Goal: Task Accomplishment & Management: Manage account settings

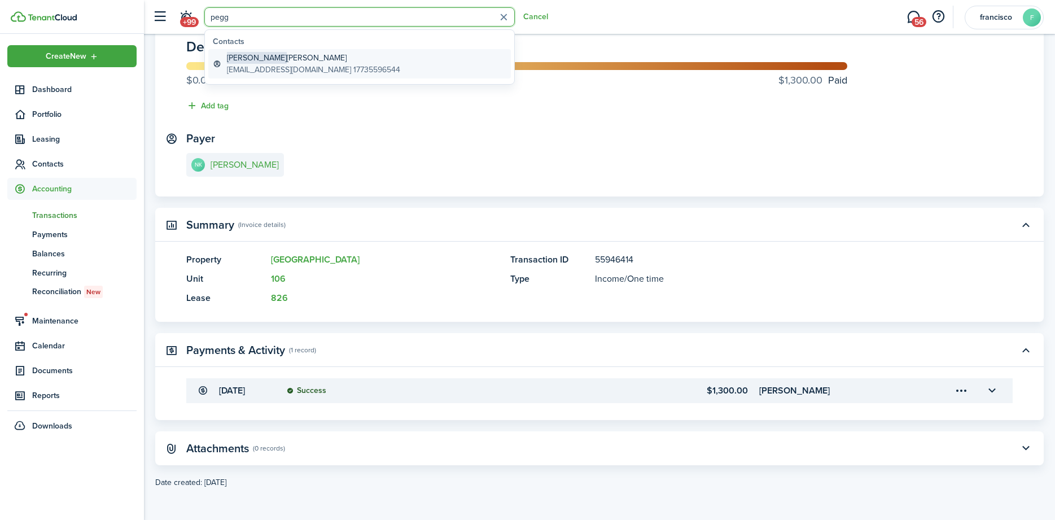
type input "pegg"
click at [259, 65] on global-search-item-description "[EMAIL_ADDRESS][DOMAIN_NAME] 17735596544" at bounding box center [313, 70] width 173 height 12
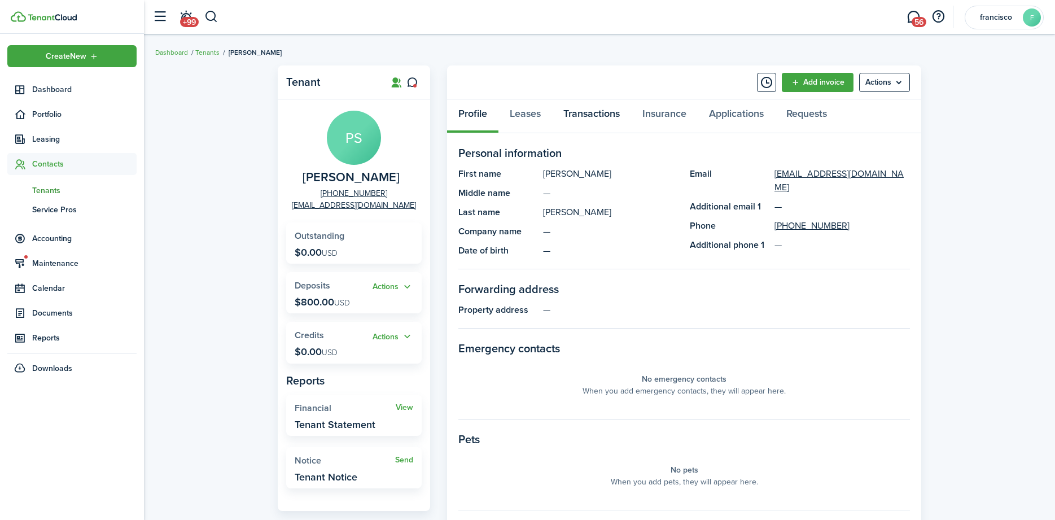
click at [598, 113] on link "Transactions" at bounding box center [591, 116] width 79 height 34
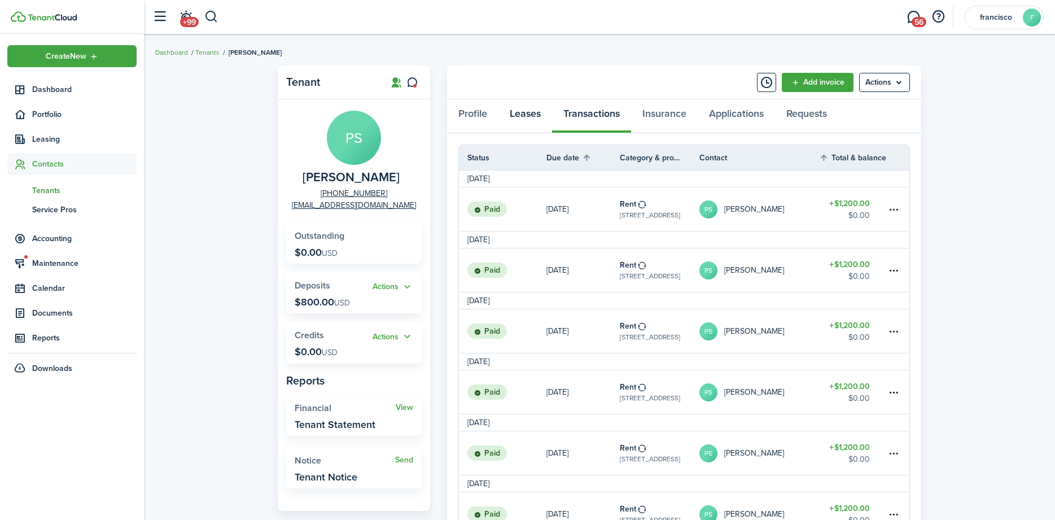
click at [531, 115] on link "Leases" at bounding box center [526, 116] width 54 height 34
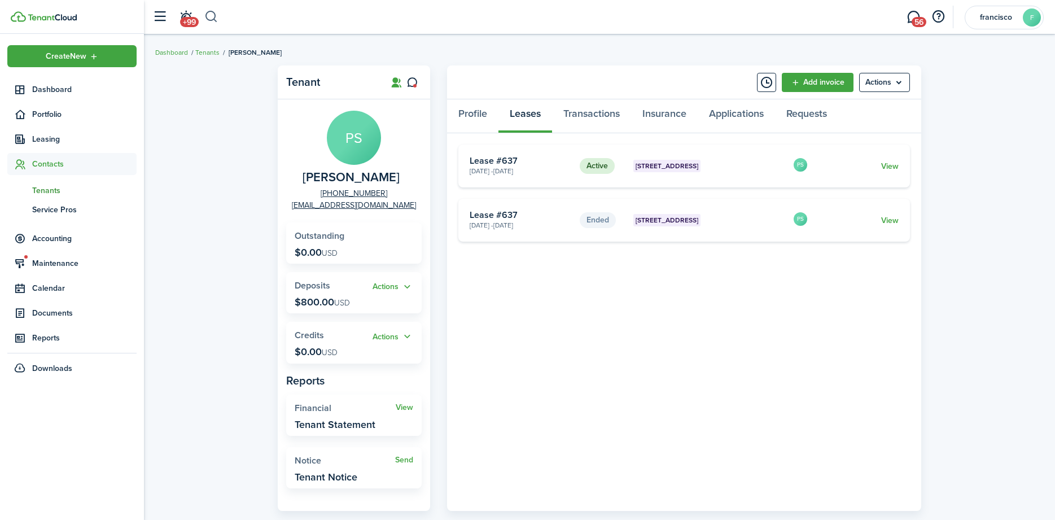
click at [215, 18] on button "button" at bounding box center [211, 16] width 14 height 19
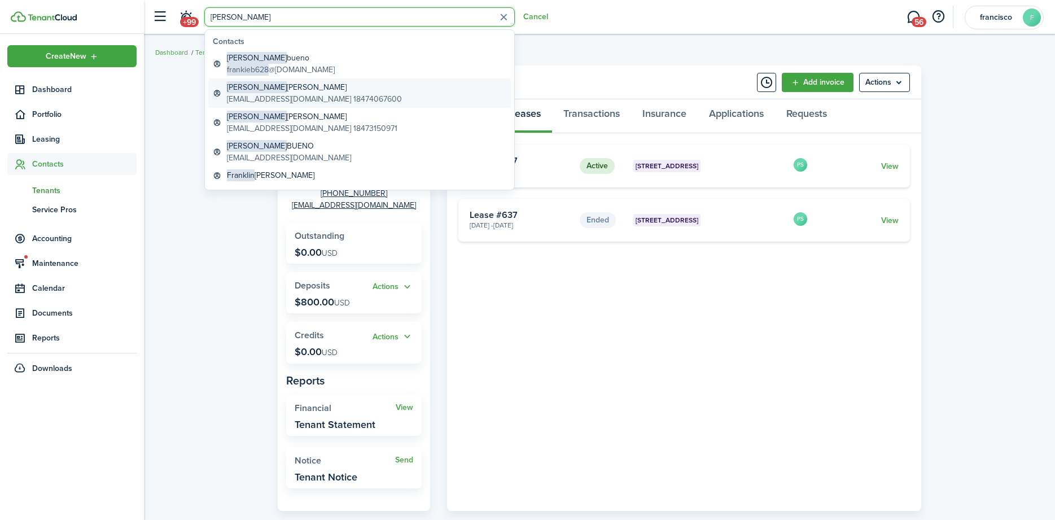
type input "[PERSON_NAME]"
click at [242, 85] on span "[PERSON_NAME]" at bounding box center [257, 87] width 60 height 12
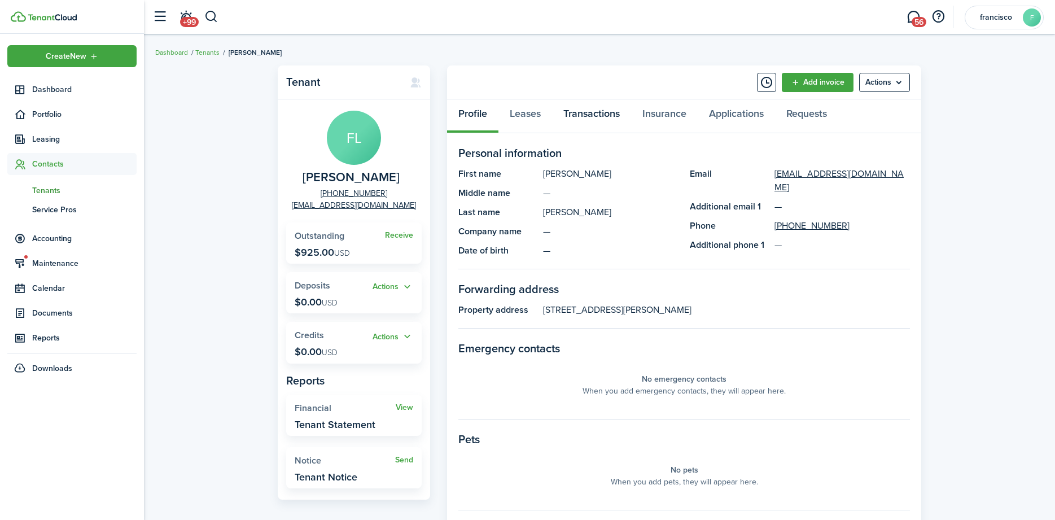
click at [576, 113] on link "Transactions" at bounding box center [591, 116] width 79 height 34
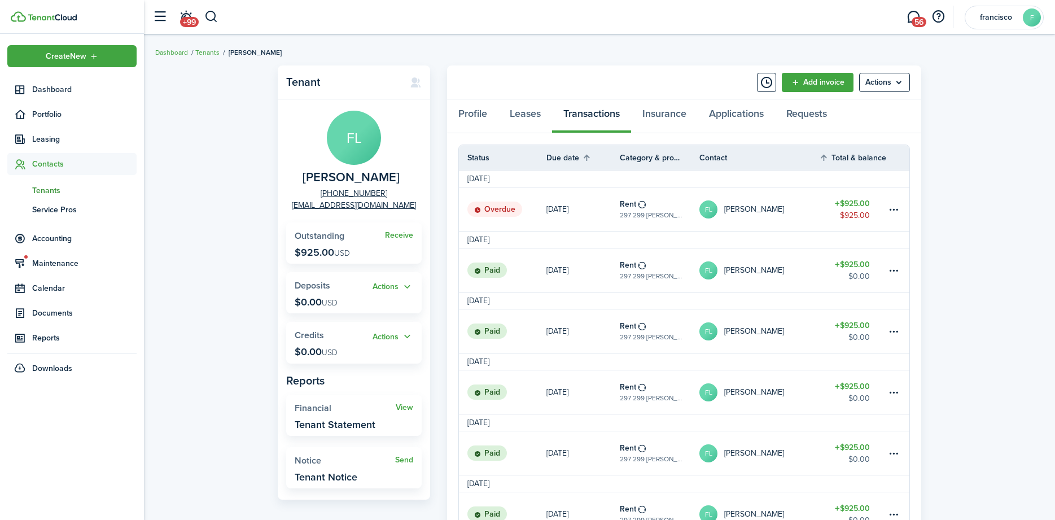
click at [492, 209] on status "Overdue" at bounding box center [494, 210] width 55 height 16
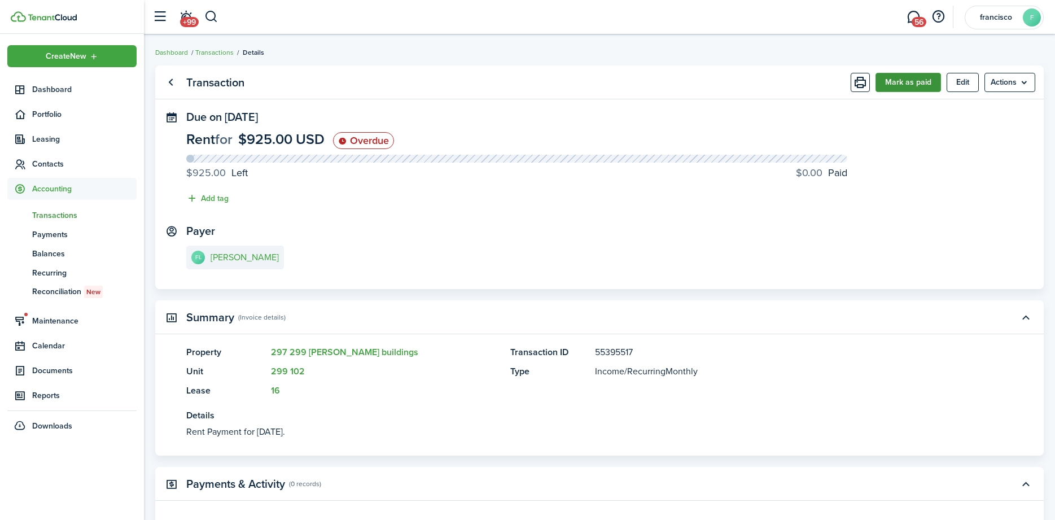
click at [908, 83] on button "Mark as paid" at bounding box center [908, 82] width 65 height 19
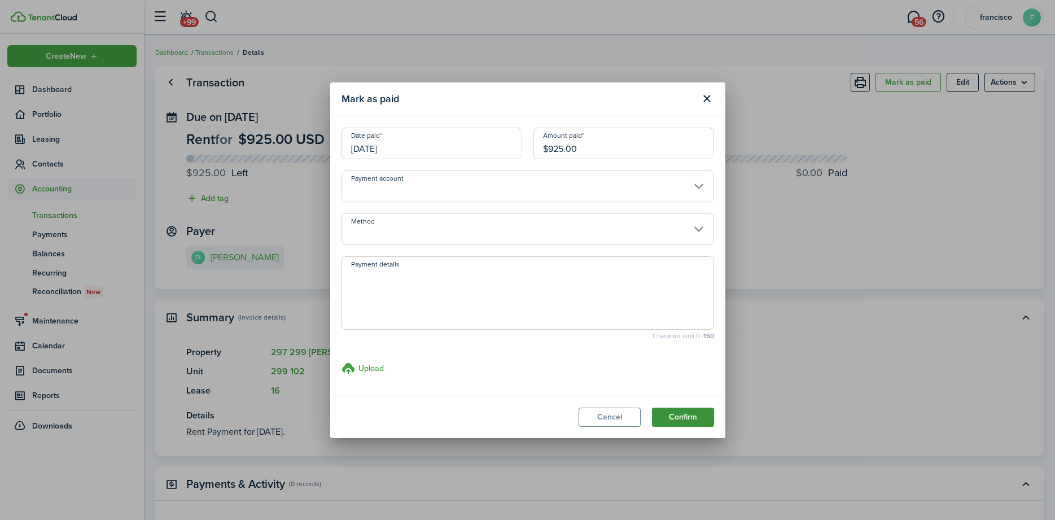
click at [683, 418] on button "Confirm" at bounding box center [683, 417] width 62 height 19
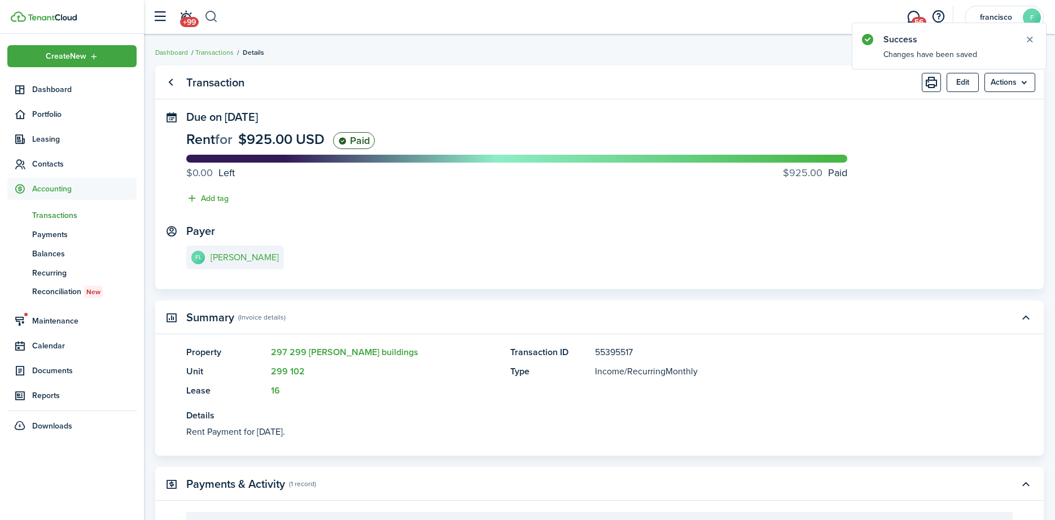
click at [208, 10] on button "button" at bounding box center [211, 16] width 14 height 19
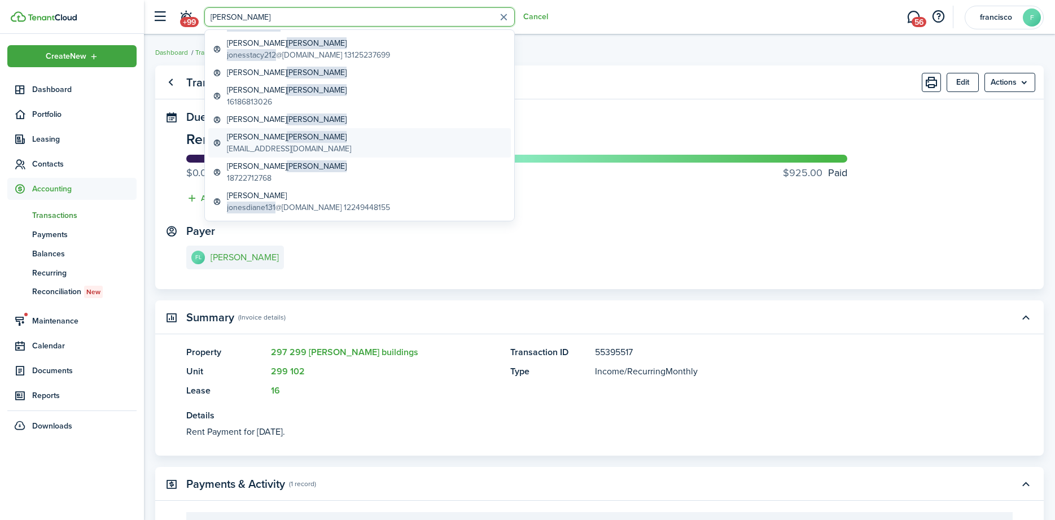
scroll to position [45, 0]
type input "[PERSON_NAME]"
click at [254, 174] on global-search-item-description "18722712768" at bounding box center [287, 177] width 120 height 12
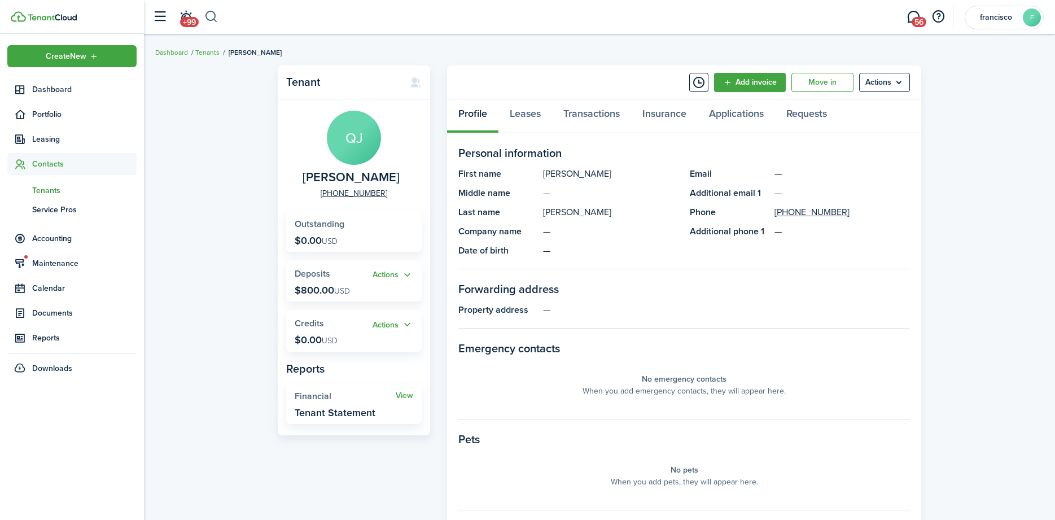
click at [209, 18] on button "button" at bounding box center [211, 16] width 14 height 19
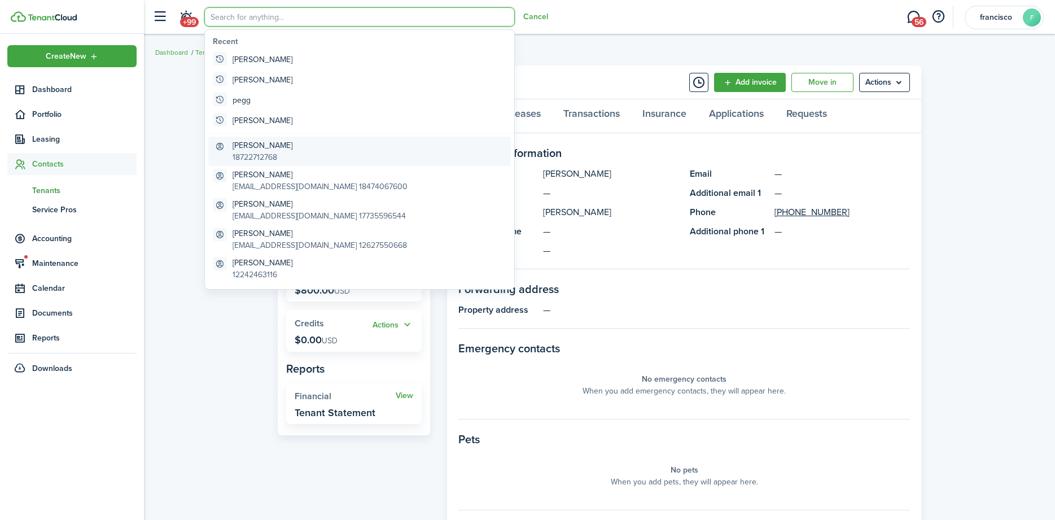
click at [265, 153] on global-search-item-description "18722712768" at bounding box center [263, 157] width 60 height 12
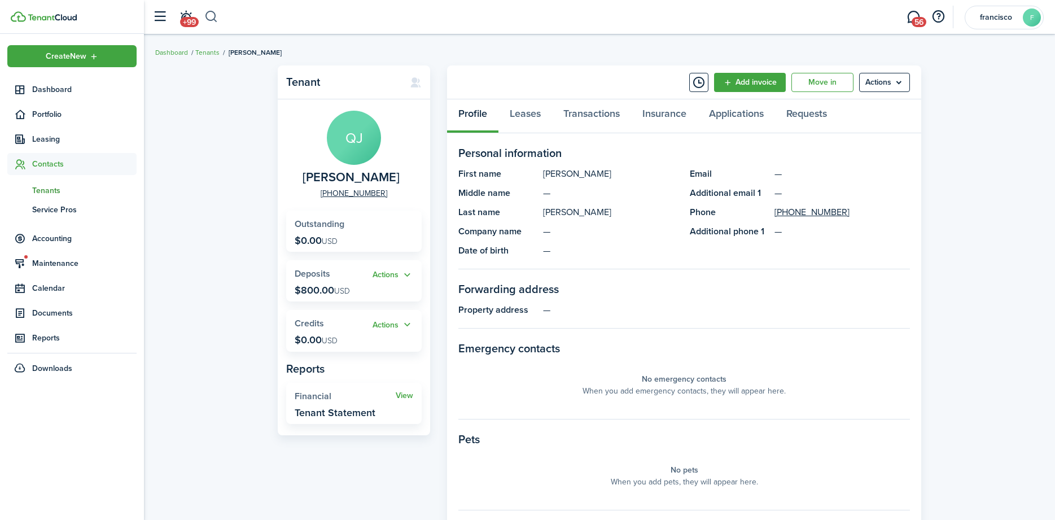
click at [215, 20] on button "button" at bounding box center [211, 16] width 14 height 19
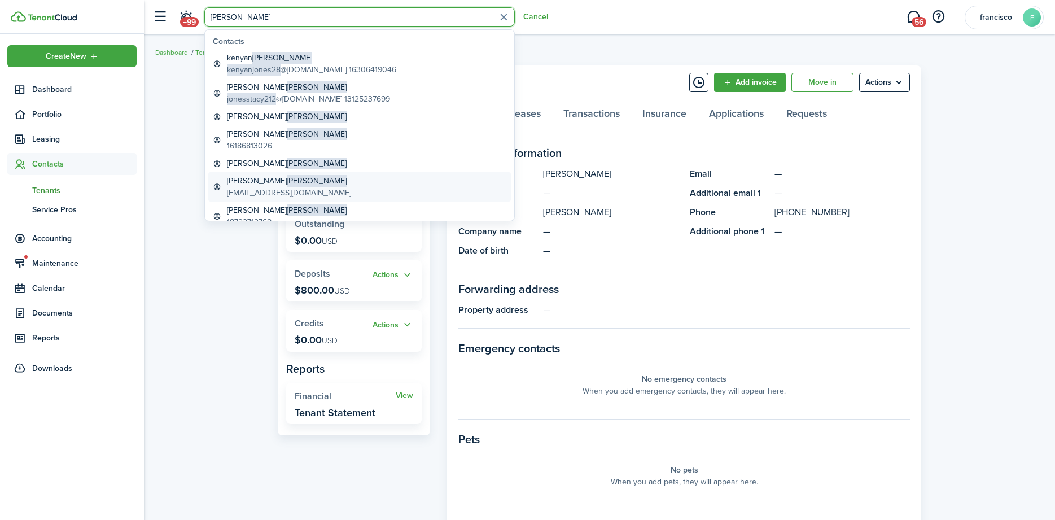
type input "[PERSON_NAME]"
click at [287, 180] on span "[PERSON_NAME]" at bounding box center [317, 181] width 60 height 12
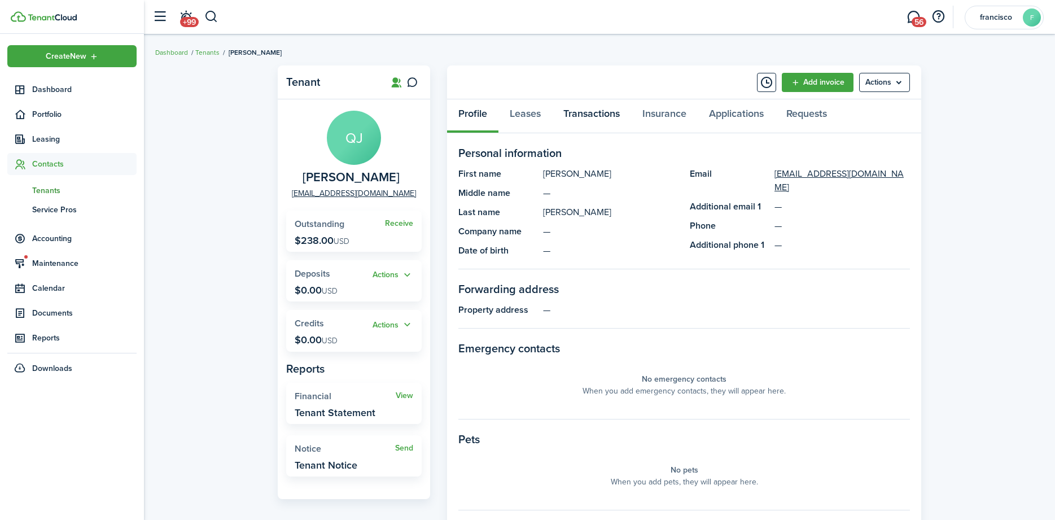
click at [585, 112] on link "Transactions" at bounding box center [591, 116] width 79 height 34
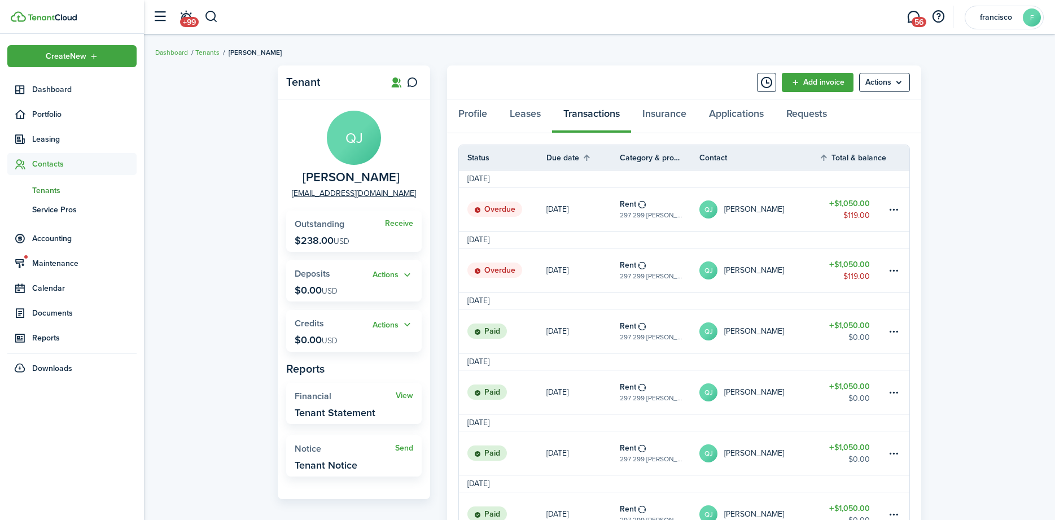
click at [490, 268] on status "Overdue" at bounding box center [494, 271] width 55 height 16
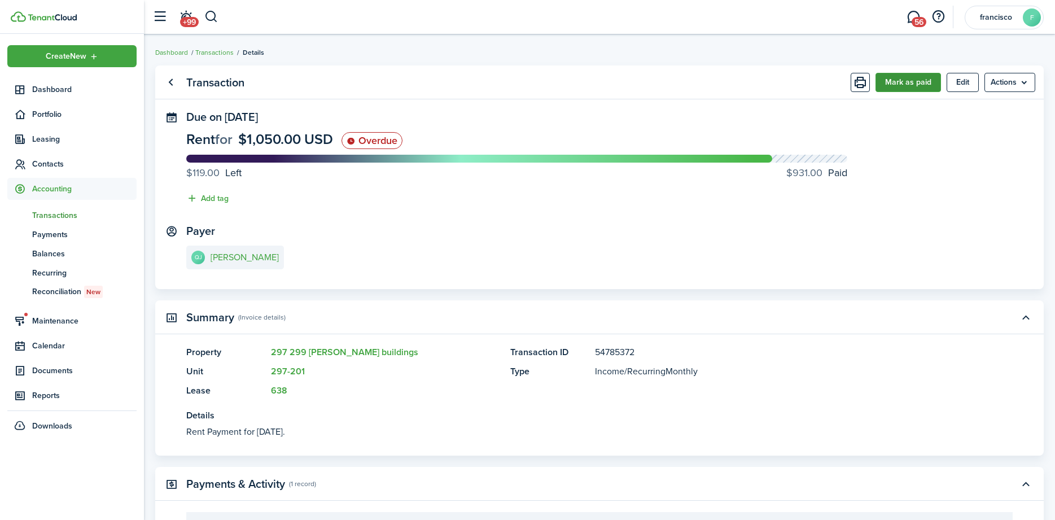
click at [884, 80] on button "Mark as paid" at bounding box center [908, 82] width 65 height 19
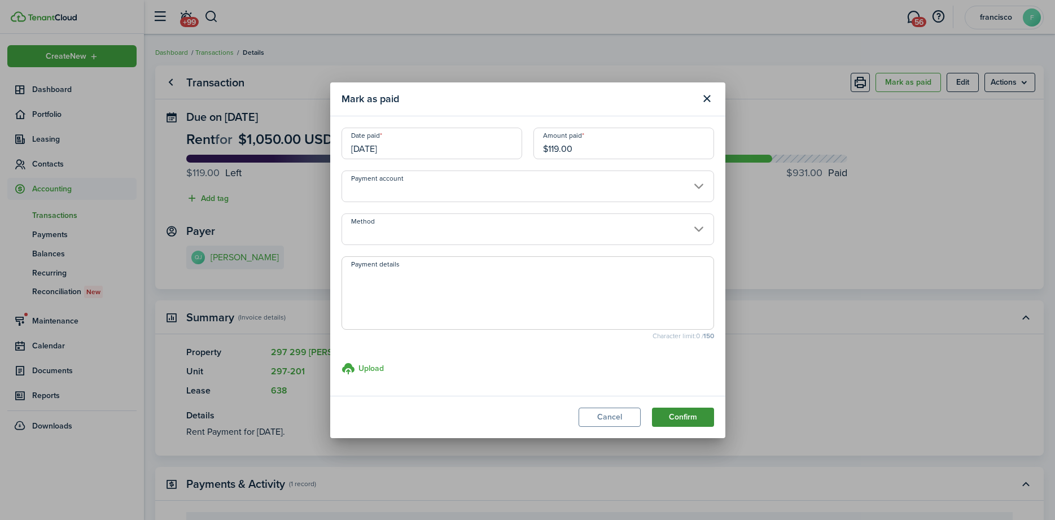
click at [671, 415] on button "Confirm" at bounding box center [683, 417] width 62 height 19
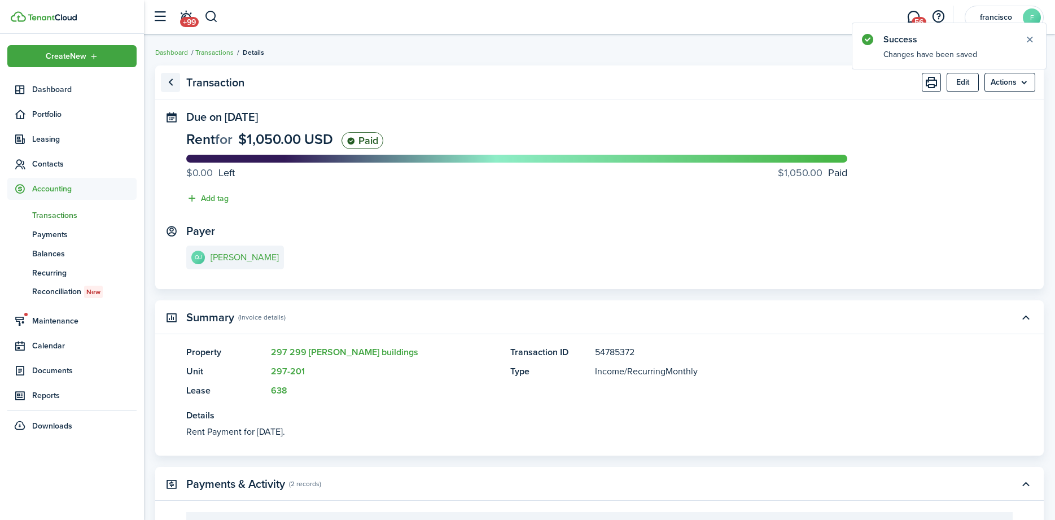
click at [176, 85] on link "Go back" at bounding box center [170, 82] width 19 height 19
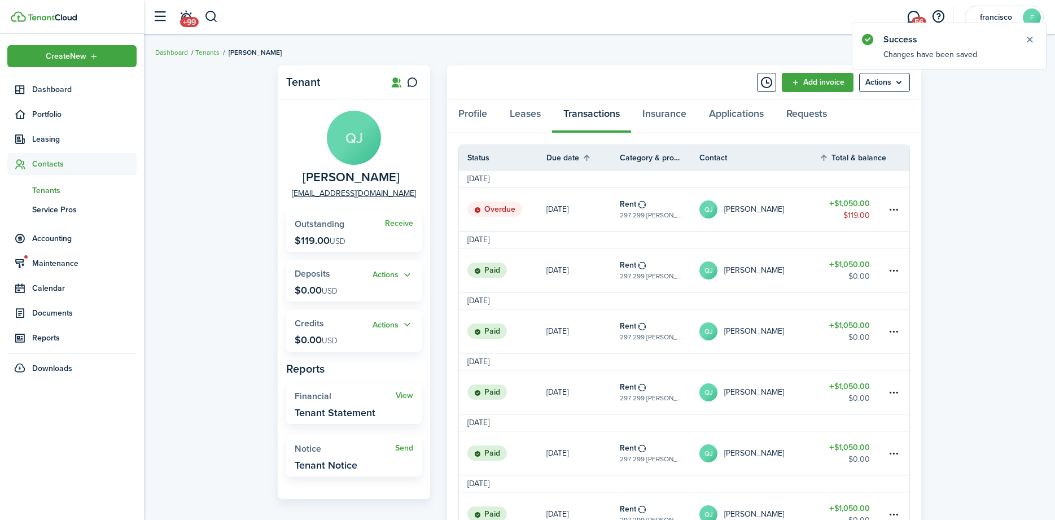
click at [477, 209] on icon at bounding box center [477, 210] width 7 height 7
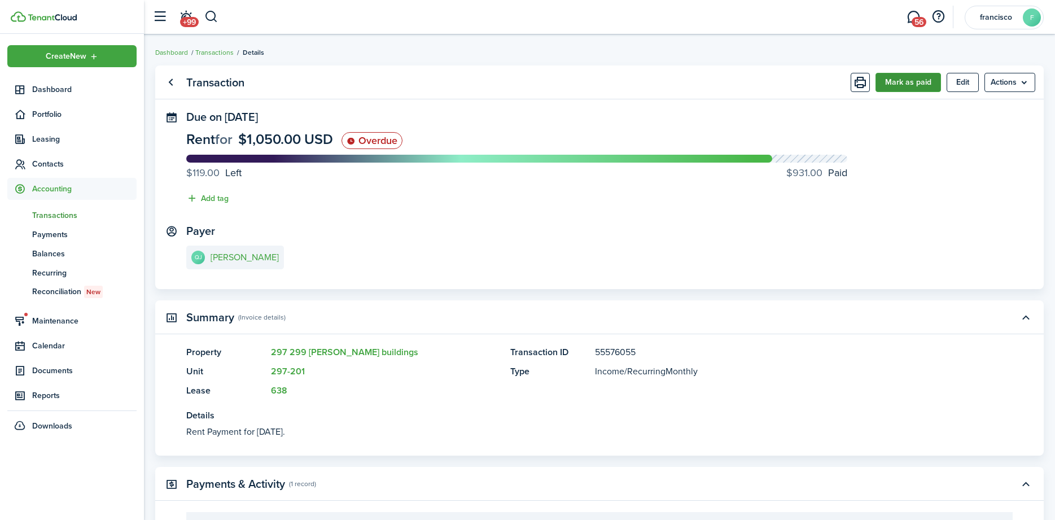
click at [895, 83] on button "Mark as paid" at bounding box center [908, 82] width 65 height 19
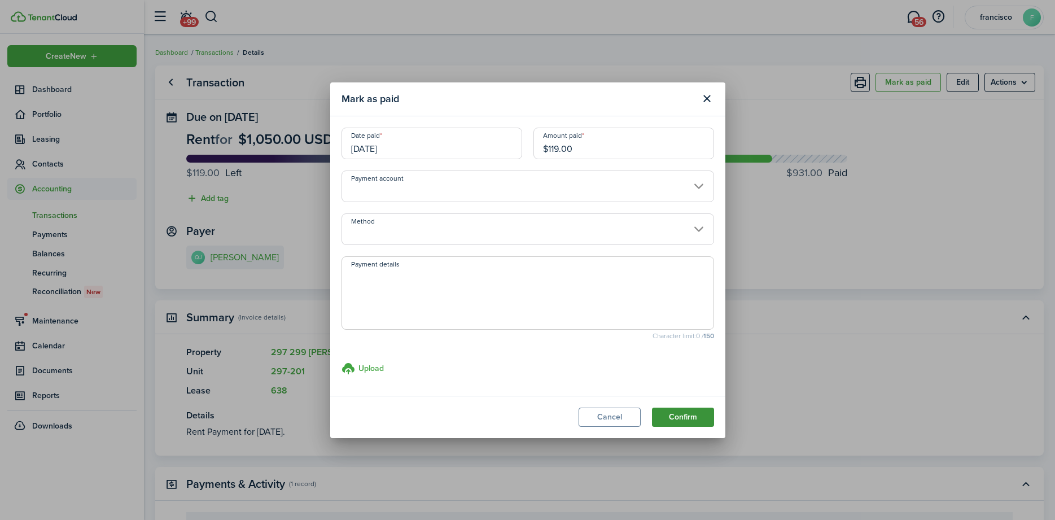
click at [682, 417] on button "Confirm" at bounding box center [683, 417] width 62 height 19
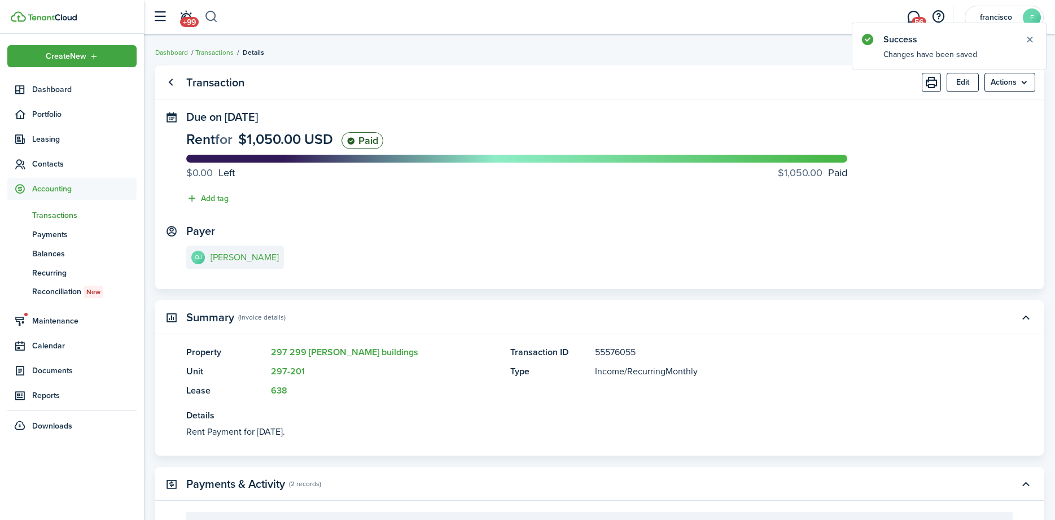
click at [215, 17] on button "button" at bounding box center [211, 16] width 14 height 19
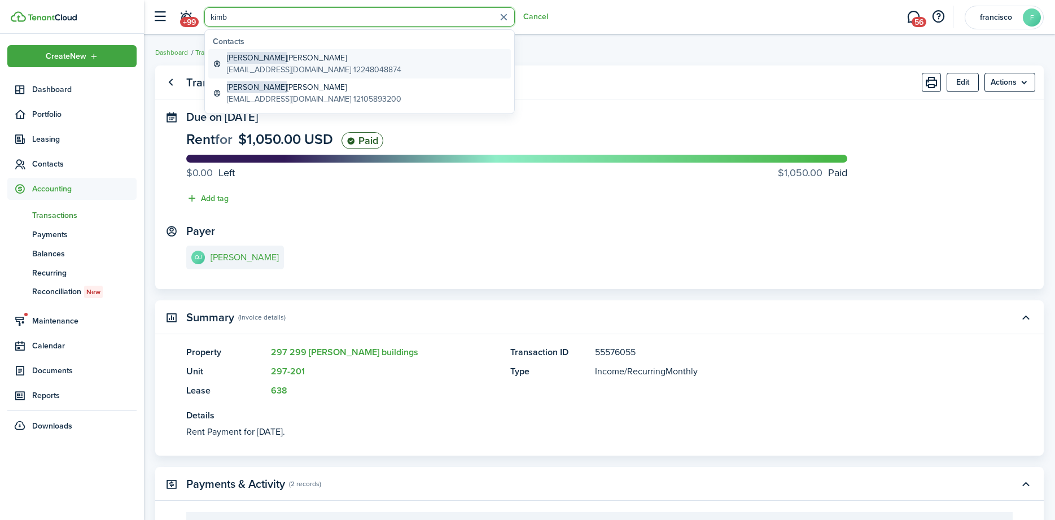
type input "kimb"
click at [278, 60] on global-search-item-title "[PERSON_NAME]" at bounding box center [314, 58] width 174 height 12
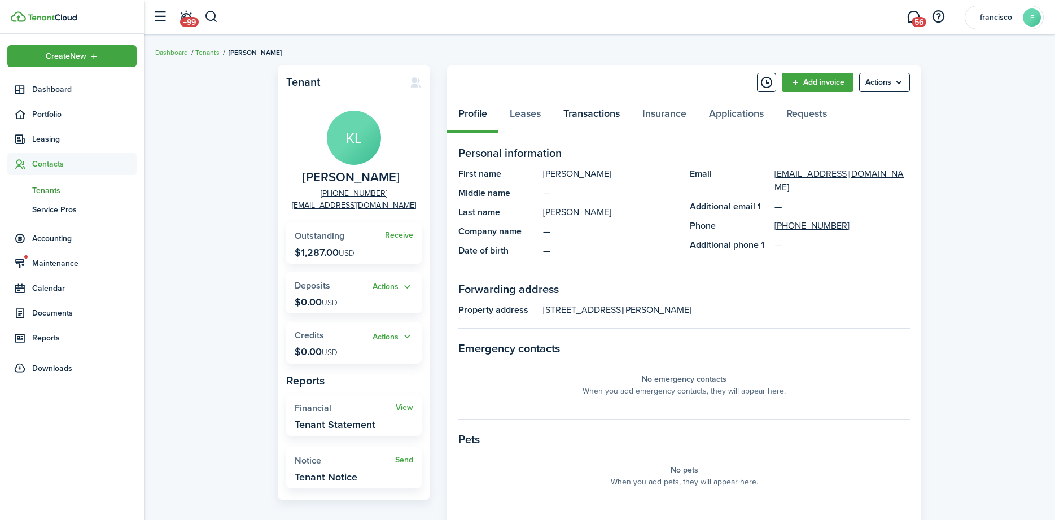
click at [585, 114] on link "Transactions" at bounding box center [591, 116] width 79 height 34
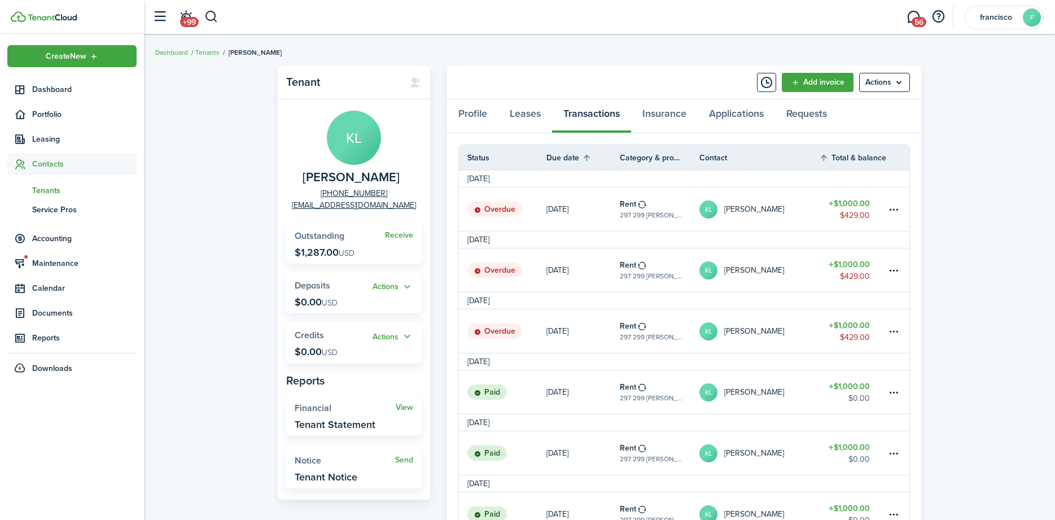
click at [500, 326] on status "Overdue" at bounding box center [494, 332] width 55 height 16
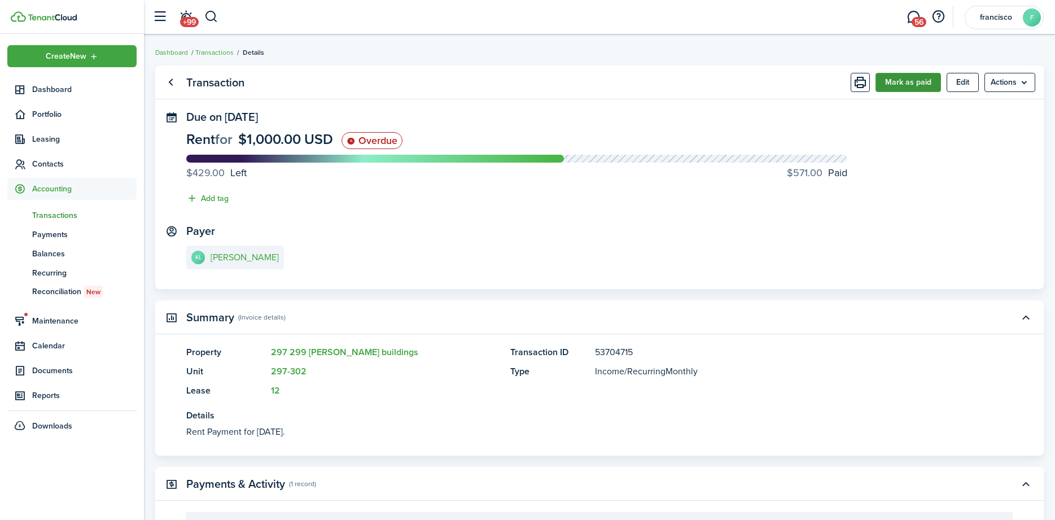
click at [895, 78] on button "Mark as paid" at bounding box center [908, 82] width 65 height 19
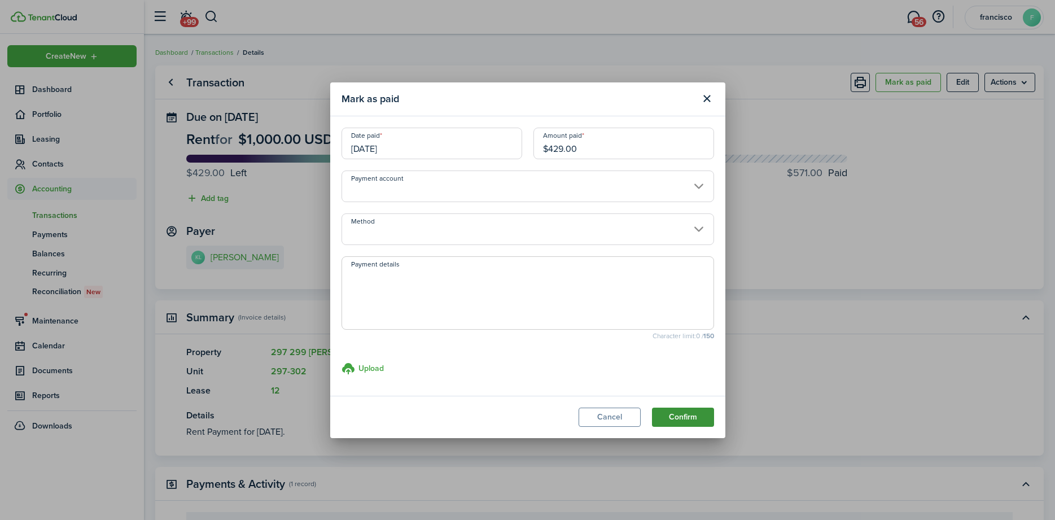
click at [670, 418] on button "Confirm" at bounding box center [683, 417] width 62 height 19
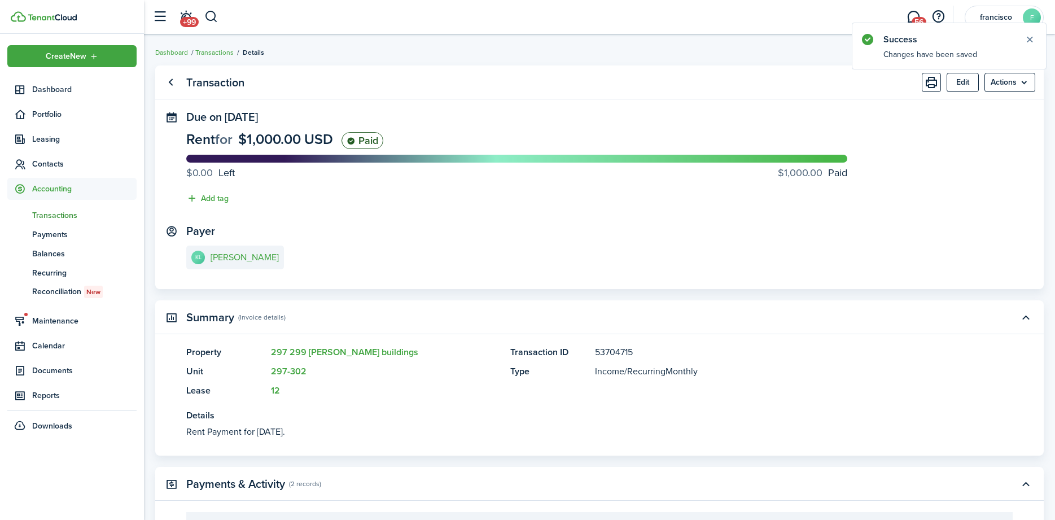
click at [173, 84] on link "Go back" at bounding box center [170, 82] width 19 height 19
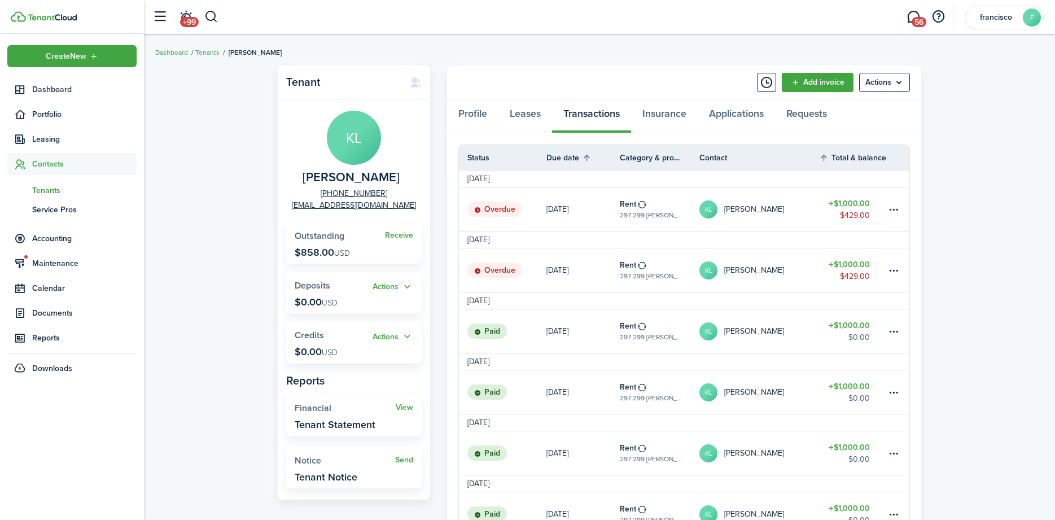
click at [486, 266] on status "Overdue" at bounding box center [494, 271] width 55 height 16
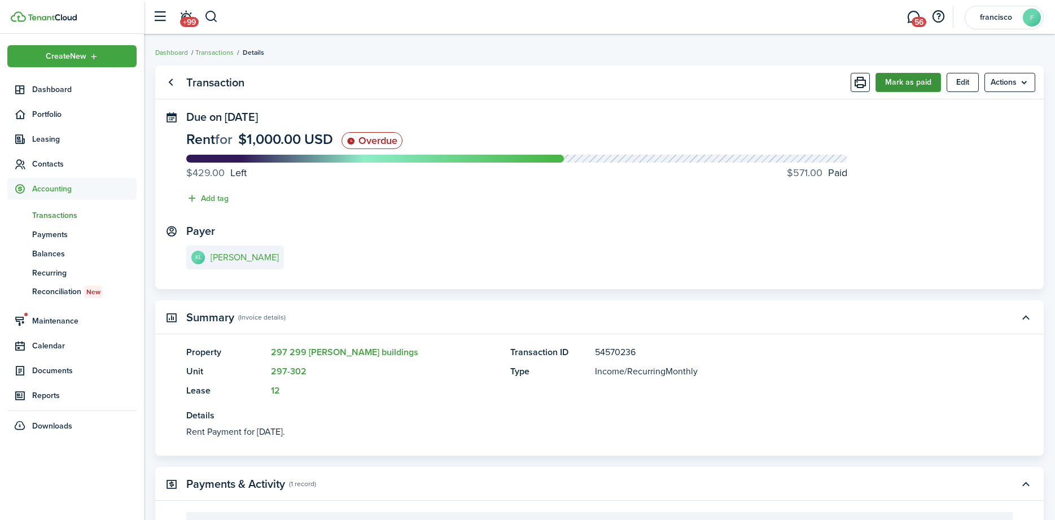
click at [882, 81] on button "Mark as paid" at bounding box center [908, 82] width 65 height 19
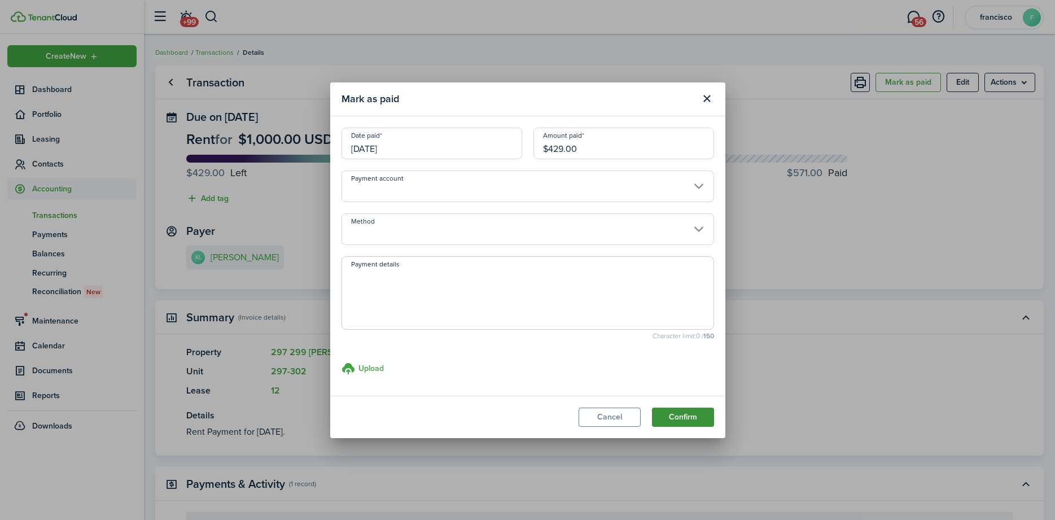
click at [670, 413] on button "Confirm" at bounding box center [683, 417] width 62 height 19
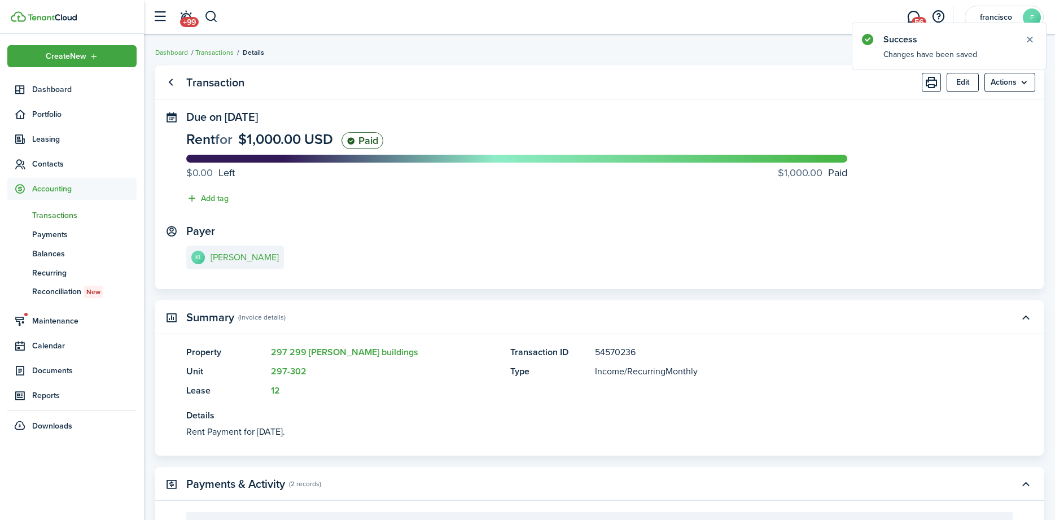
click at [173, 83] on link "Go back" at bounding box center [170, 82] width 19 height 19
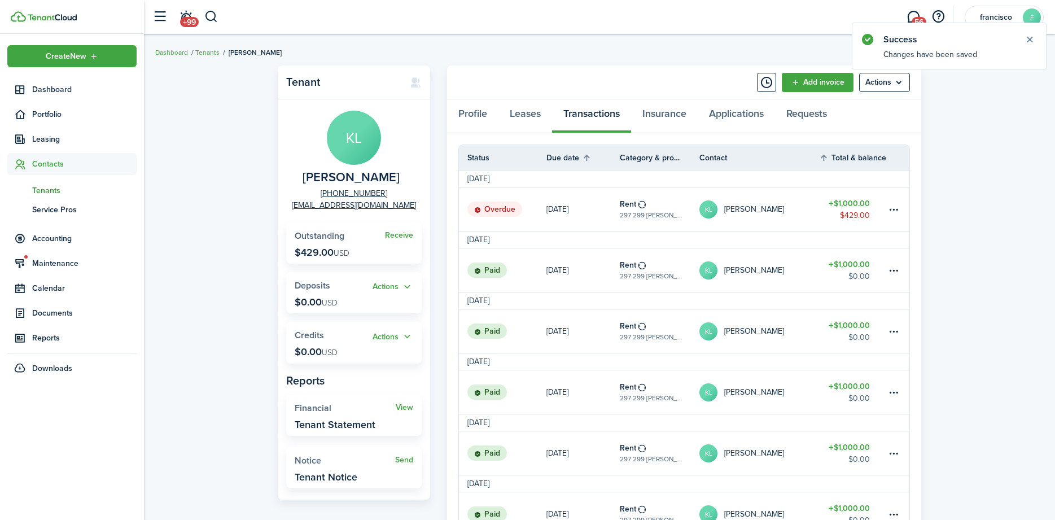
click at [497, 206] on status "Overdue" at bounding box center [494, 210] width 55 height 16
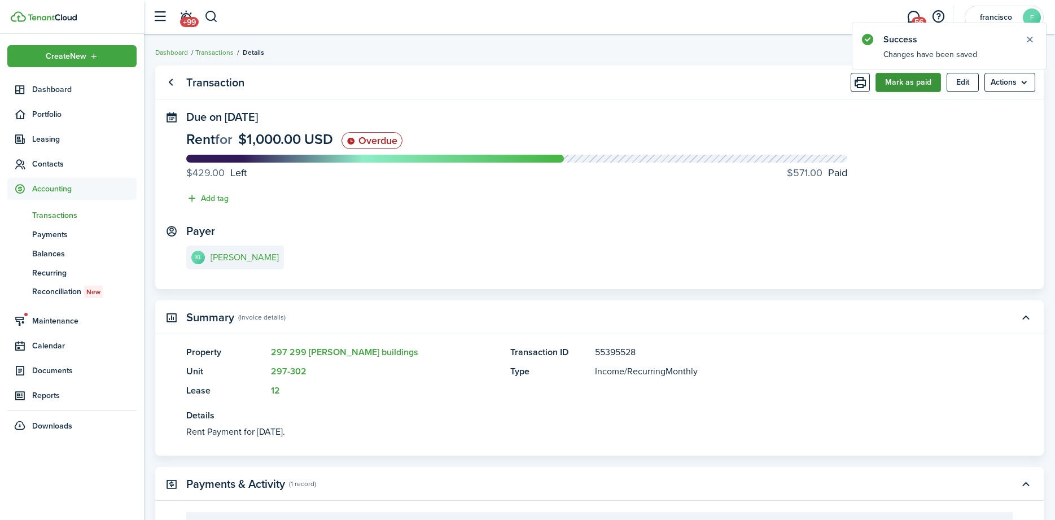
click at [892, 80] on button "Mark as paid" at bounding box center [908, 82] width 65 height 19
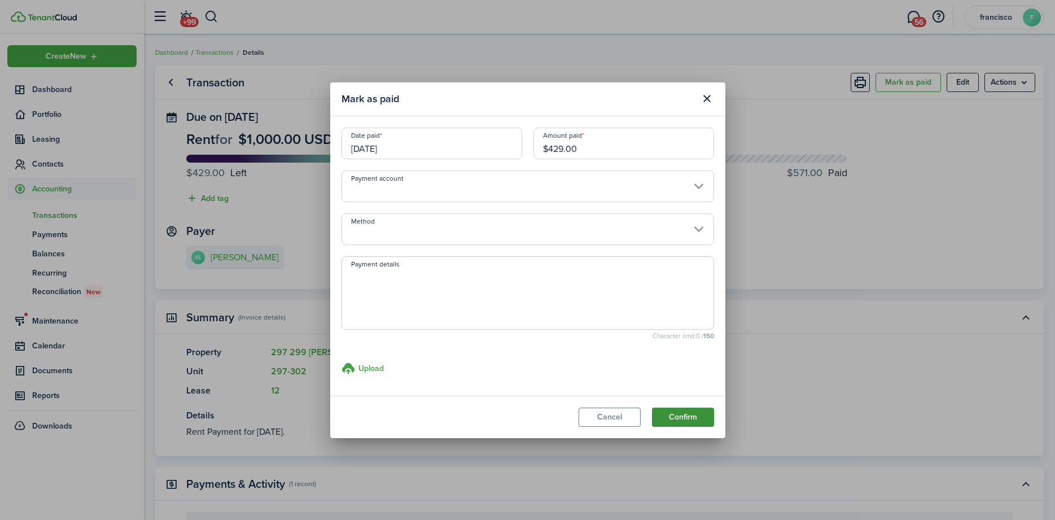
click at [676, 418] on button "Confirm" at bounding box center [683, 417] width 62 height 19
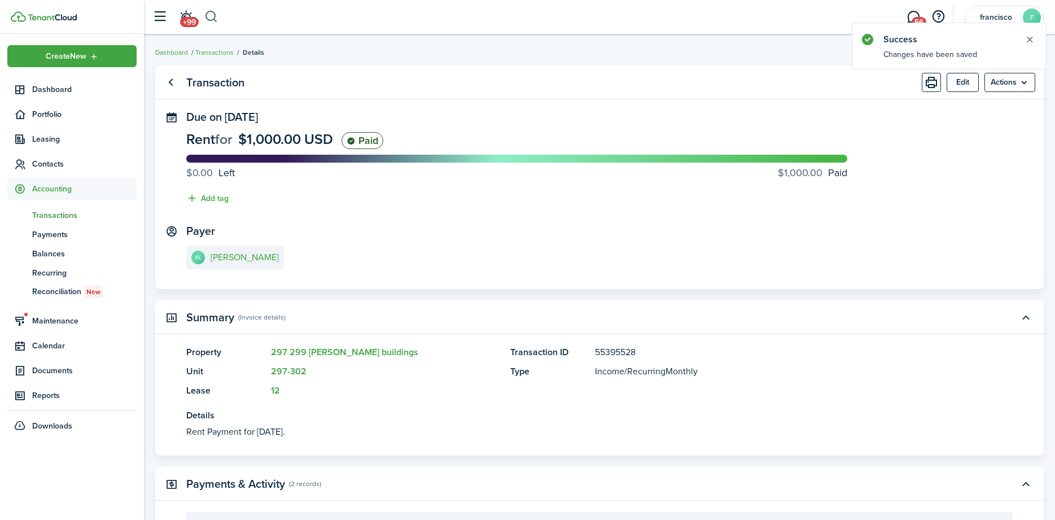
click at [211, 20] on button "button" at bounding box center [211, 16] width 14 height 19
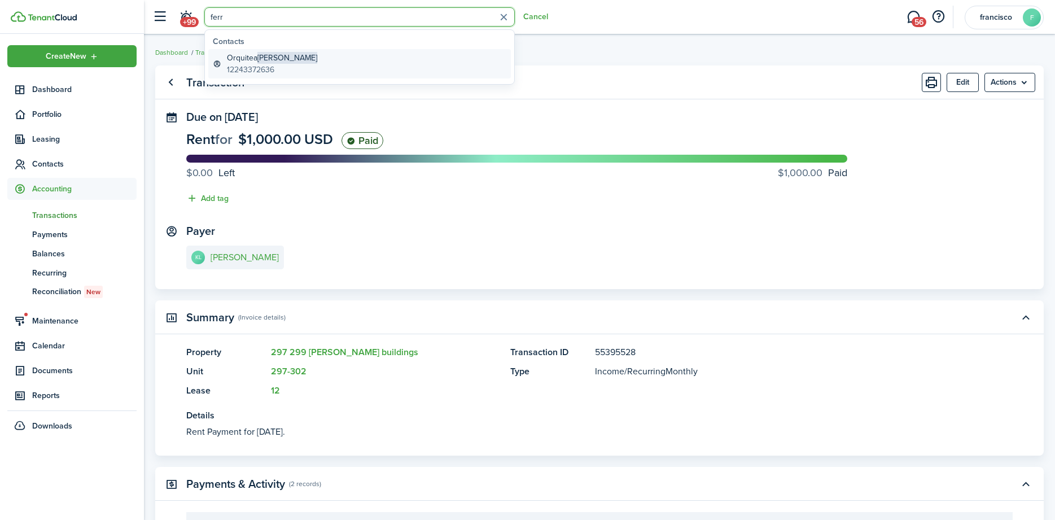
type input "ferr"
click at [237, 56] on global-search-item-title "[PERSON_NAME]" at bounding box center [272, 58] width 90 height 12
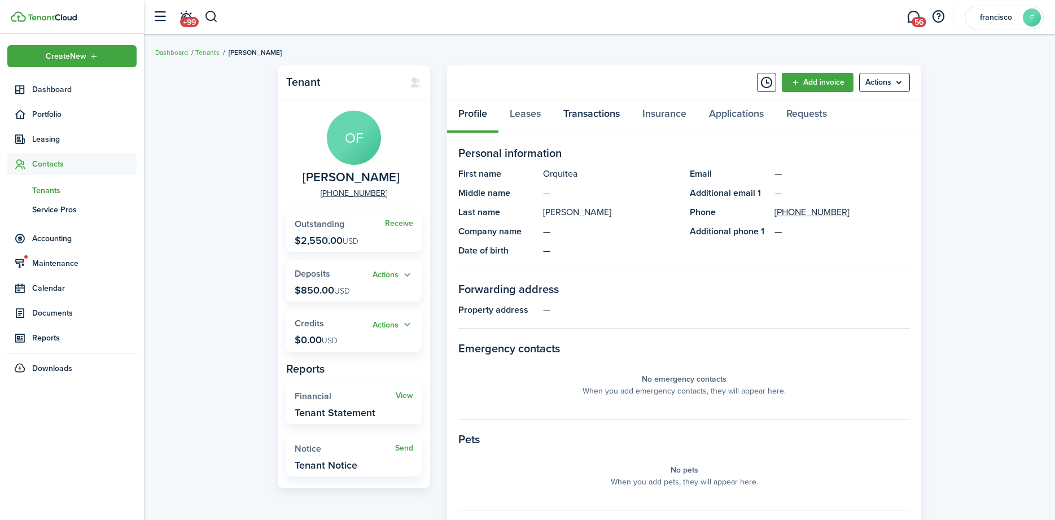
click at [579, 112] on link "Transactions" at bounding box center [591, 116] width 79 height 34
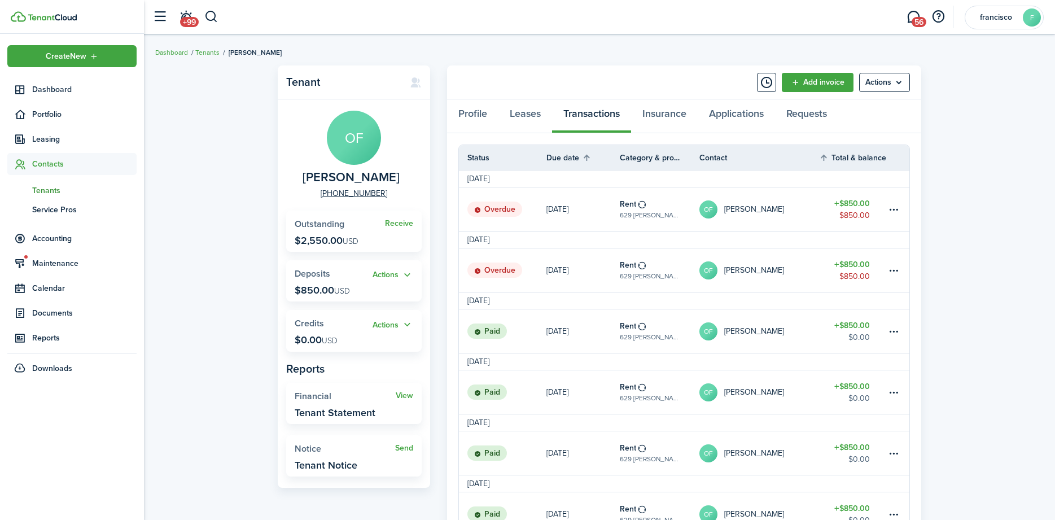
click at [476, 270] on icon at bounding box center [477, 271] width 7 height 7
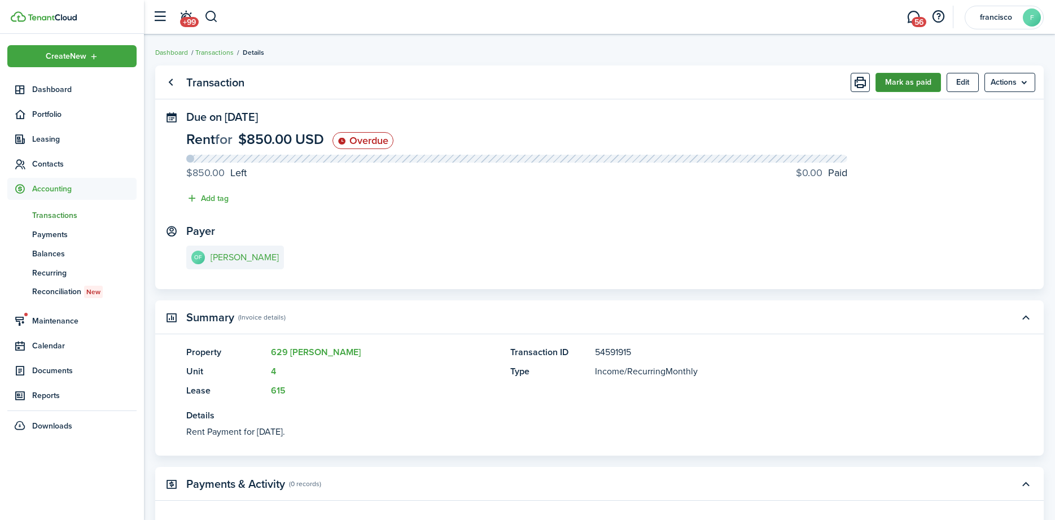
click at [889, 84] on button "Mark as paid" at bounding box center [908, 82] width 65 height 19
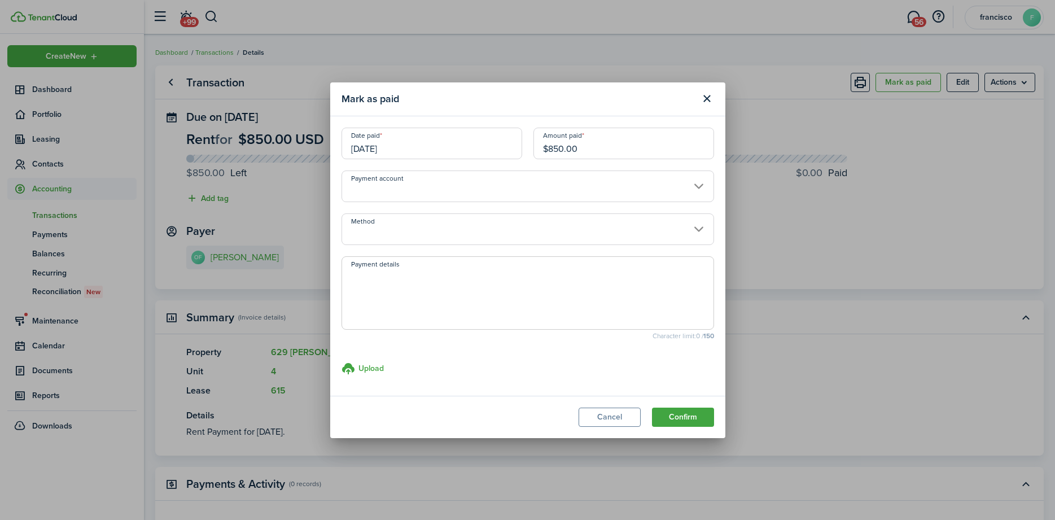
click at [677, 398] on modal-footer "Cancel Confirm" at bounding box center [527, 417] width 395 height 42
click at [670, 414] on button "Confirm" at bounding box center [683, 417] width 62 height 19
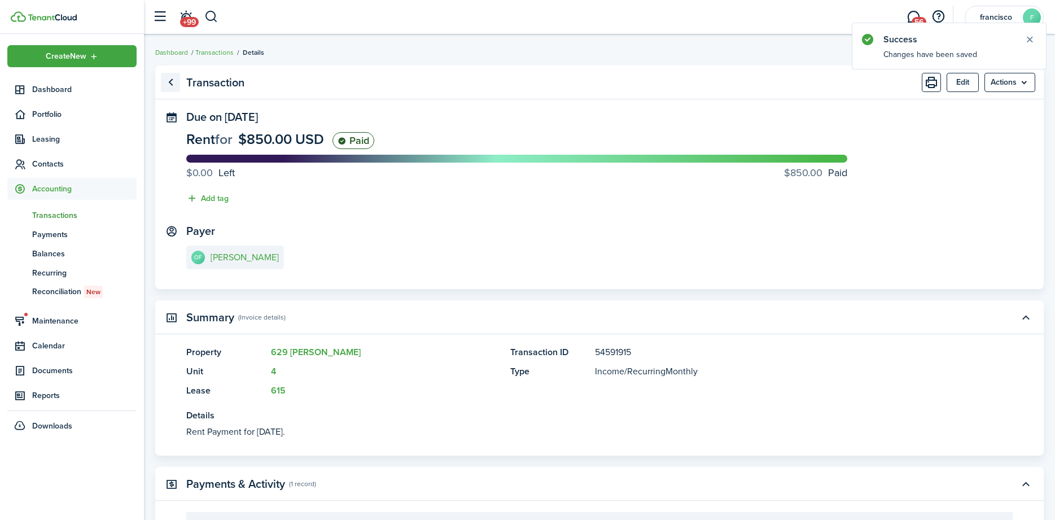
click at [174, 84] on link "Go back" at bounding box center [170, 82] width 19 height 19
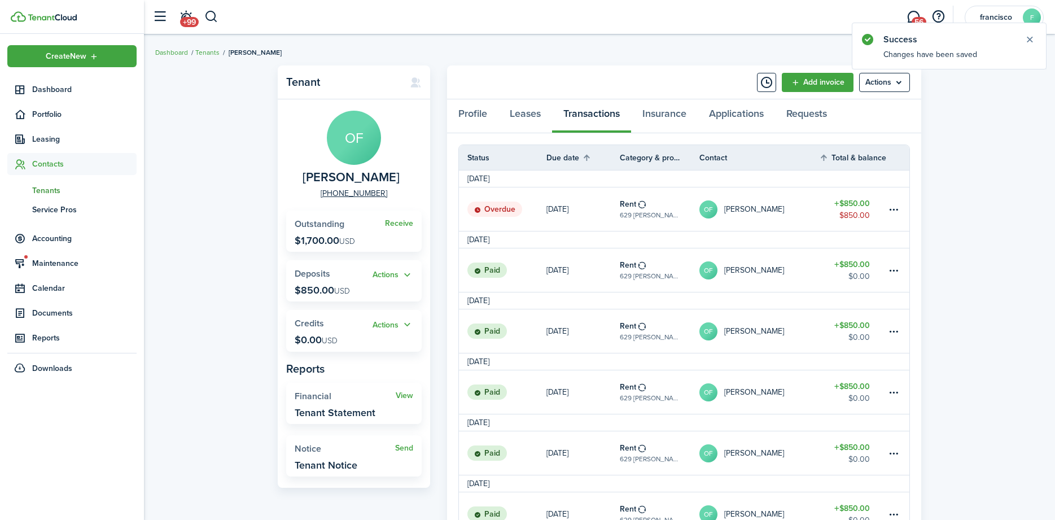
click at [484, 208] on status "Overdue" at bounding box center [494, 210] width 55 height 16
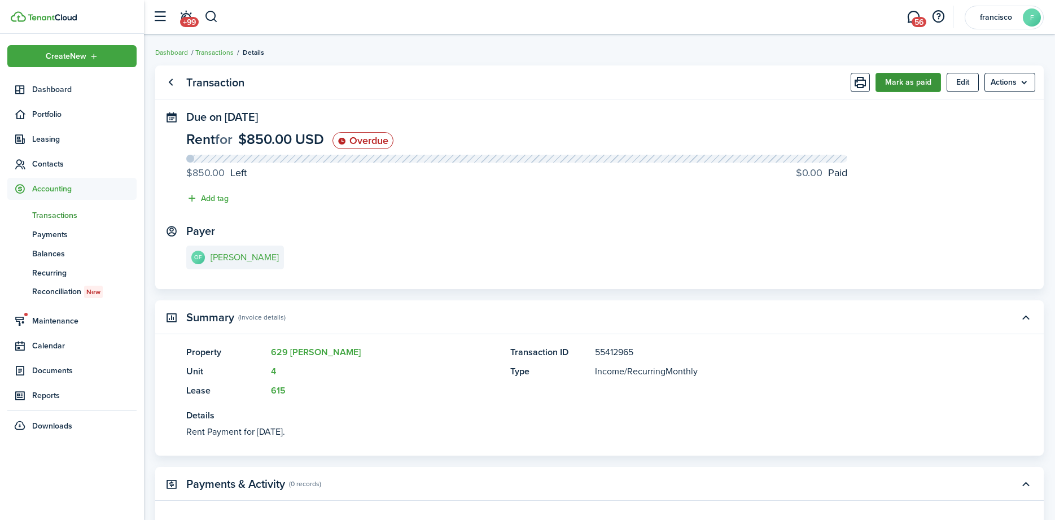
click at [885, 84] on button "Mark as paid" at bounding box center [908, 82] width 65 height 19
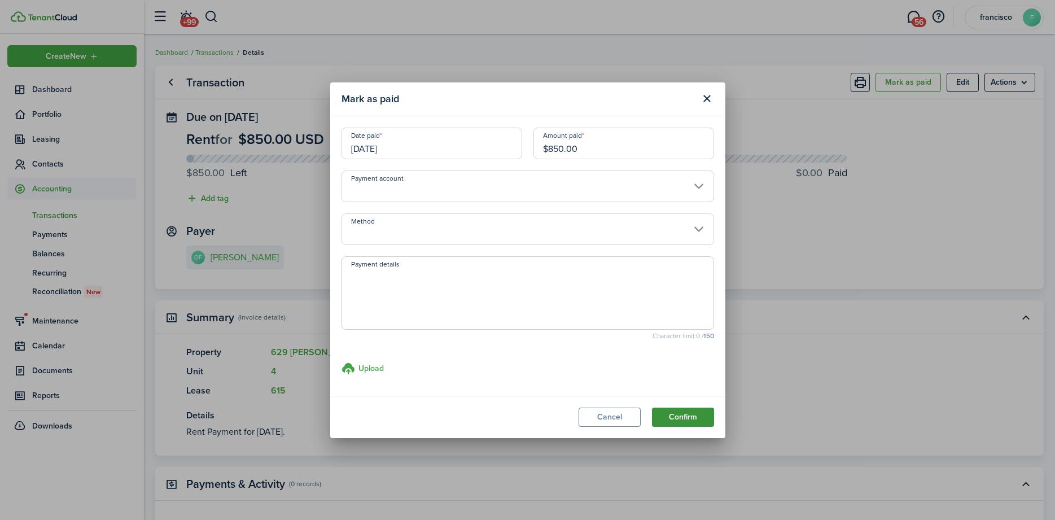
click at [680, 419] on button "Confirm" at bounding box center [683, 417] width 62 height 19
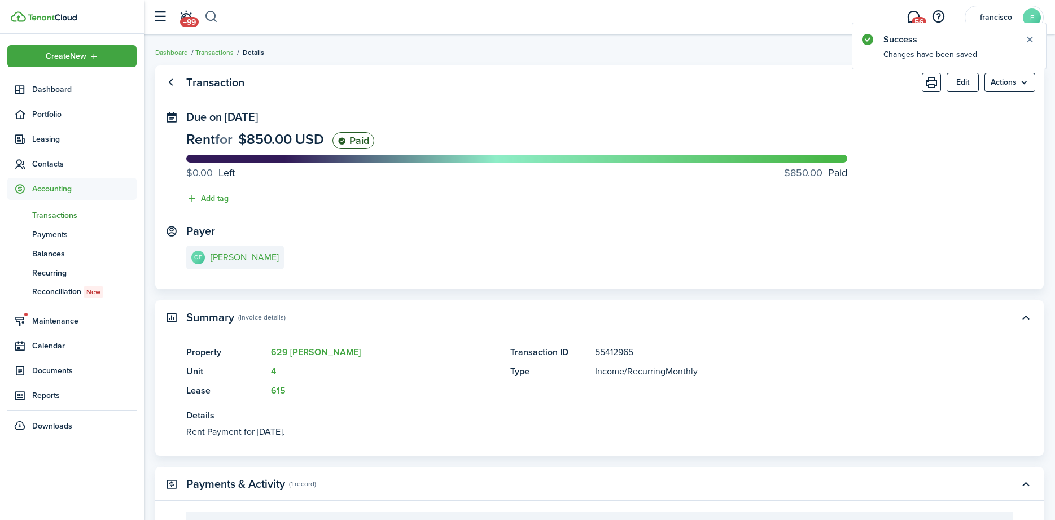
click at [208, 12] on button "button" at bounding box center [211, 16] width 14 height 19
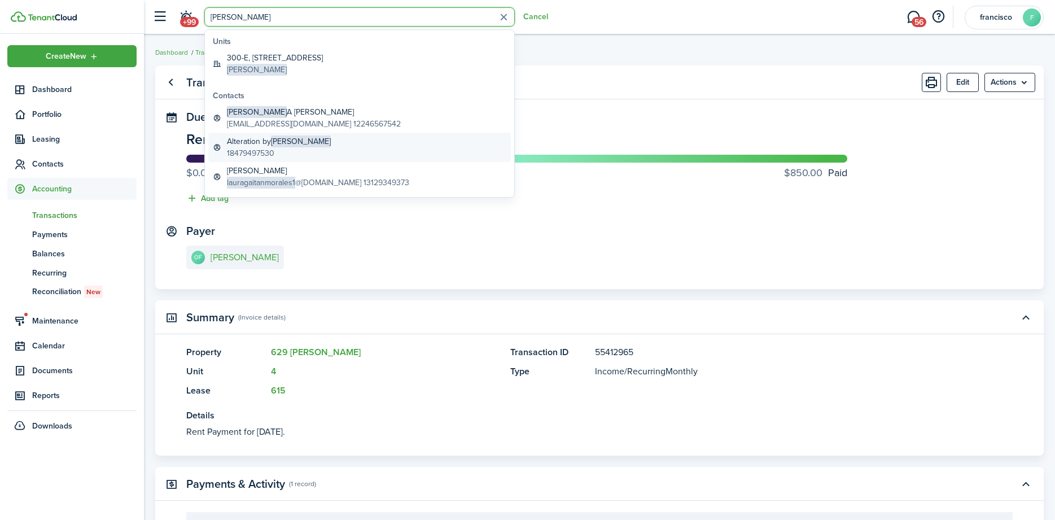
type input "[PERSON_NAME]"
click at [244, 148] on global-search-item-description "18479497530" at bounding box center [279, 153] width 104 height 12
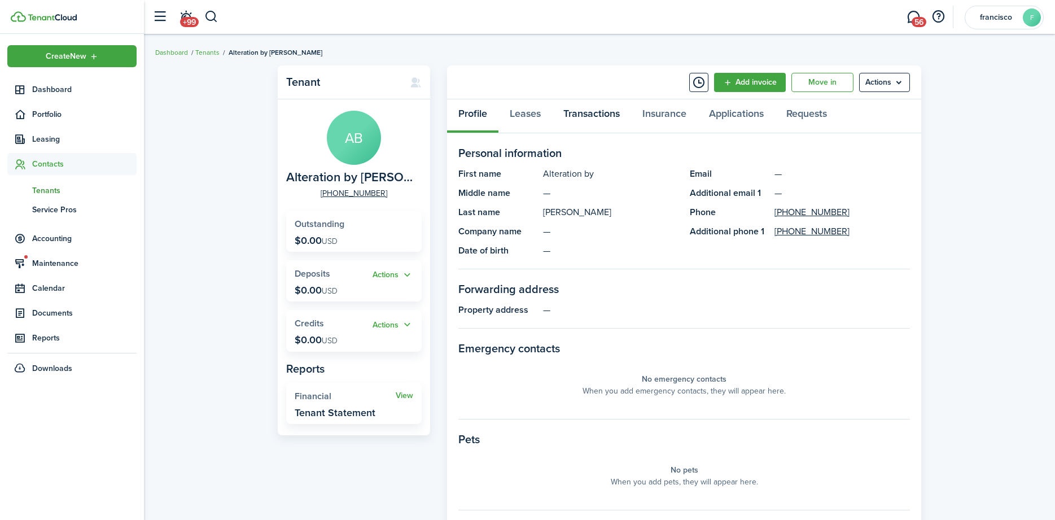
click at [578, 113] on link "Transactions" at bounding box center [591, 116] width 79 height 34
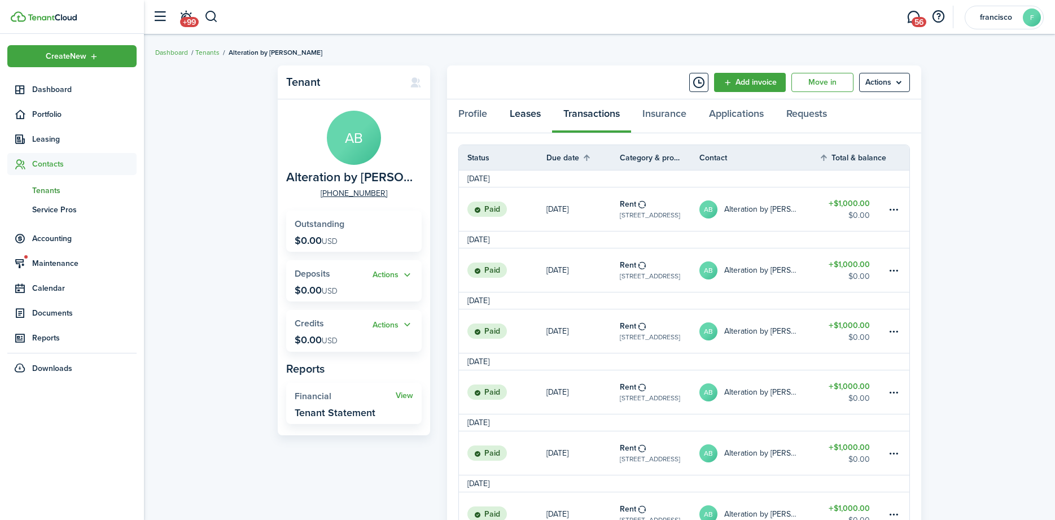
click at [526, 115] on link "Leases" at bounding box center [526, 116] width 54 height 34
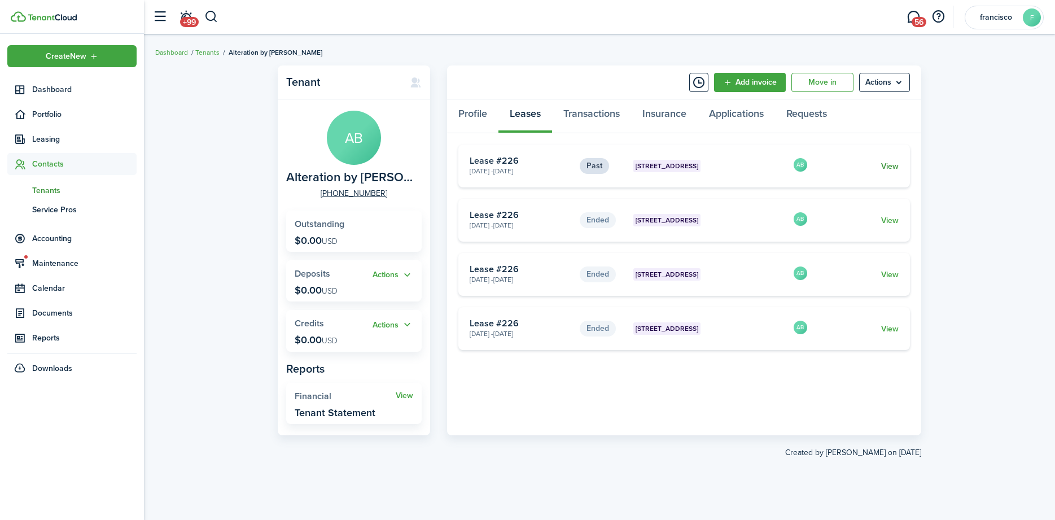
click at [893, 168] on link "View" at bounding box center [890, 166] width 18 height 12
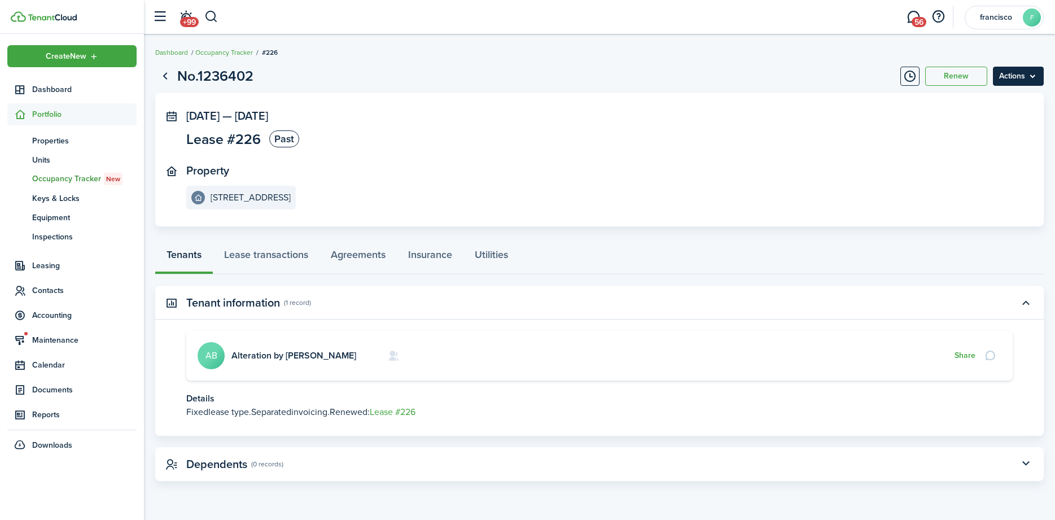
click at [1004, 75] on menu-btn "Actions" at bounding box center [1018, 76] width 51 height 19
click at [944, 78] on button "Renew" at bounding box center [956, 76] width 62 height 19
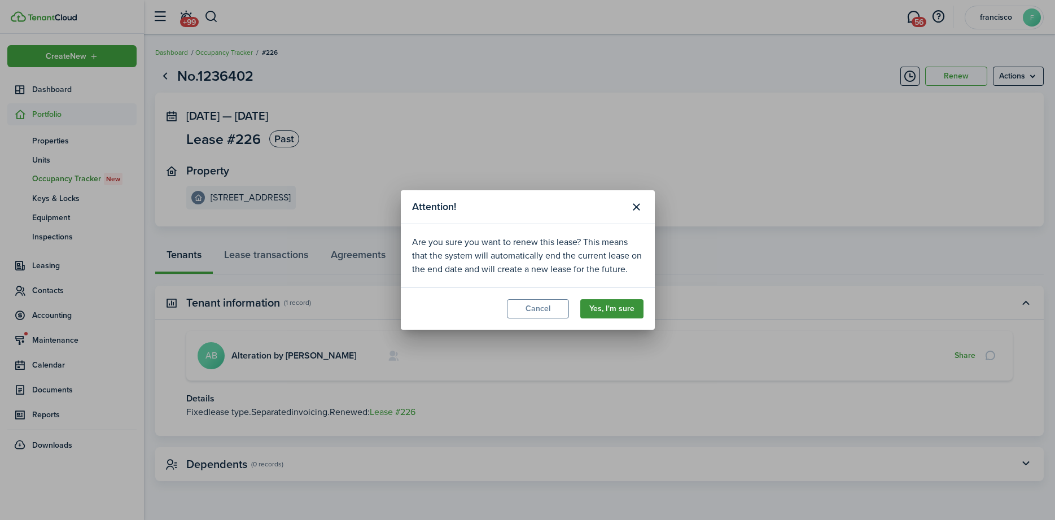
click at [618, 309] on button "Yes, I'm sure" at bounding box center [611, 308] width 63 height 19
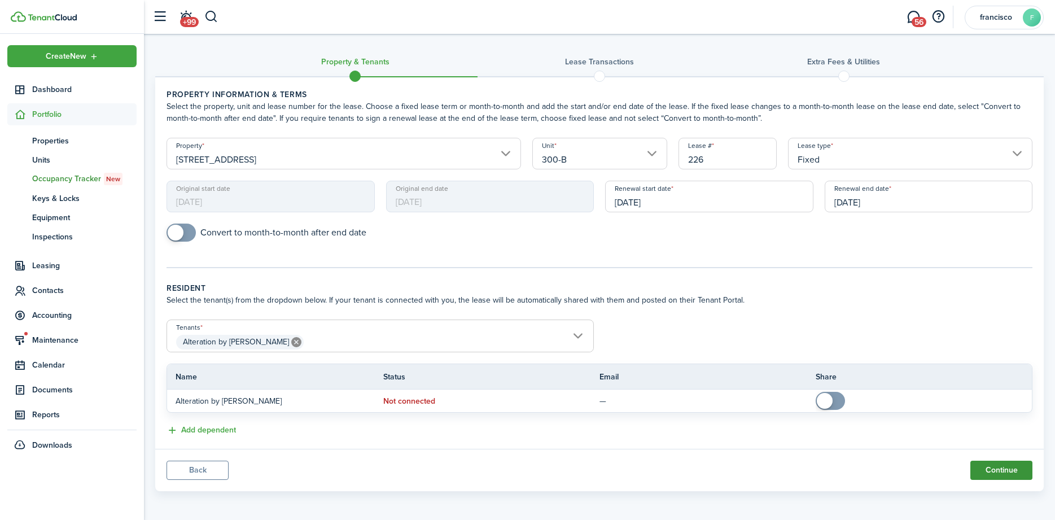
click at [998, 467] on button "Continue" at bounding box center [1002, 470] width 62 height 19
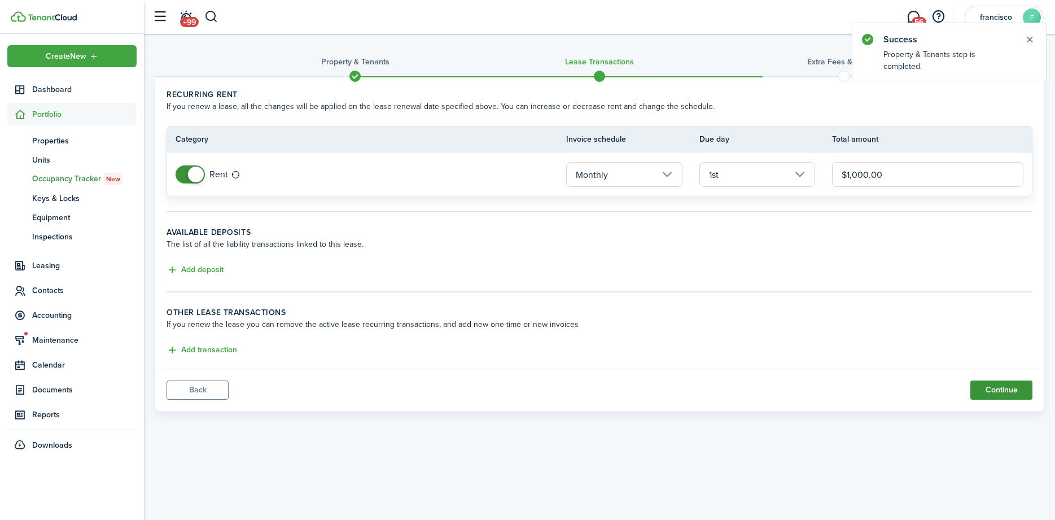
click at [995, 391] on button "Continue" at bounding box center [1002, 390] width 62 height 19
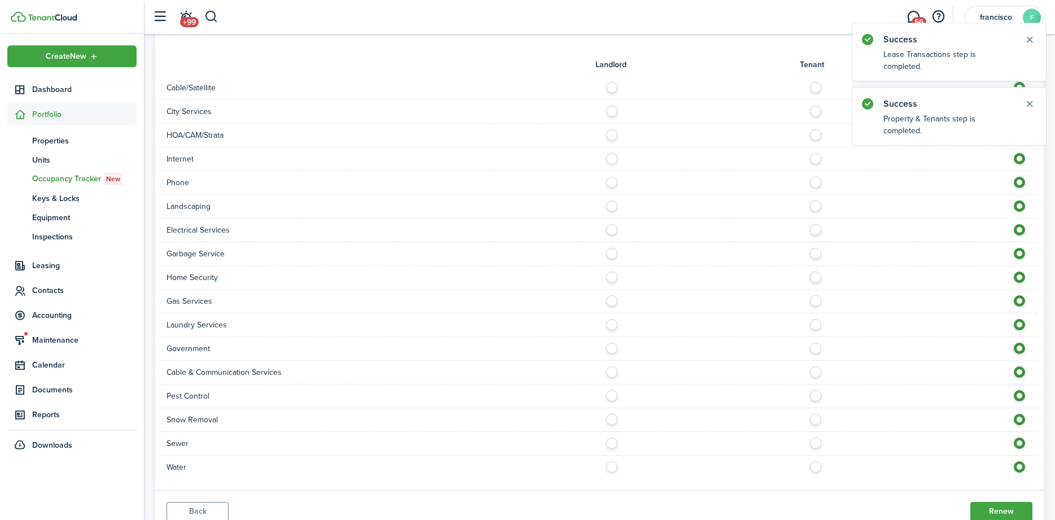
scroll to position [359, 0]
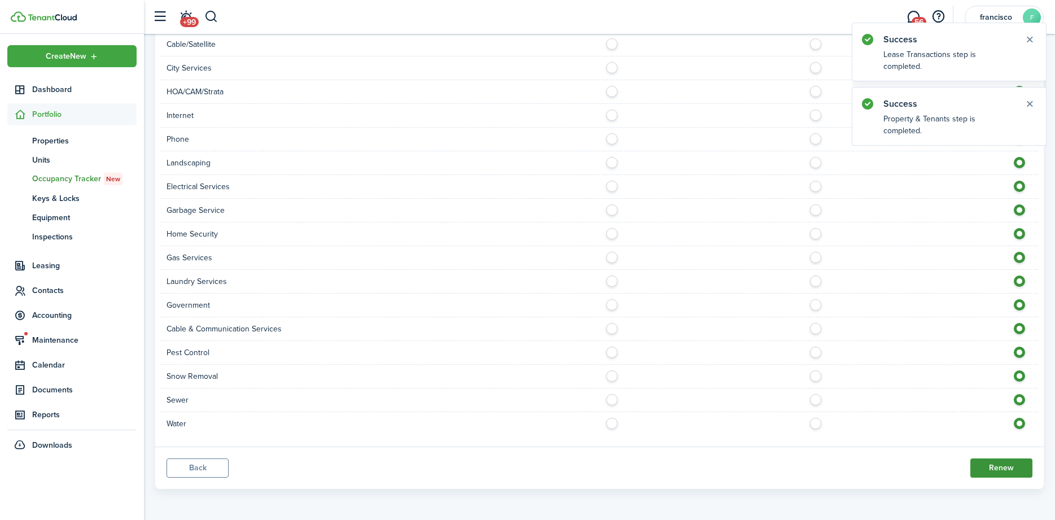
click at [998, 463] on button "Renew" at bounding box center [1002, 467] width 62 height 19
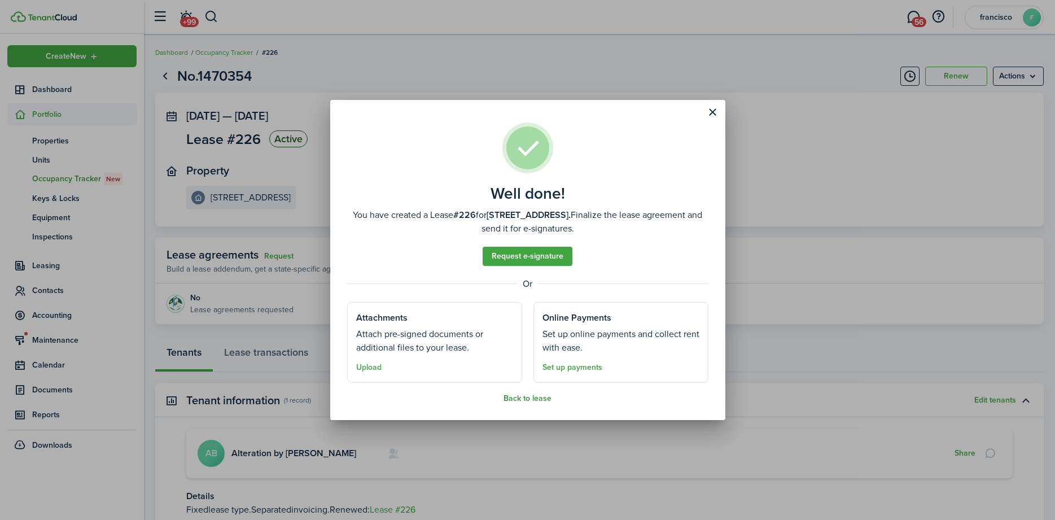
click at [536, 399] on button "Back to lease" at bounding box center [528, 398] width 48 height 9
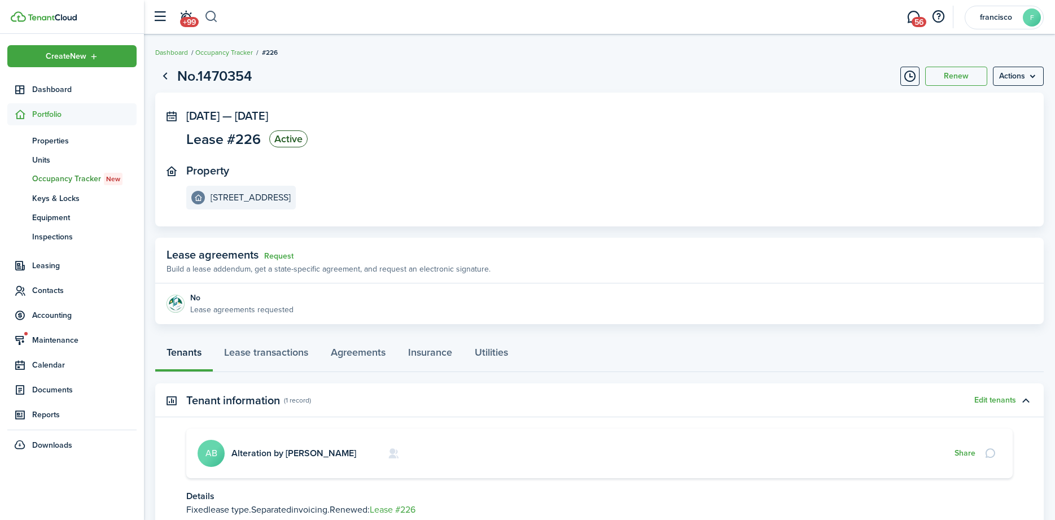
click at [212, 19] on button "button" at bounding box center [211, 16] width 14 height 19
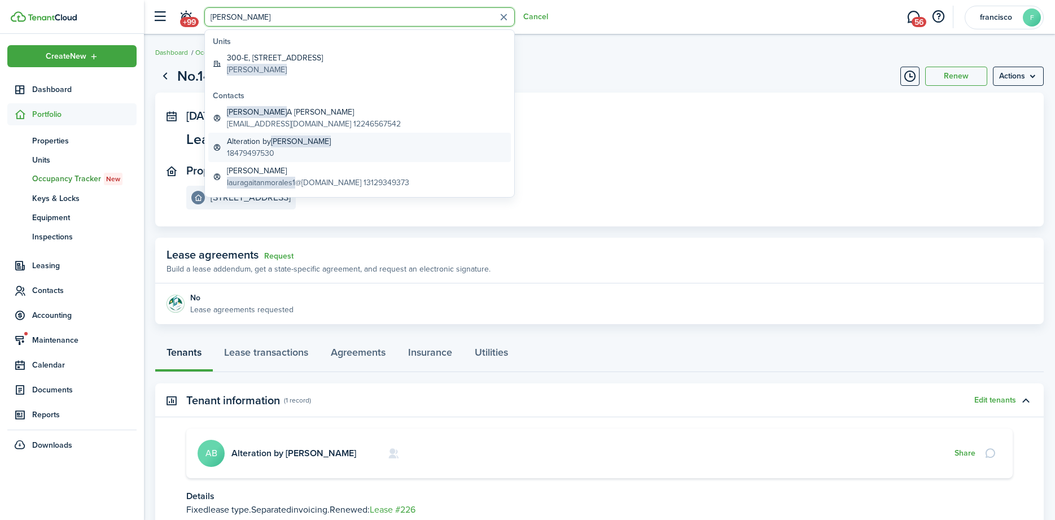
type input "[PERSON_NAME]"
click at [244, 138] on global-search-item-title "Alteration by [PERSON_NAME]" at bounding box center [279, 141] width 104 height 12
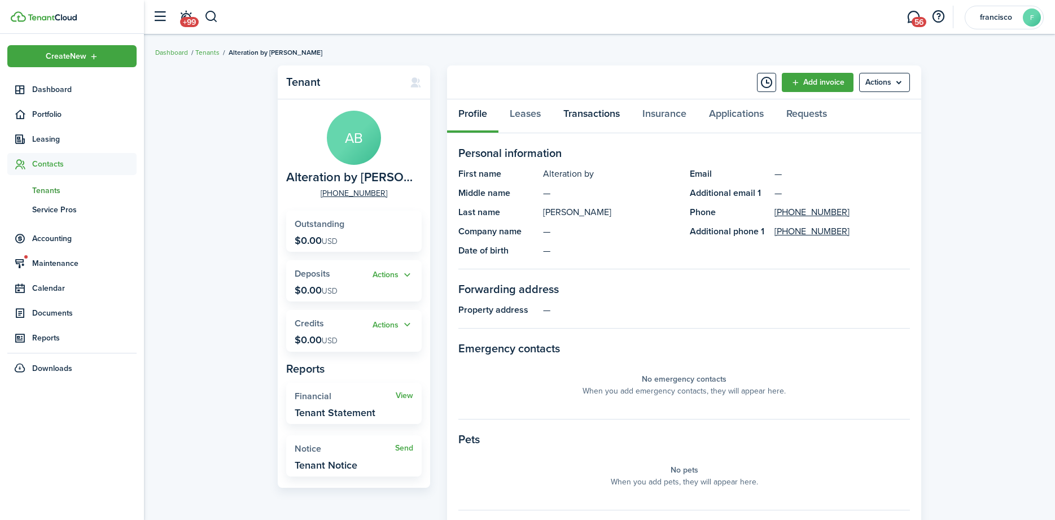
click at [574, 111] on link "Transactions" at bounding box center [591, 116] width 79 height 34
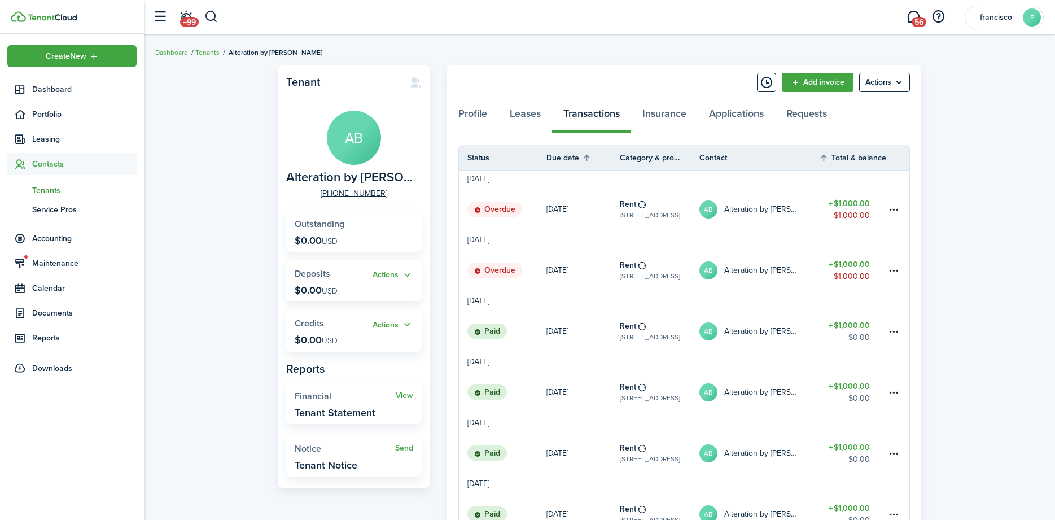
click at [502, 272] on status "Overdue" at bounding box center [494, 271] width 55 height 16
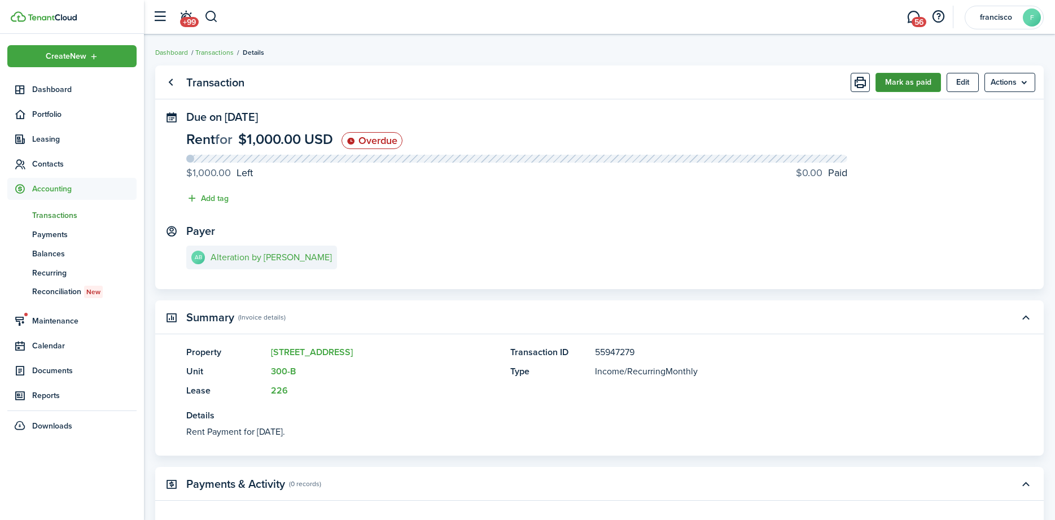
click at [890, 73] on button "Mark as paid" at bounding box center [908, 82] width 65 height 19
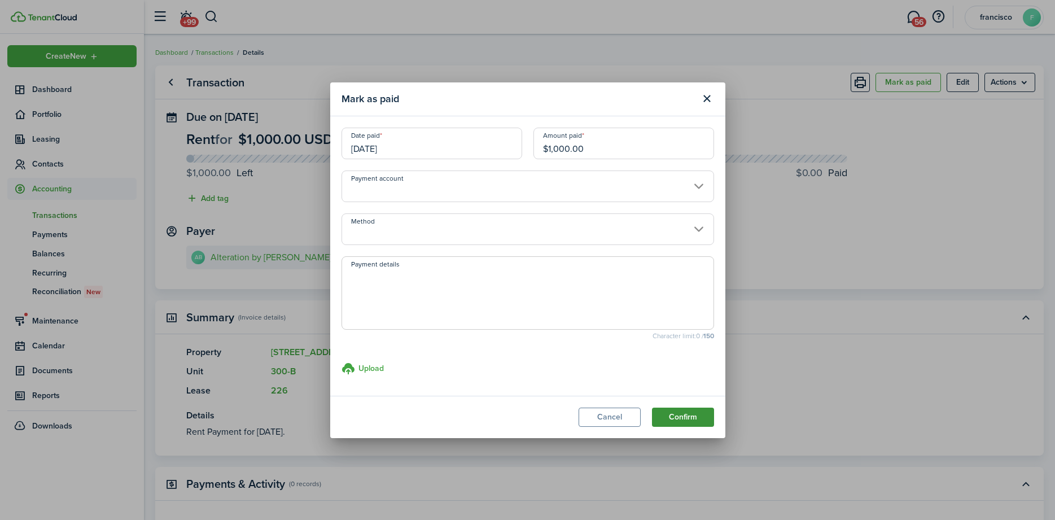
click at [680, 416] on button "Confirm" at bounding box center [683, 417] width 62 height 19
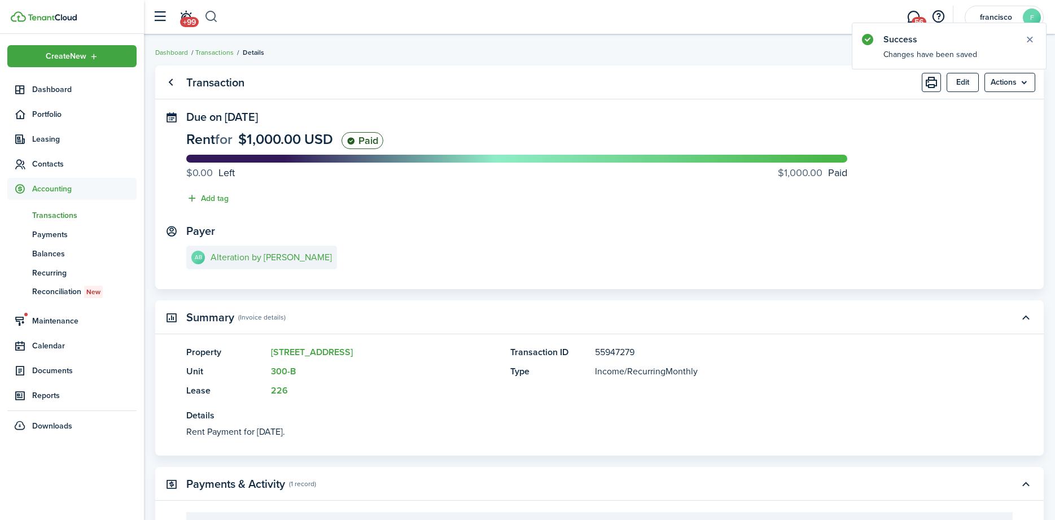
click at [214, 20] on button "button" at bounding box center [211, 16] width 14 height 19
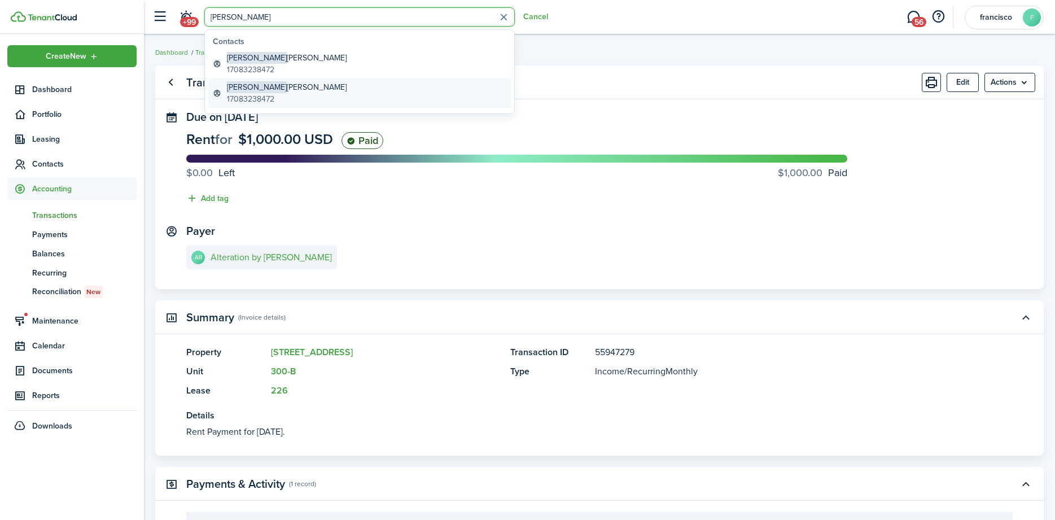
type input "[PERSON_NAME]"
click at [229, 90] on span "[PERSON_NAME]" at bounding box center [257, 87] width 60 height 12
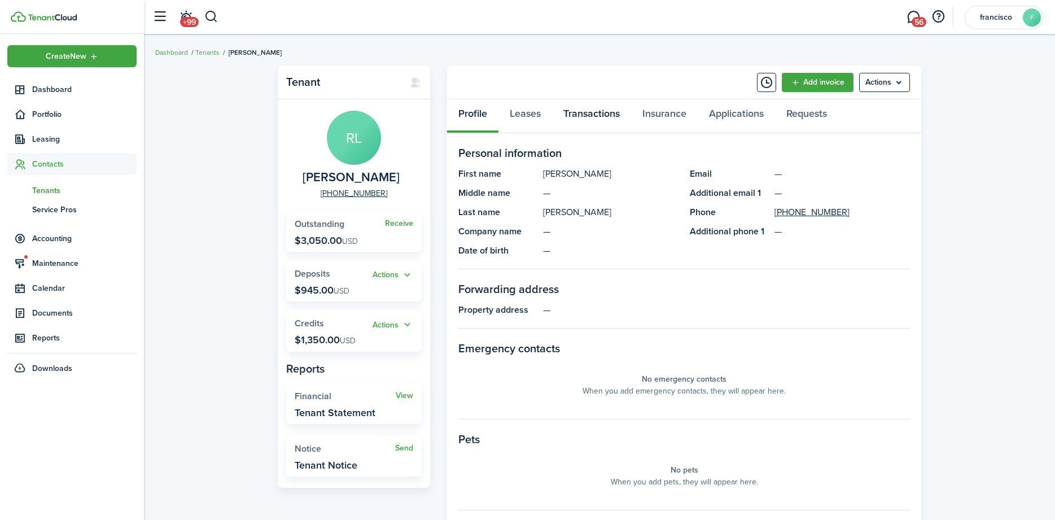
click at [583, 116] on link "Transactions" at bounding box center [591, 116] width 79 height 34
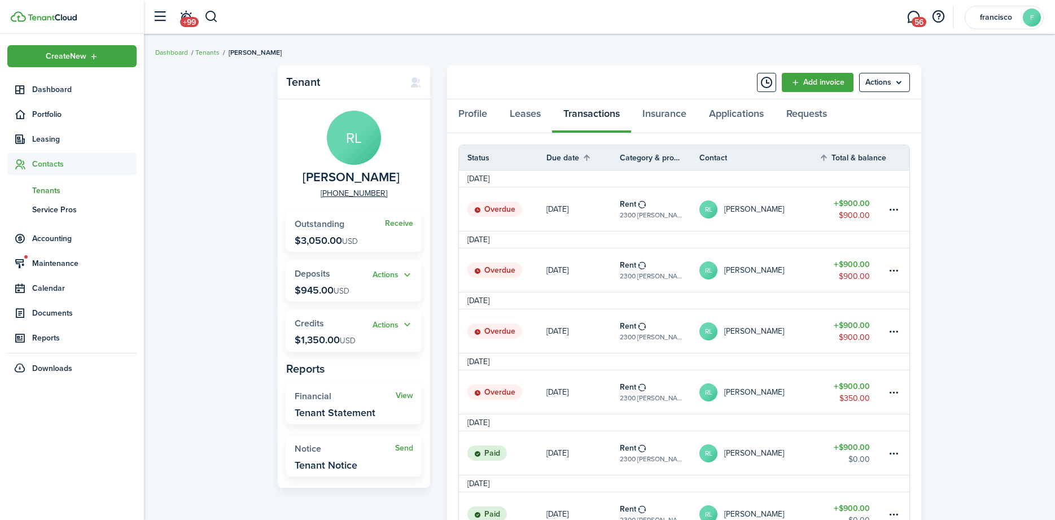
click at [504, 389] on status "Overdue" at bounding box center [494, 392] width 55 height 16
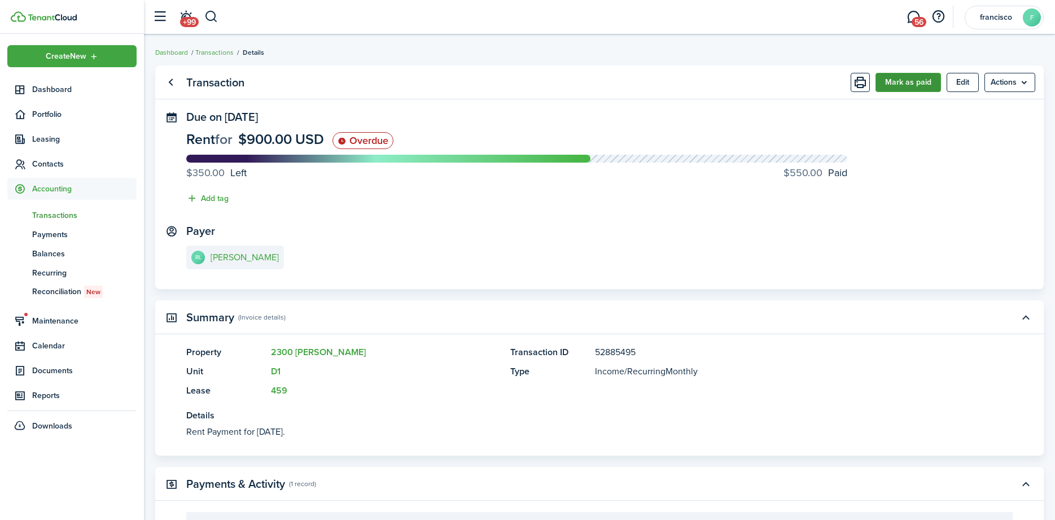
click at [906, 82] on button "Mark as paid" at bounding box center [908, 82] width 65 height 19
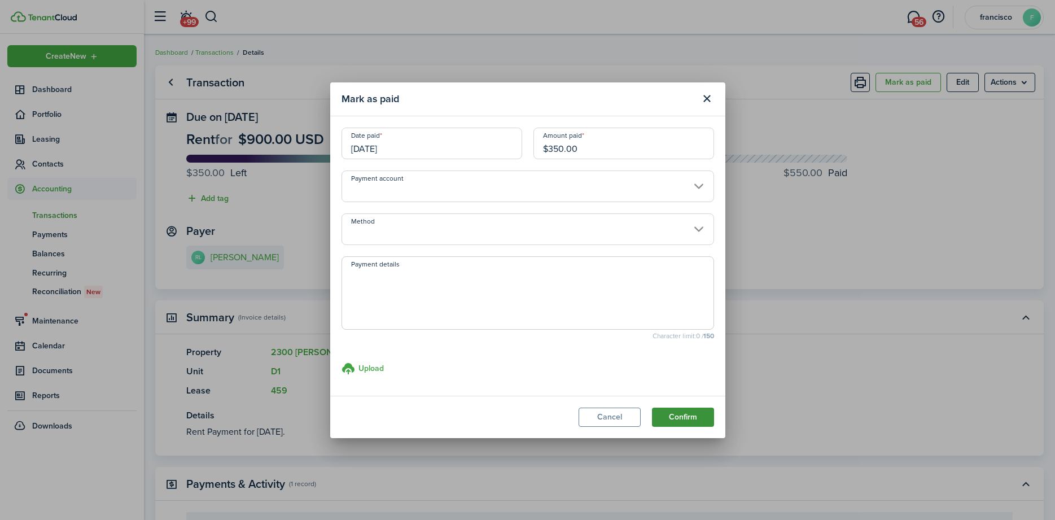
click at [675, 420] on button "Confirm" at bounding box center [683, 417] width 62 height 19
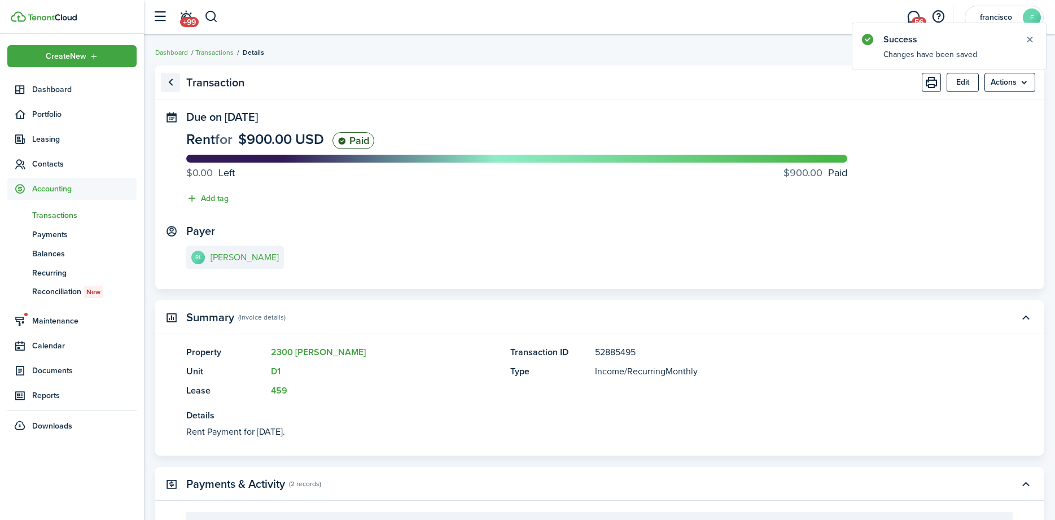
click at [171, 82] on link "Go back" at bounding box center [170, 82] width 19 height 19
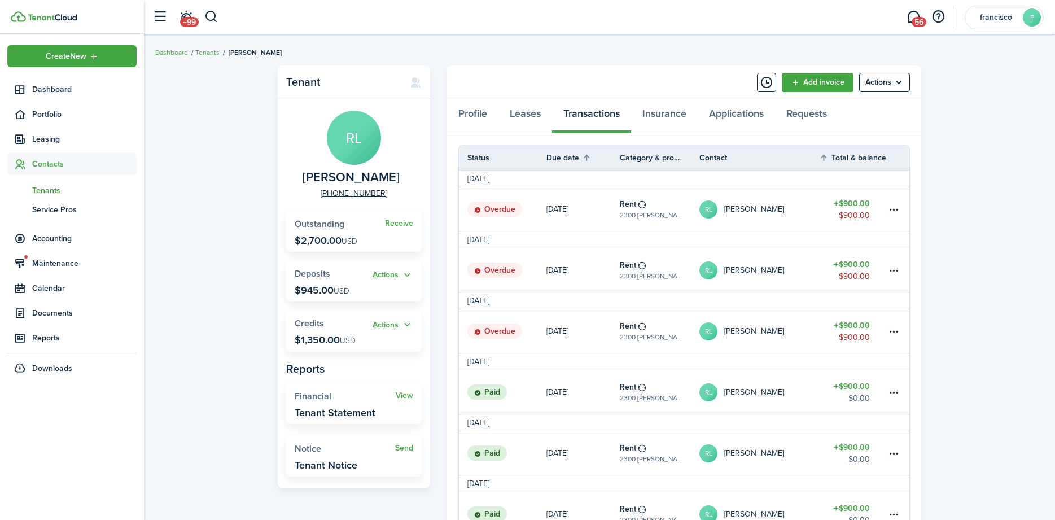
click at [487, 331] on status "Overdue" at bounding box center [494, 332] width 55 height 16
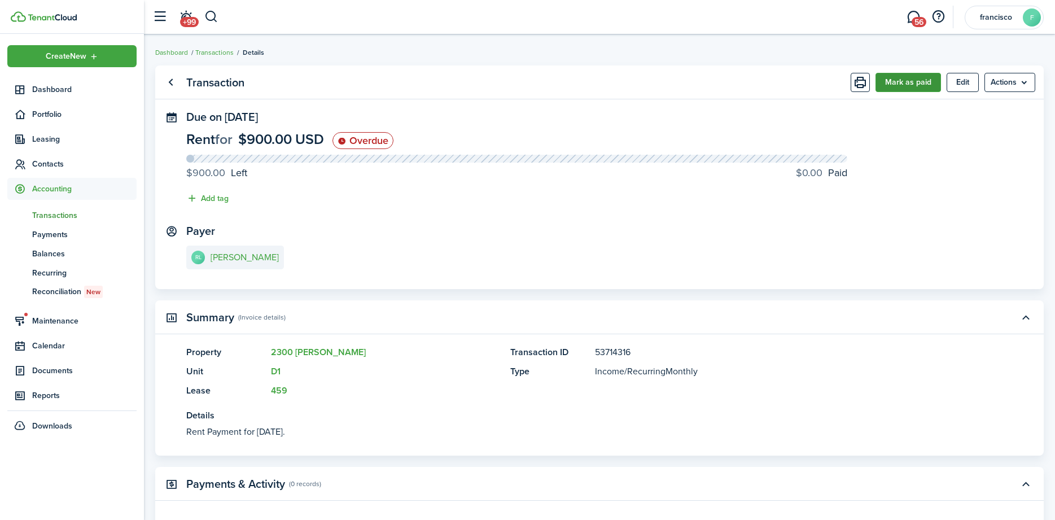
click at [888, 82] on button "Mark as paid" at bounding box center [908, 82] width 65 height 19
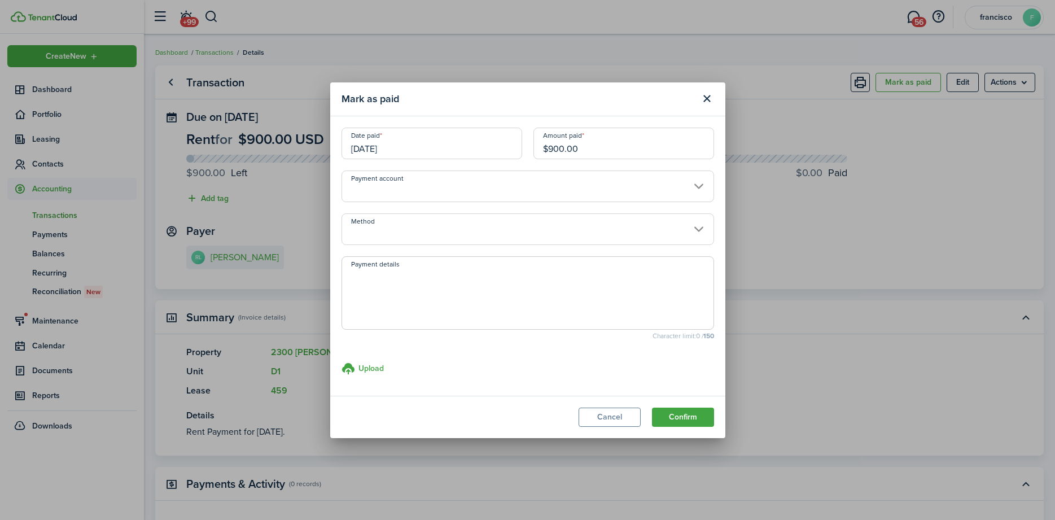
click at [578, 146] on input "$900.00" at bounding box center [624, 144] width 181 height 32
type input "$550.00"
click at [690, 412] on button "Confirm" at bounding box center [683, 417] width 62 height 19
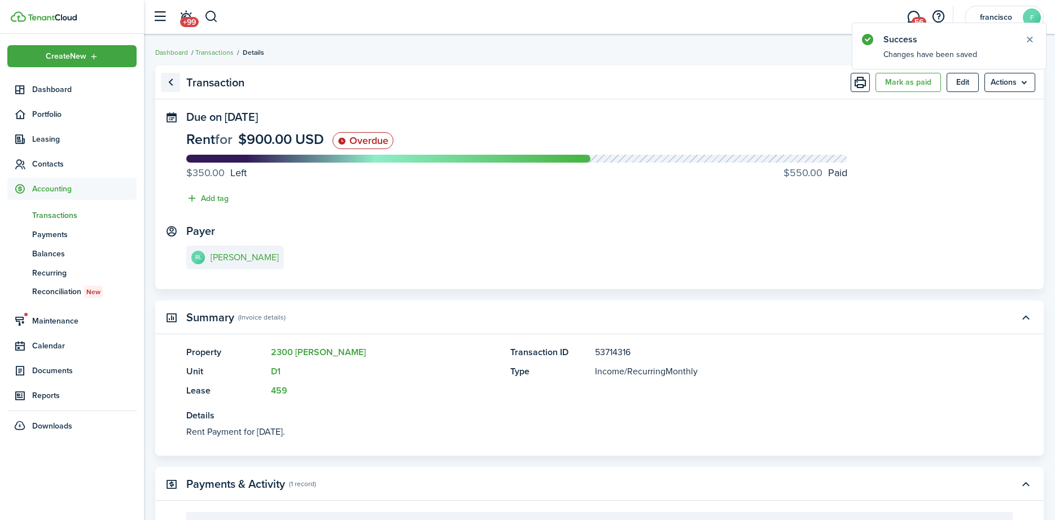
click at [172, 84] on link "Go back" at bounding box center [170, 82] width 19 height 19
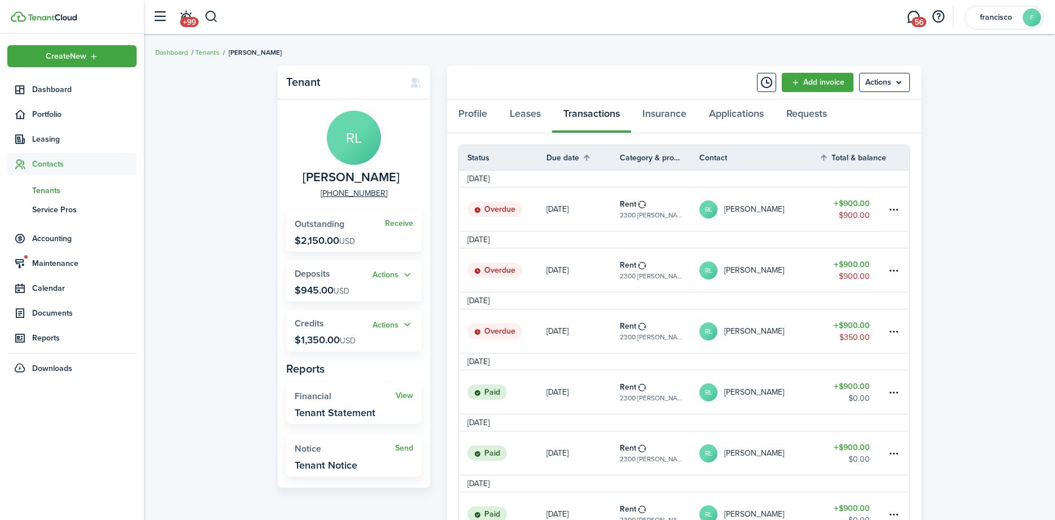
click at [509, 328] on status "Overdue" at bounding box center [494, 332] width 55 height 16
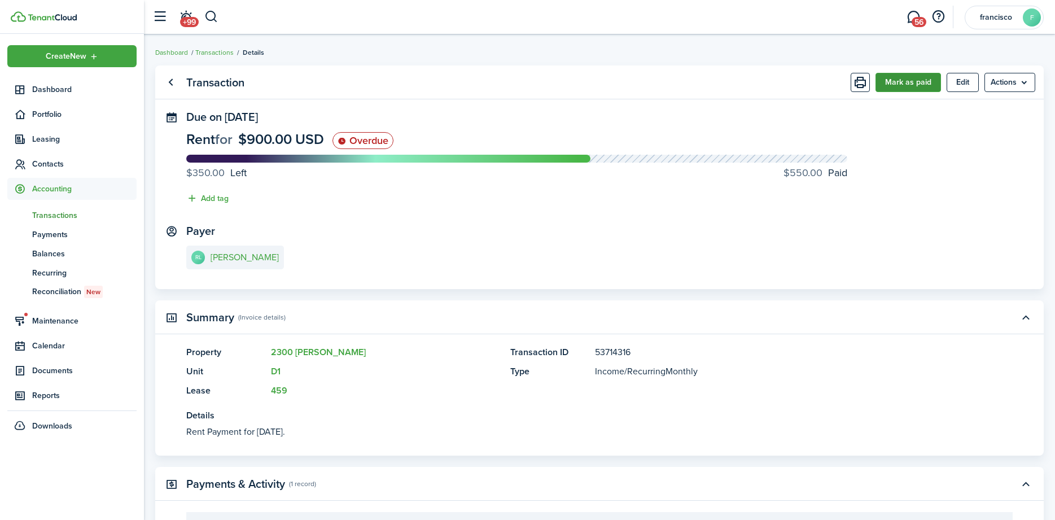
click at [891, 84] on button "Mark as paid" at bounding box center [908, 82] width 65 height 19
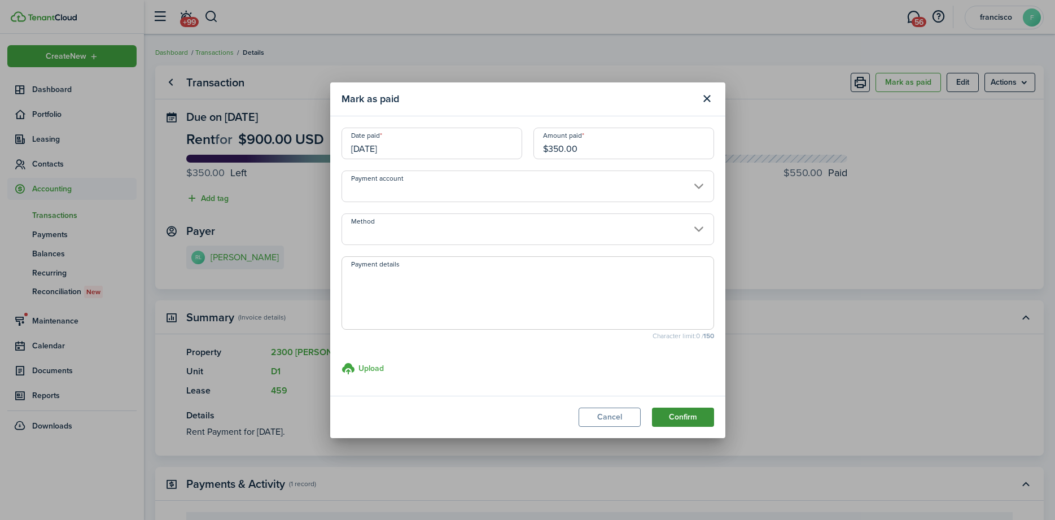
click at [674, 415] on button "Confirm" at bounding box center [683, 417] width 62 height 19
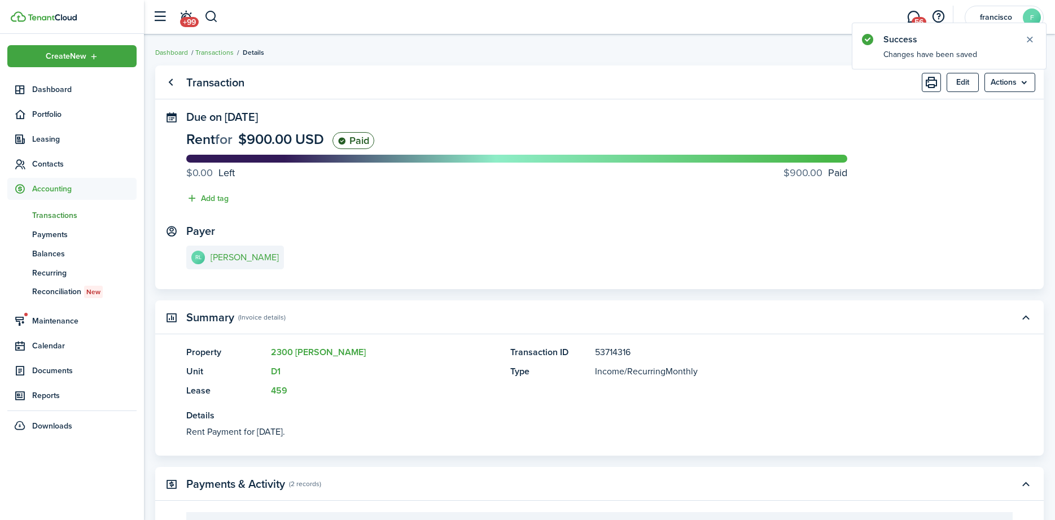
click at [173, 81] on link "Go back" at bounding box center [170, 82] width 19 height 19
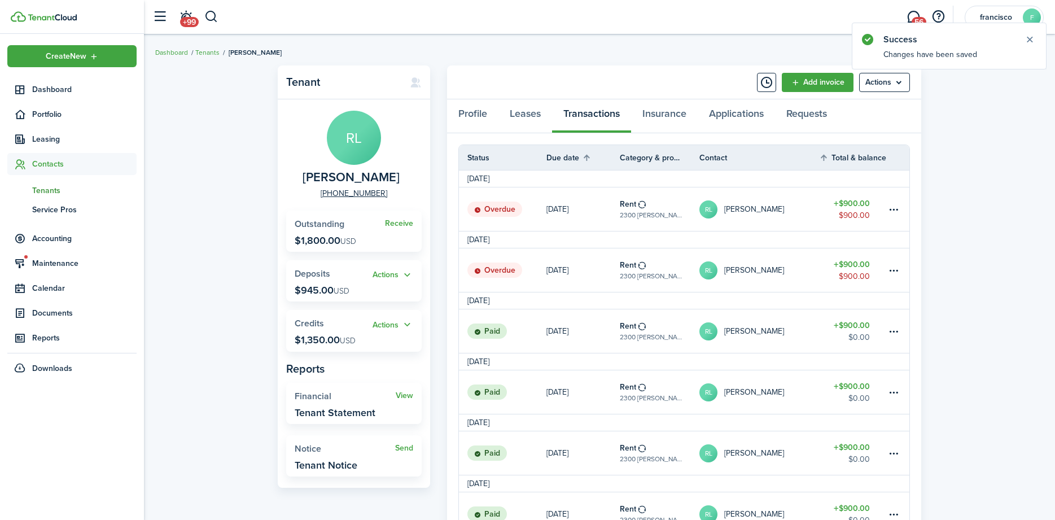
click at [492, 269] on status "Overdue" at bounding box center [494, 271] width 55 height 16
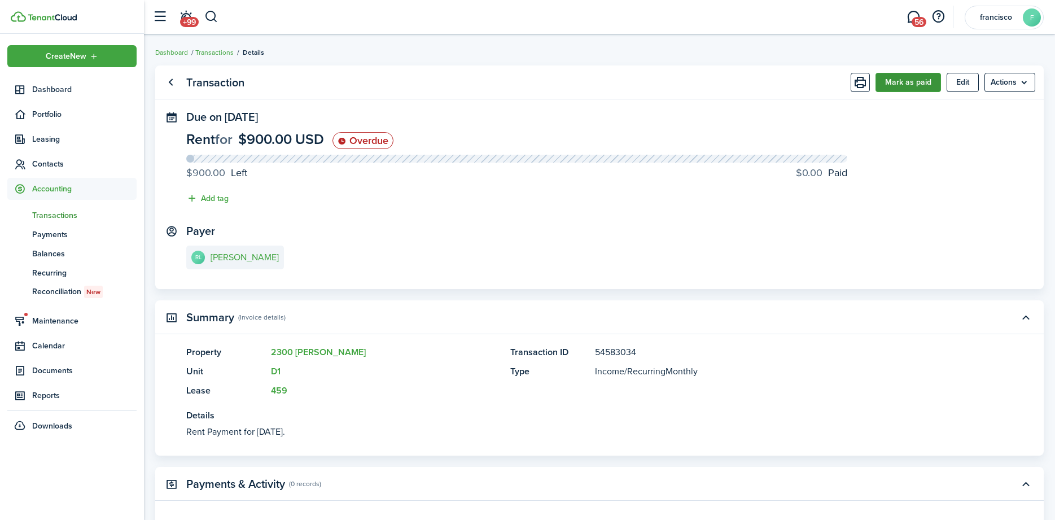
click at [887, 77] on button "Mark as paid" at bounding box center [908, 82] width 65 height 19
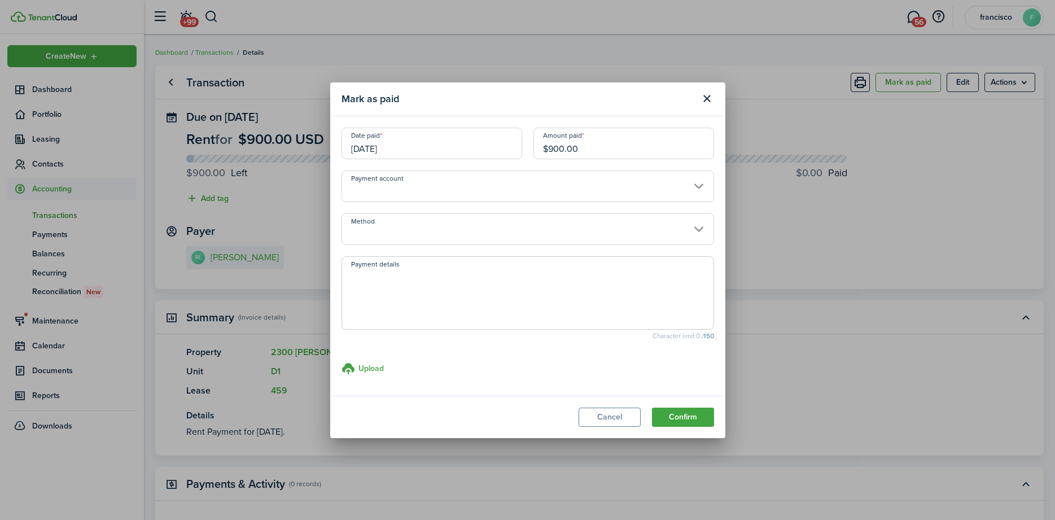
click at [579, 151] on input "$900.00" at bounding box center [624, 144] width 181 height 32
type input "$50.00"
click at [676, 418] on button "Confirm" at bounding box center [683, 417] width 62 height 19
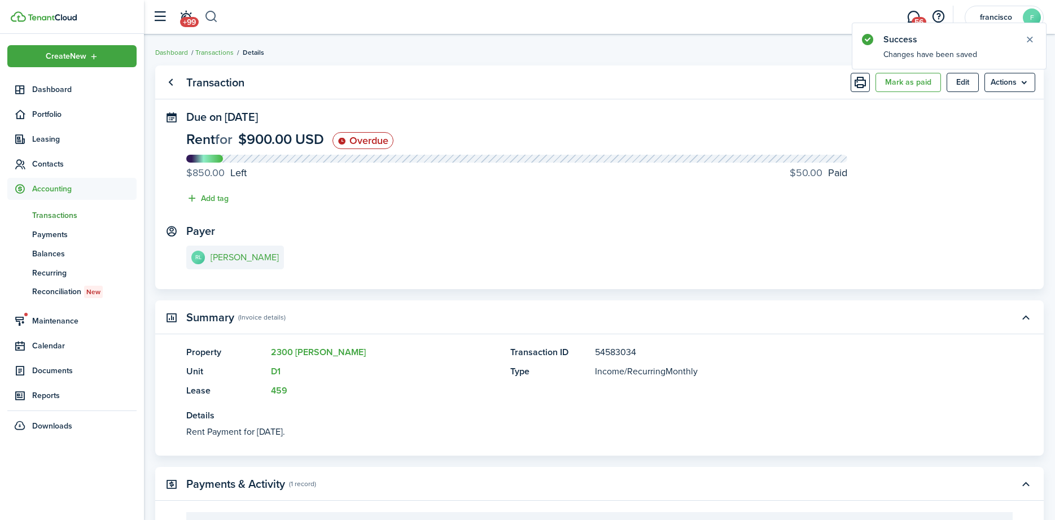
click at [209, 19] on button "button" at bounding box center [211, 16] width 14 height 19
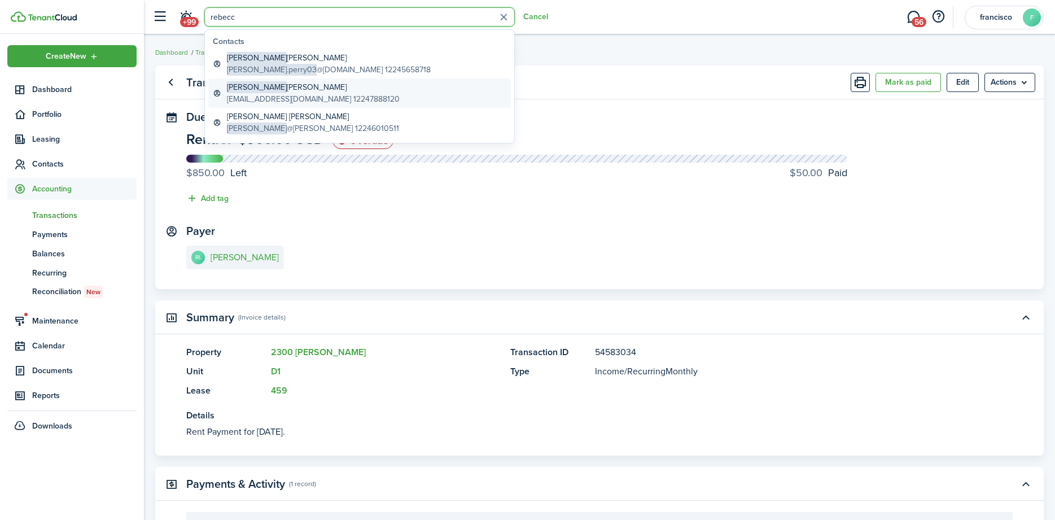
type input "rebecc"
click at [263, 95] on global-search-item-description "[EMAIL_ADDRESS][DOMAIN_NAME] 12247888120" at bounding box center [313, 99] width 173 height 12
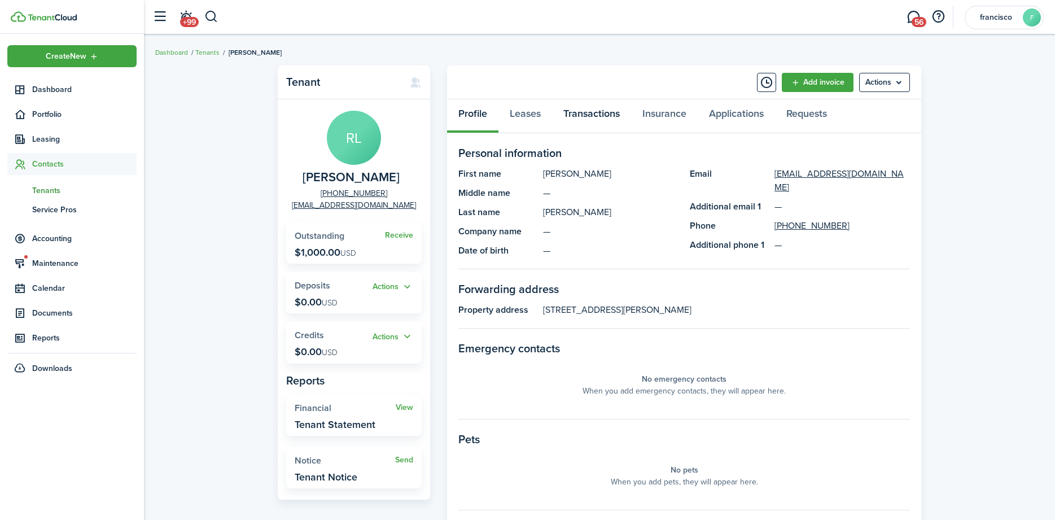
click at [583, 112] on link "Transactions" at bounding box center [591, 116] width 79 height 34
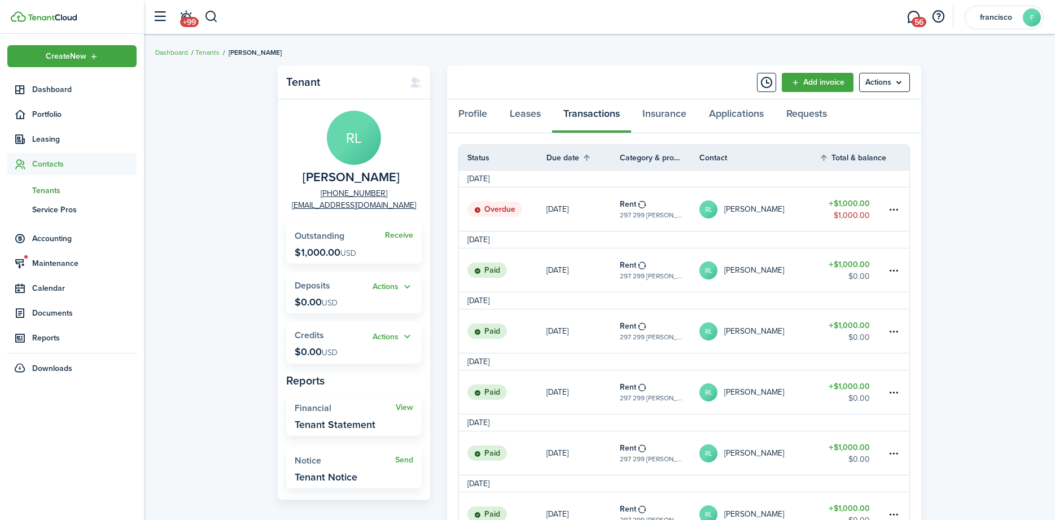
click at [496, 211] on status "Overdue" at bounding box center [494, 210] width 55 height 16
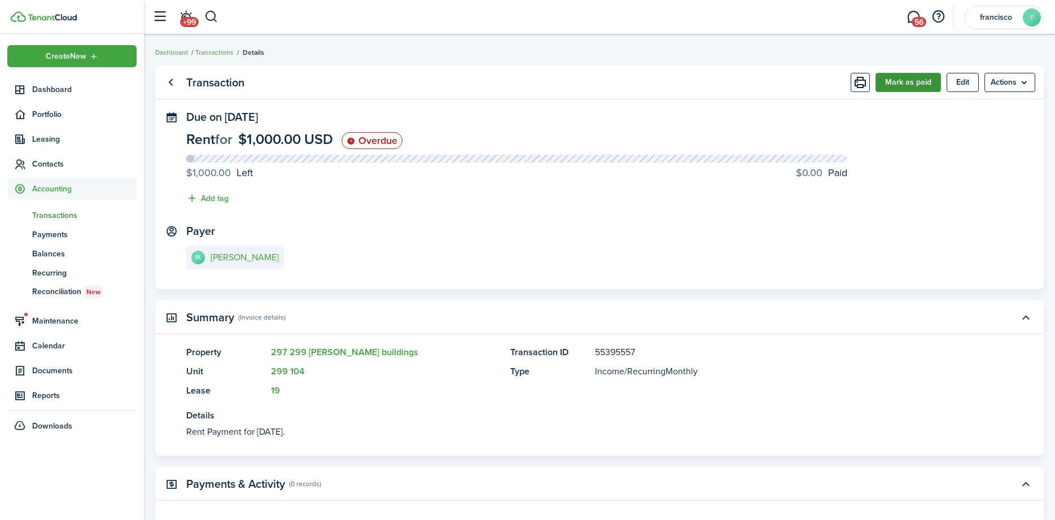
click at [895, 80] on button "Mark as paid" at bounding box center [908, 82] width 65 height 19
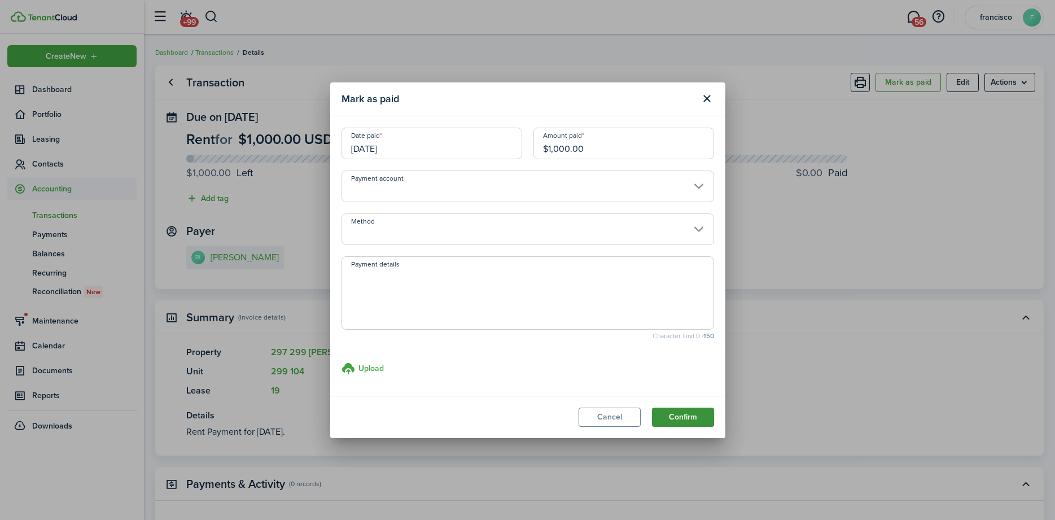
click at [664, 417] on button "Confirm" at bounding box center [683, 417] width 62 height 19
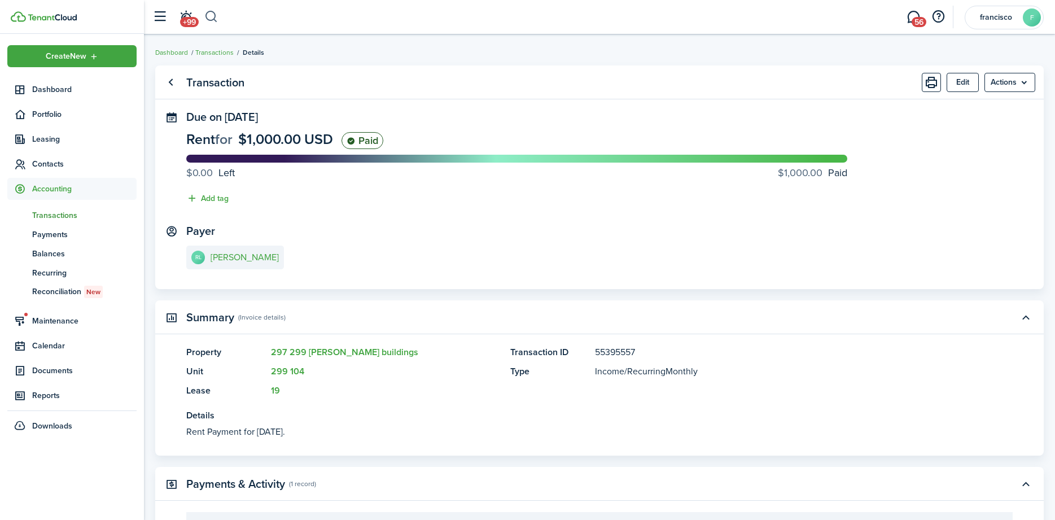
click at [216, 18] on button "button" at bounding box center [211, 16] width 14 height 19
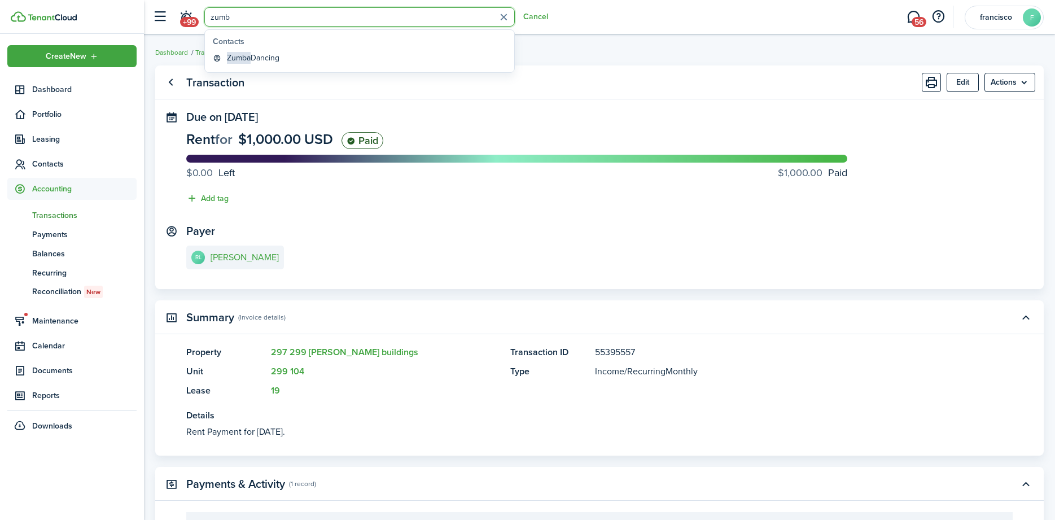
type input "zumb"
click at [224, 57] on link "Zumba Dancing" at bounding box center [359, 58] width 303 height 18
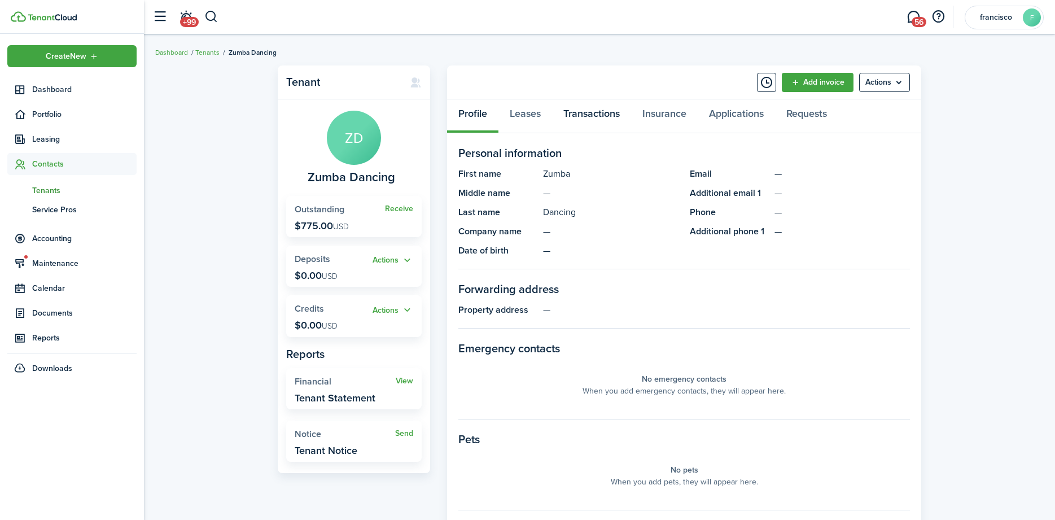
click at [589, 113] on link "Transactions" at bounding box center [591, 116] width 79 height 34
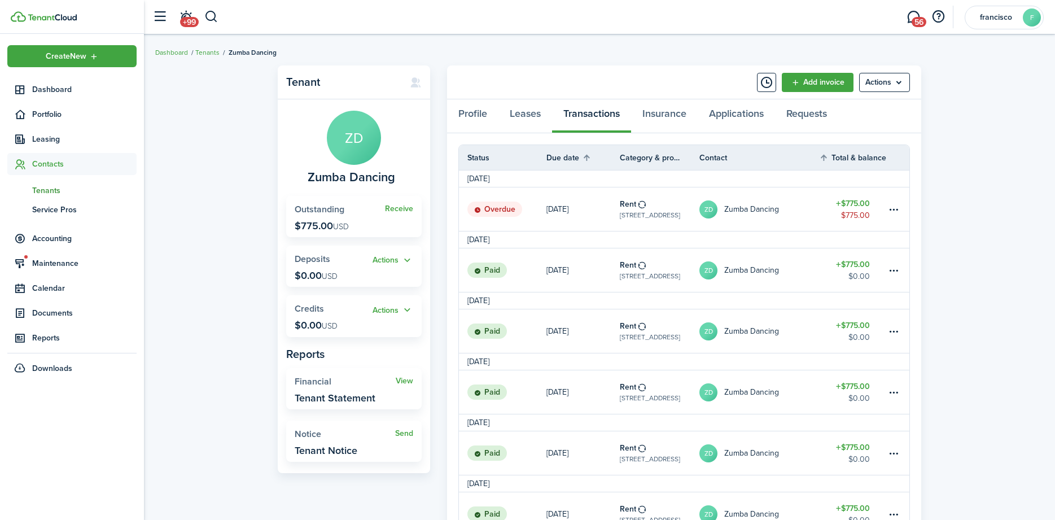
click at [480, 215] on status "Overdue" at bounding box center [494, 210] width 55 height 16
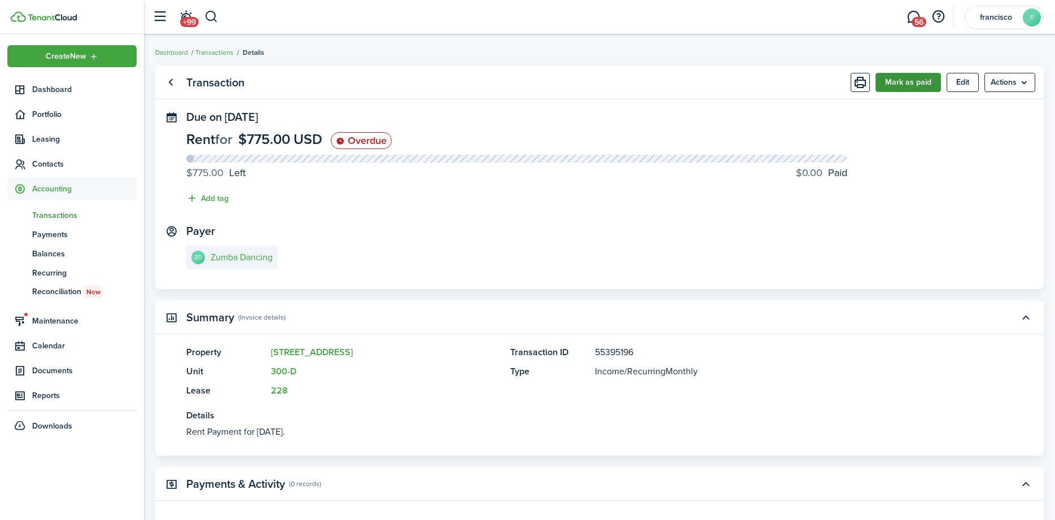
click at [899, 78] on button "Mark as paid" at bounding box center [908, 82] width 65 height 19
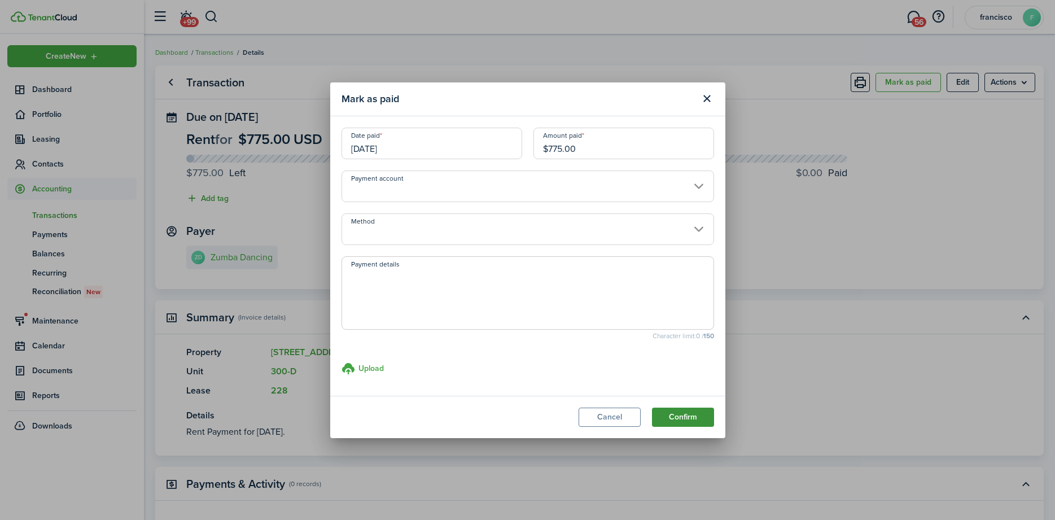
click at [679, 416] on button "Confirm" at bounding box center [683, 417] width 62 height 19
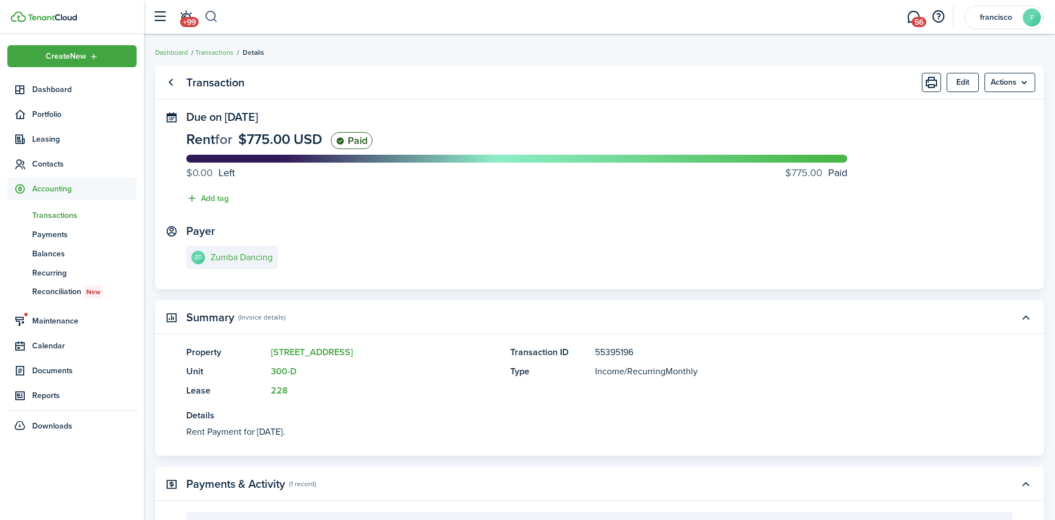
click at [209, 16] on button "button" at bounding box center [211, 16] width 14 height 19
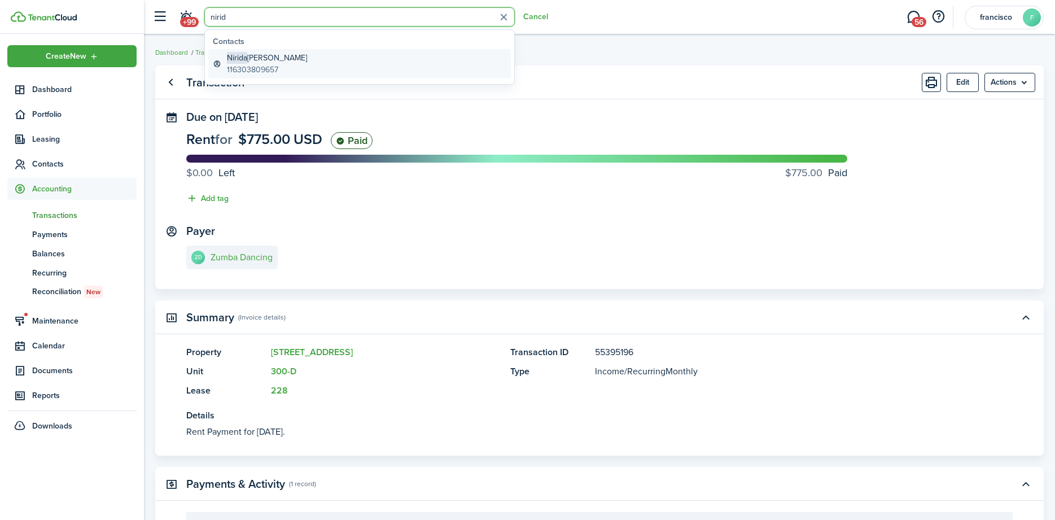
type input "nirid"
click at [244, 63] on span "Nirida" at bounding box center [237, 58] width 20 height 12
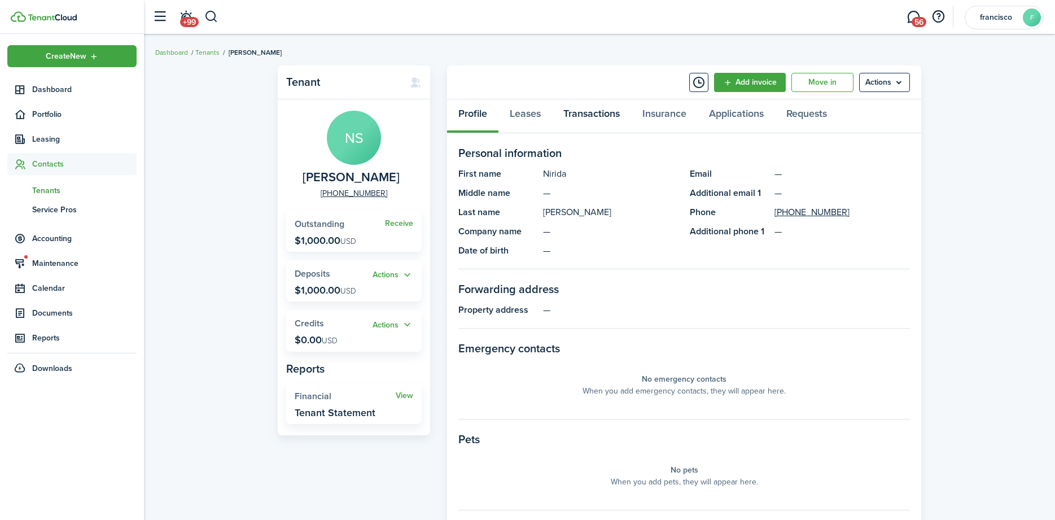
click at [587, 115] on link "Transactions" at bounding box center [591, 116] width 79 height 34
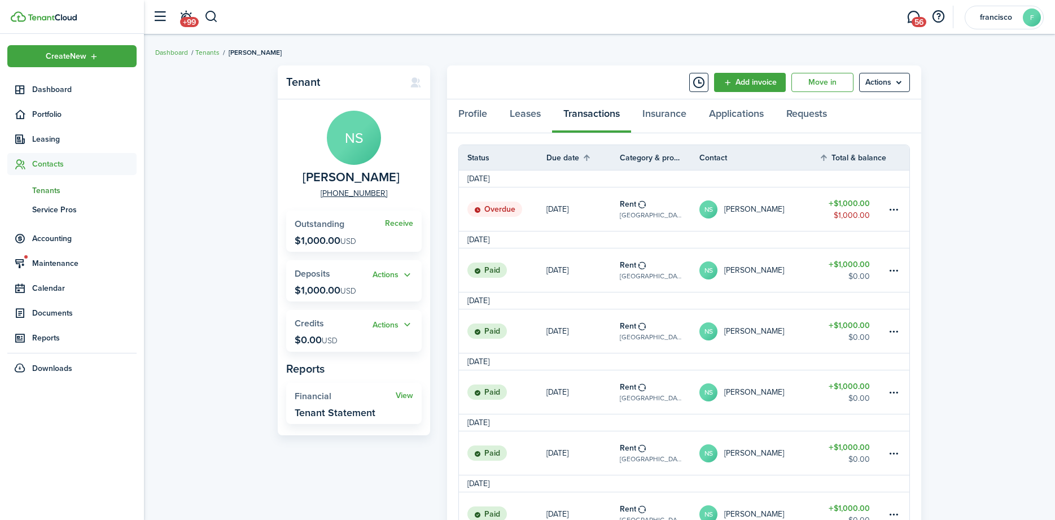
click at [491, 206] on status "Overdue" at bounding box center [494, 210] width 55 height 16
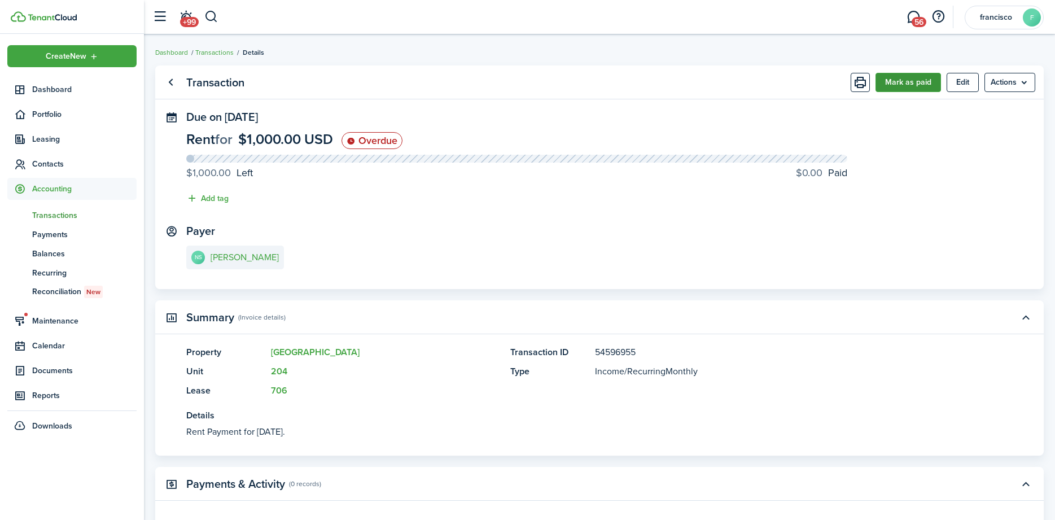
click at [906, 78] on button "Mark as paid" at bounding box center [908, 82] width 65 height 19
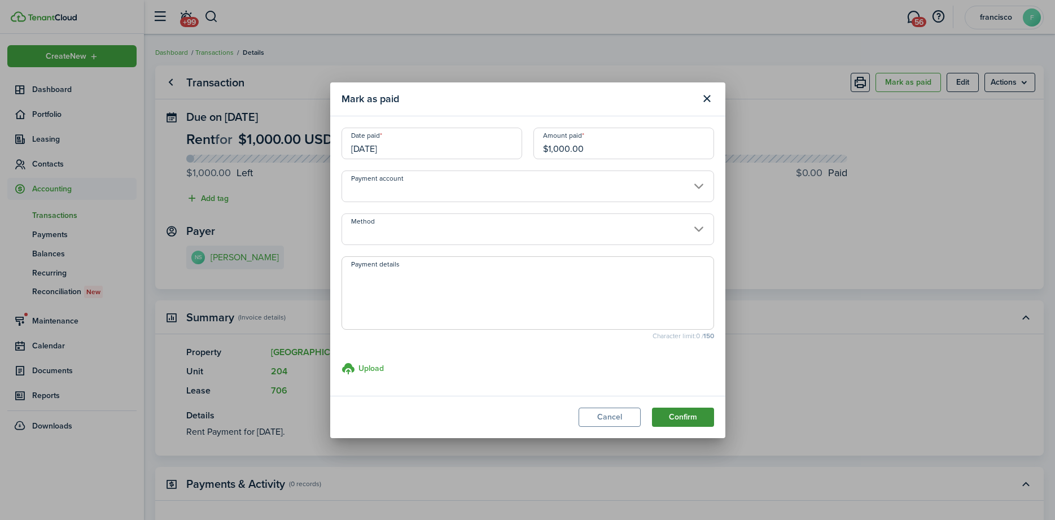
click at [668, 416] on button "Confirm" at bounding box center [683, 417] width 62 height 19
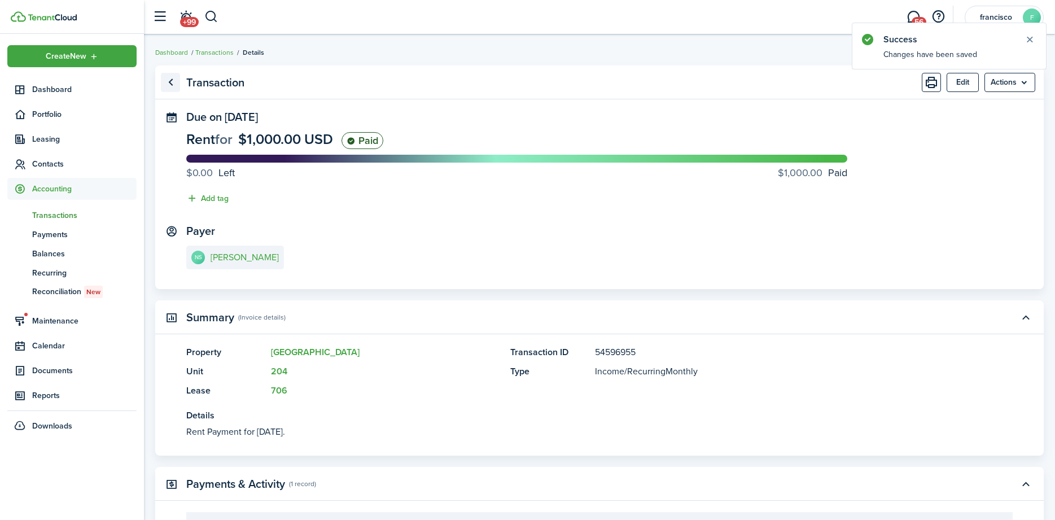
click at [174, 83] on link "Go back" at bounding box center [170, 82] width 19 height 19
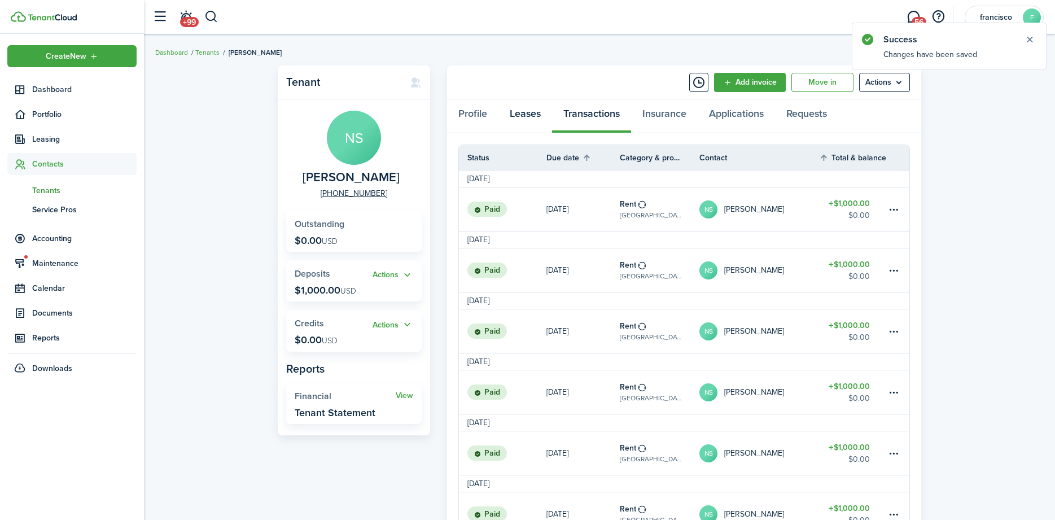
click at [517, 115] on link "Leases" at bounding box center [526, 116] width 54 height 34
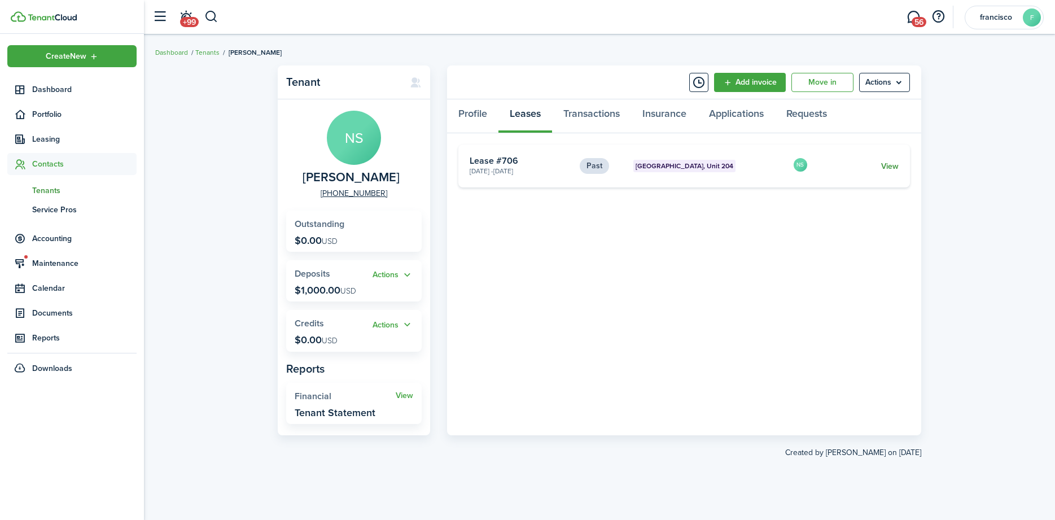
click at [890, 167] on link "View" at bounding box center [890, 166] width 18 height 12
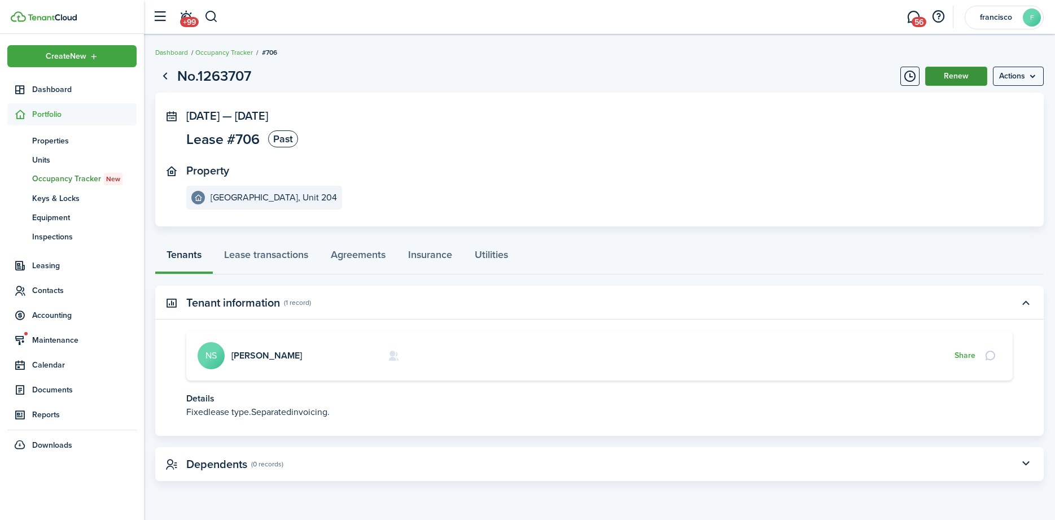
click at [941, 76] on button "Renew" at bounding box center [956, 76] width 62 height 19
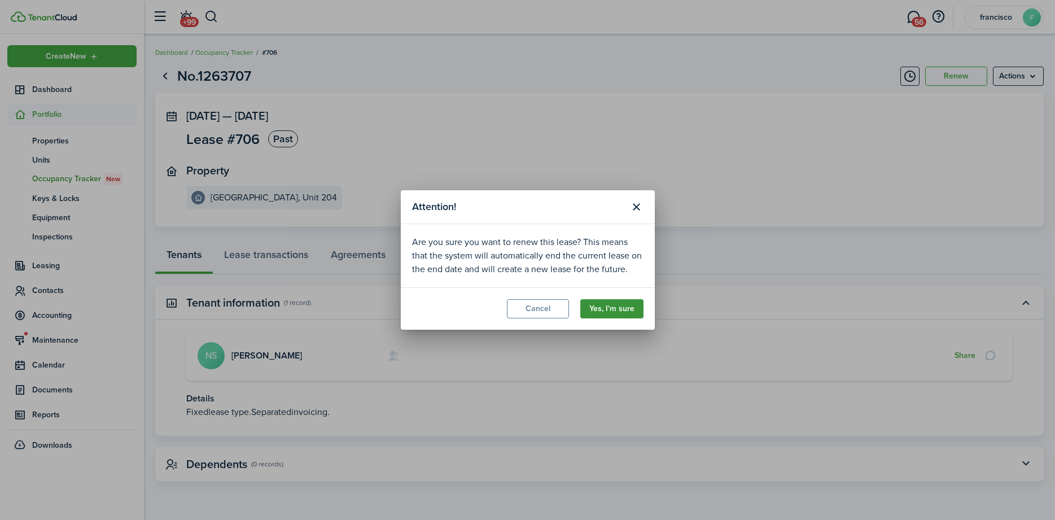
click at [623, 304] on button "Yes, I'm sure" at bounding box center [611, 308] width 63 height 19
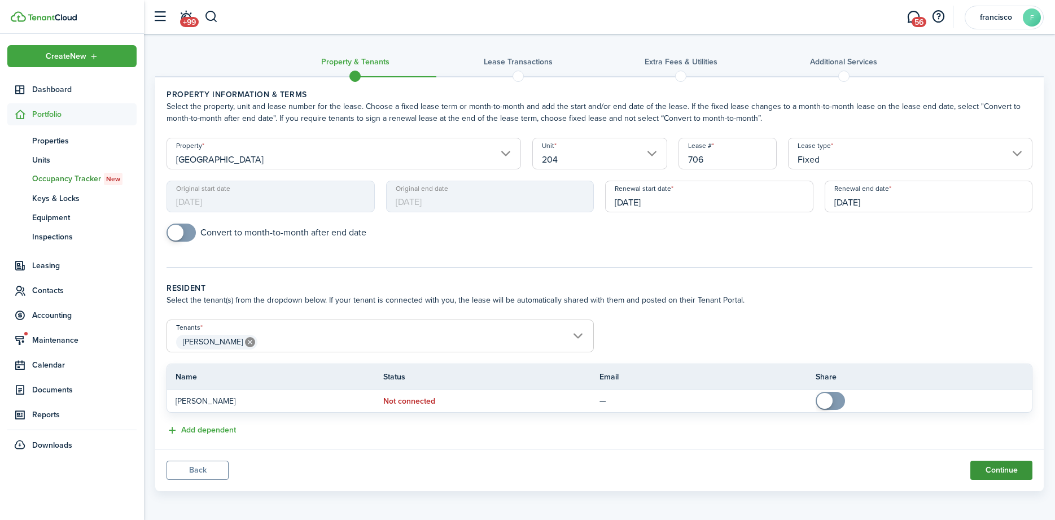
click at [986, 466] on button "Continue" at bounding box center [1002, 470] width 62 height 19
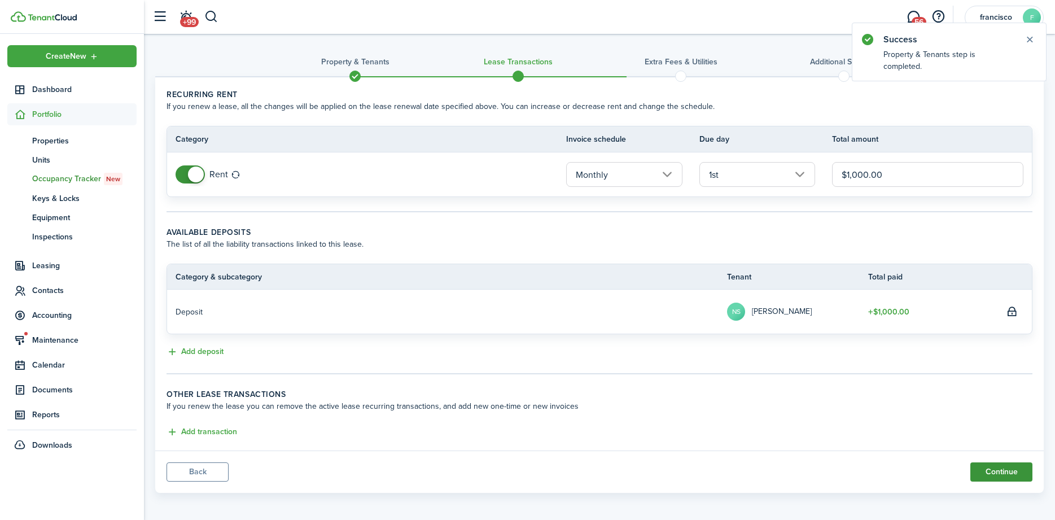
click at [976, 468] on button "Continue" at bounding box center [1002, 471] width 62 height 19
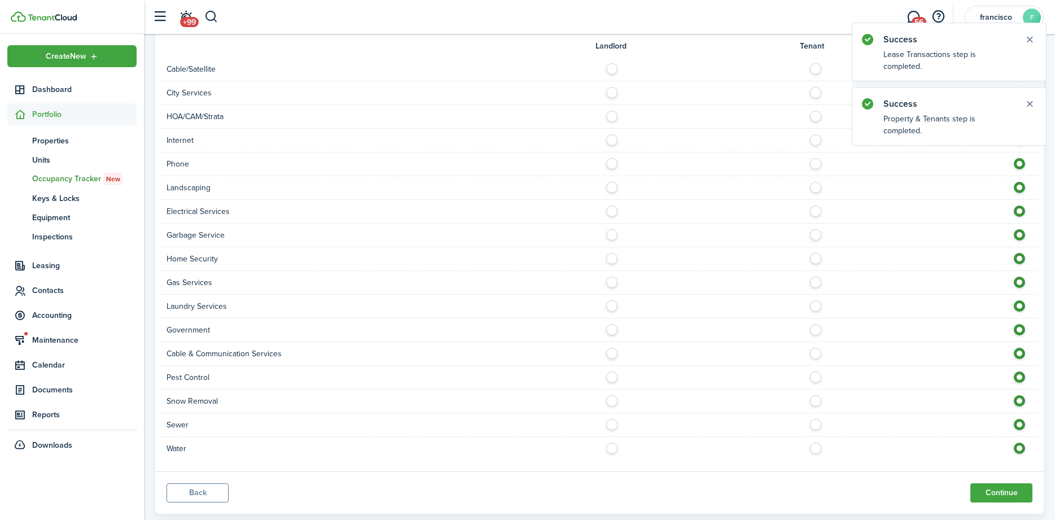
scroll to position [359, 0]
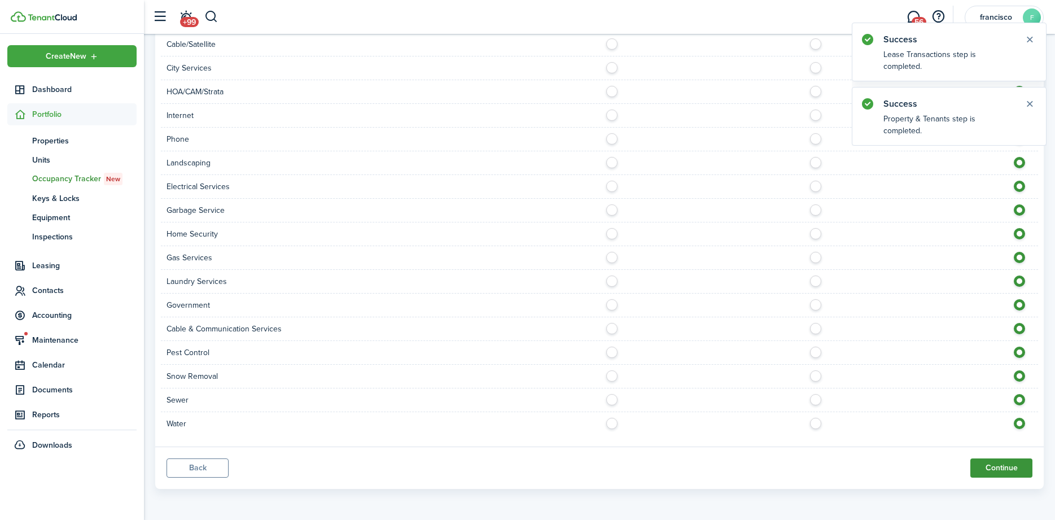
click at [986, 468] on button "Continue" at bounding box center [1002, 467] width 62 height 19
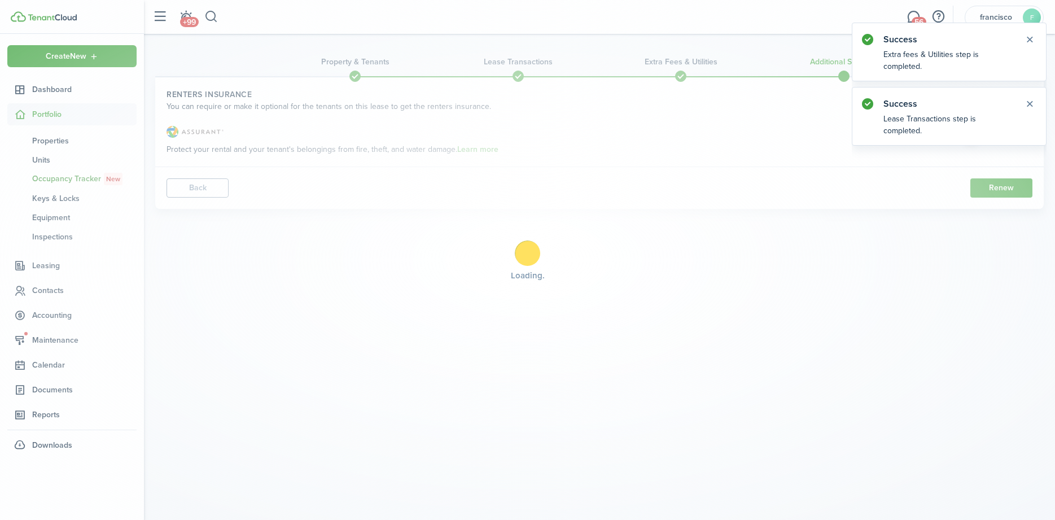
scroll to position [0, 0]
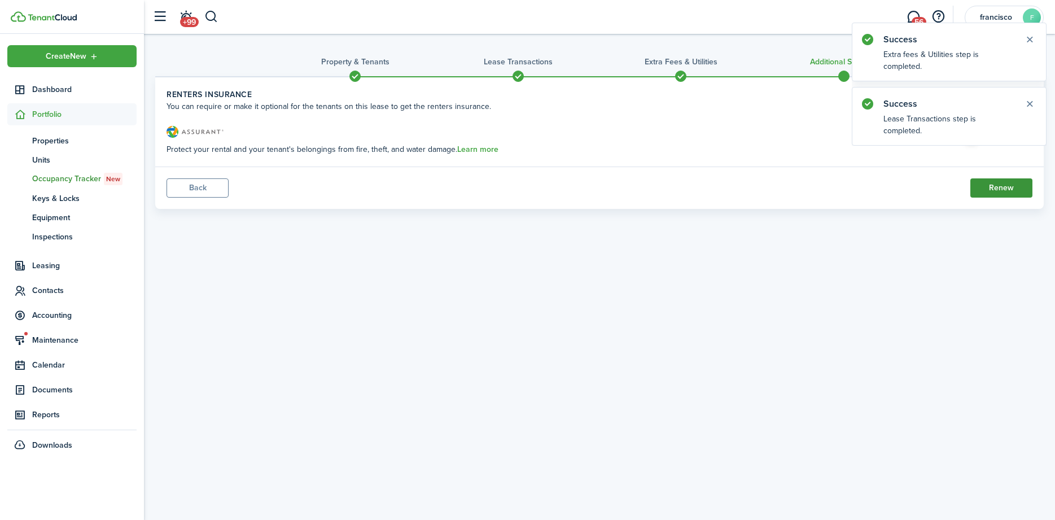
click at [993, 185] on button "Renew" at bounding box center [1002, 187] width 62 height 19
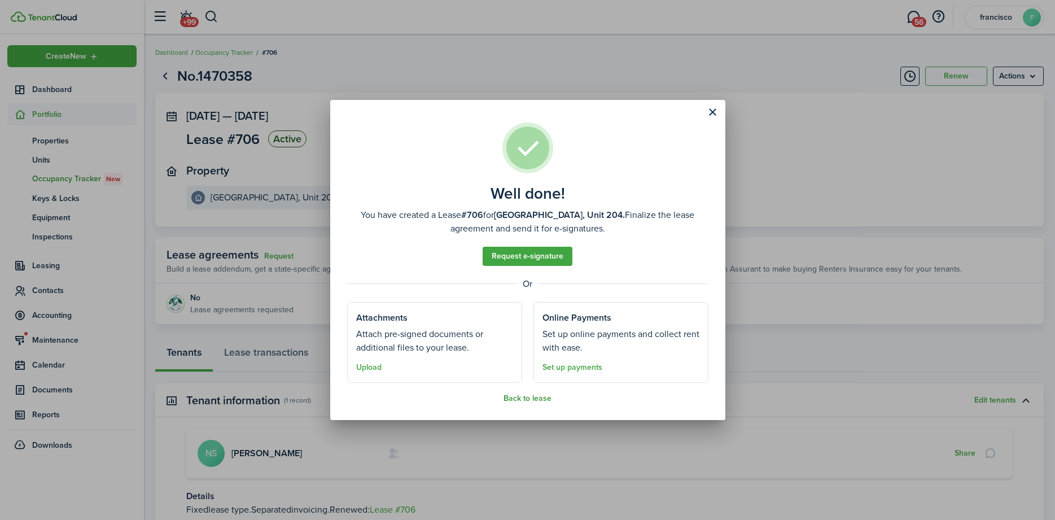
click at [523, 395] on button "Back to lease" at bounding box center [528, 398] width 48 height 9
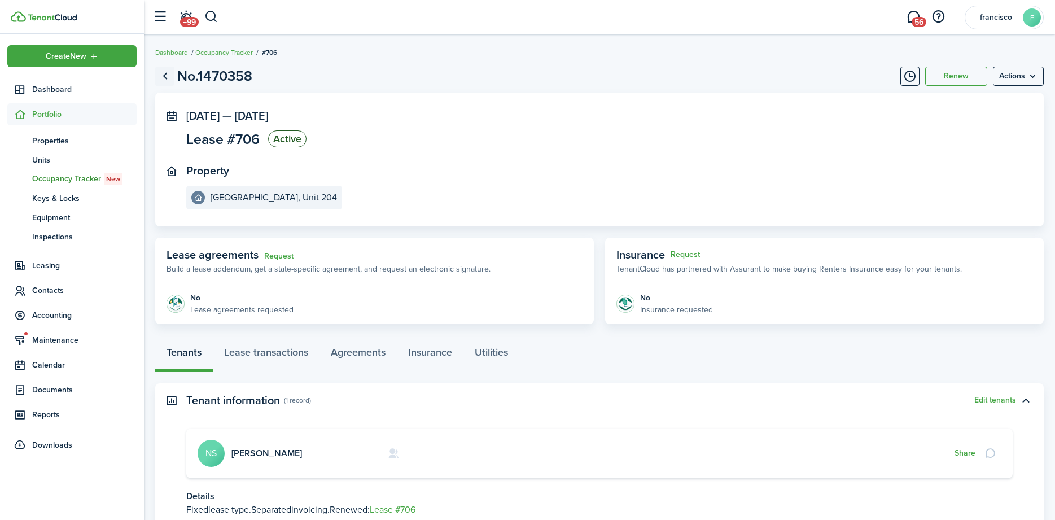
click at [167, 79] on link "Go back" at bounding box center [164, 76] width 19 height 19
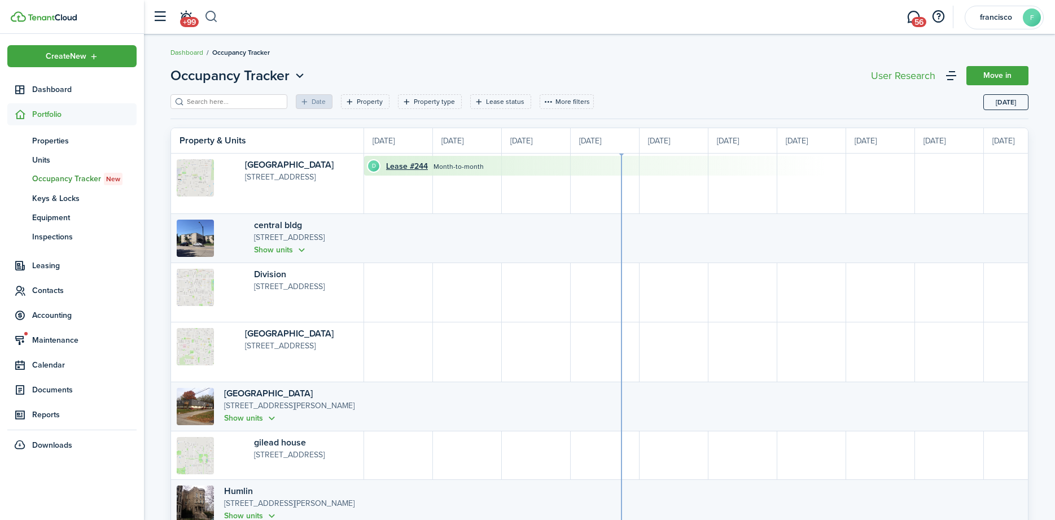
click at [216, 18] on button "button" at bounding box center [211, 16] width 14 height 19
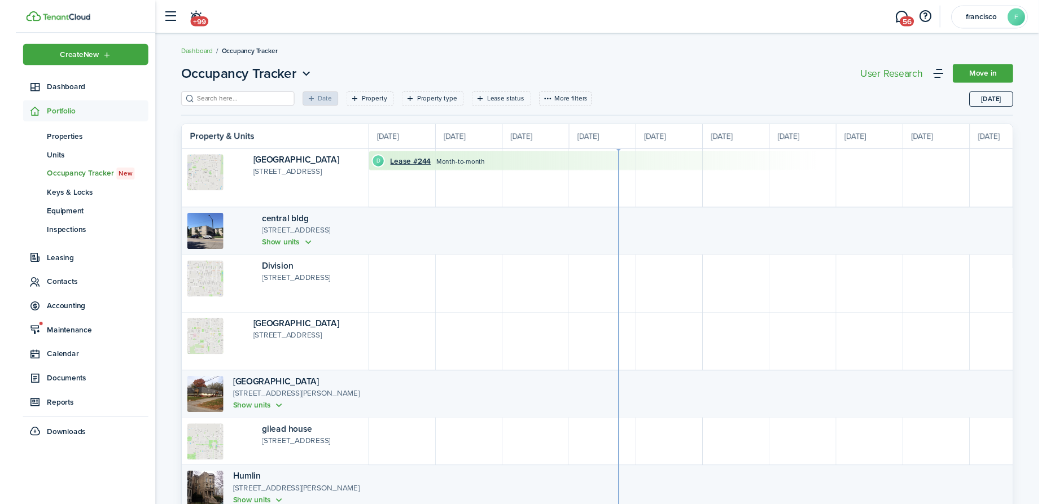
scroll to position [0, 207]
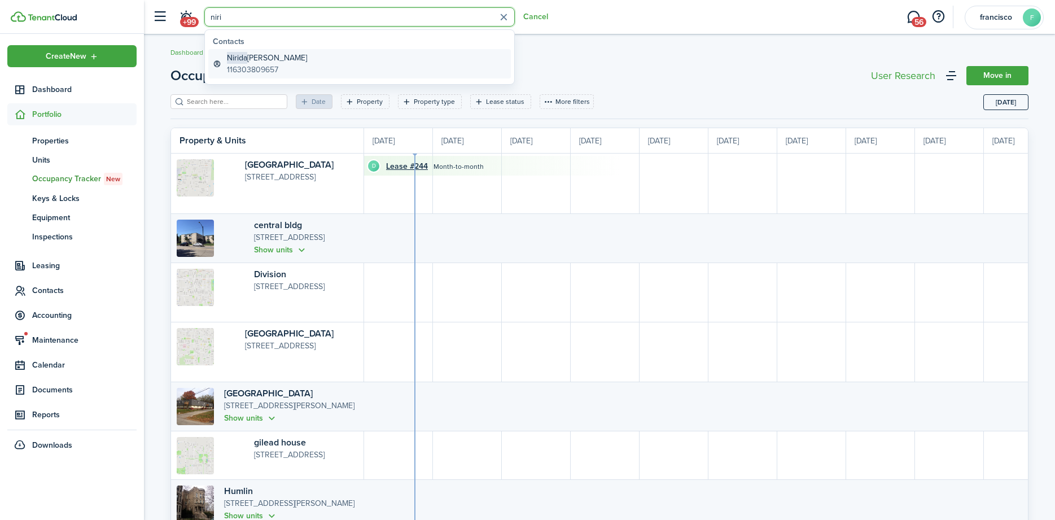
type input "niri"
click at [232, 65] on global-search-item-description "116303809657" at bounding box center [267, 70] width 80 height 12
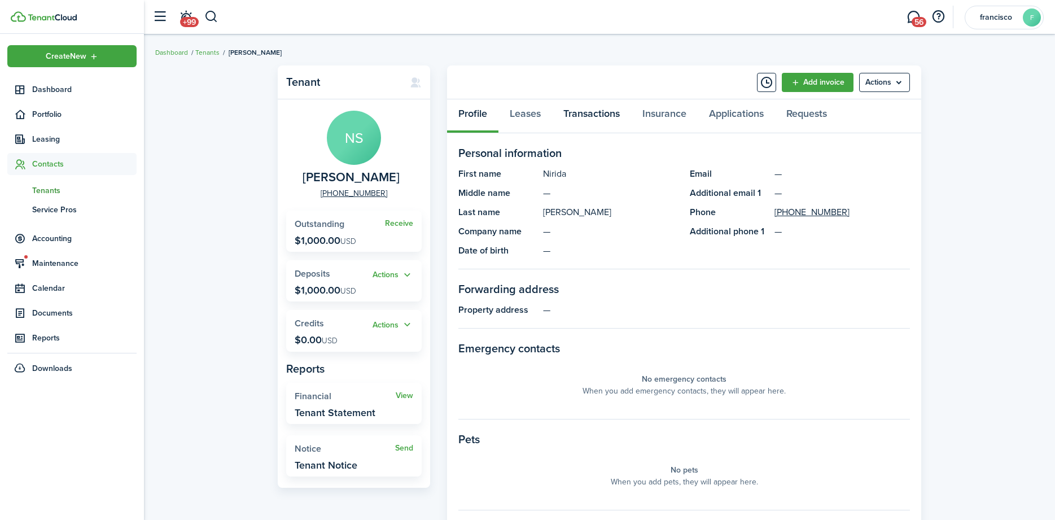
click at [588, 111] on link "Transactions" at bounding box center [591, 116] width 79 height 34
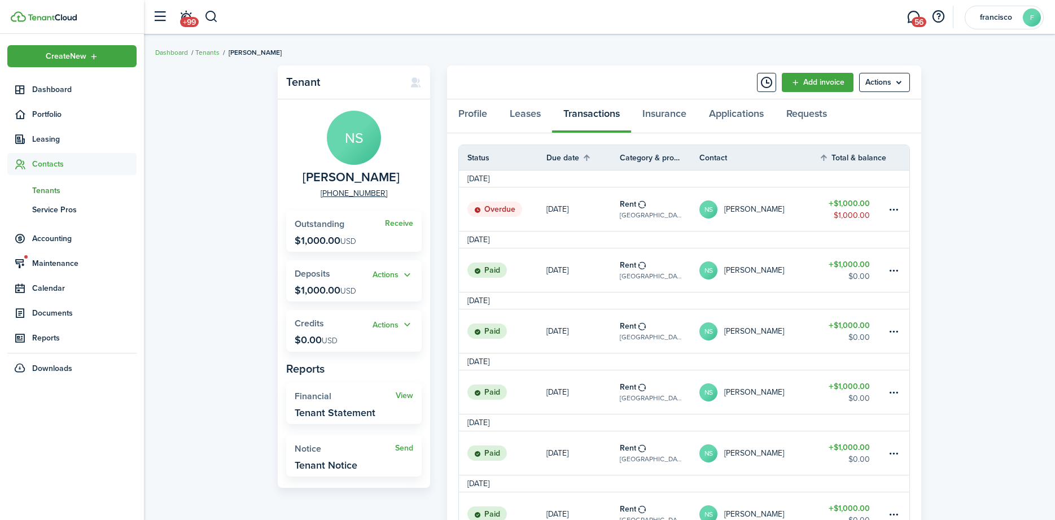
click at [484, 205] on status "Overdue" at bounding box center [494, 210] width 55 height 16
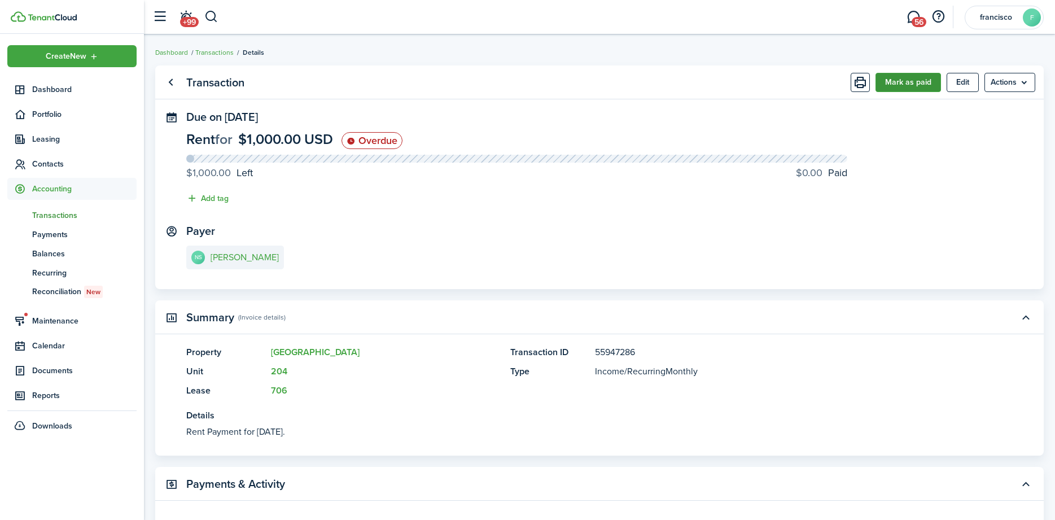
click at [887, 80] on button "Mark as paid" at bounding box center [908, 82] width 65 height 19
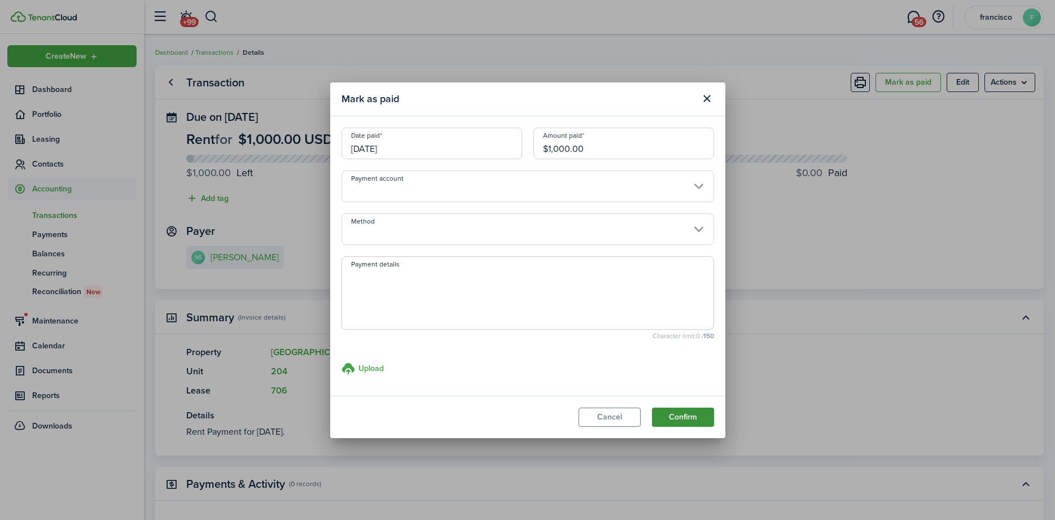
click at [685, 416] on button "Confirm" at bounding box center [683, 417] width 62 height 19
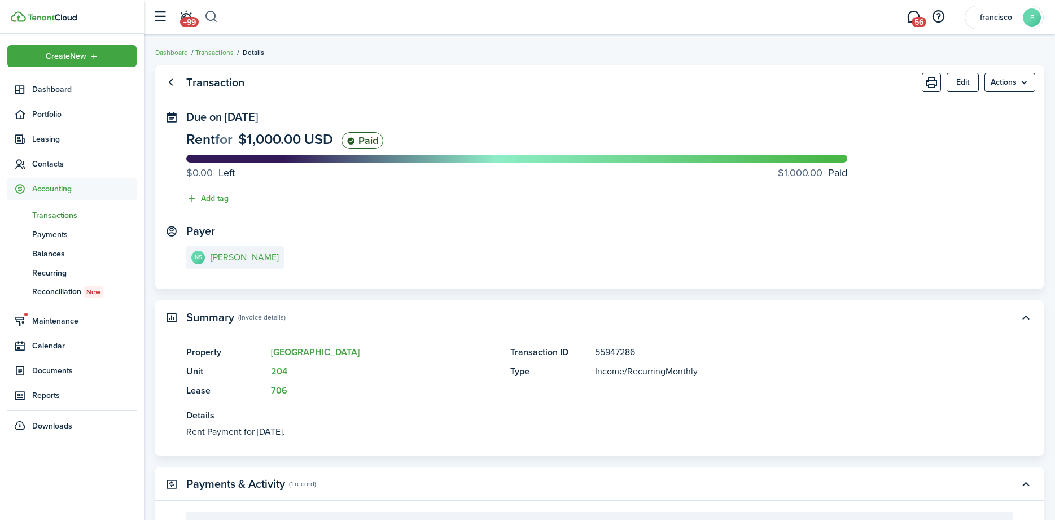
click at [214, 20] on button "button" at bounding box center [211, 16] width 14 height 19
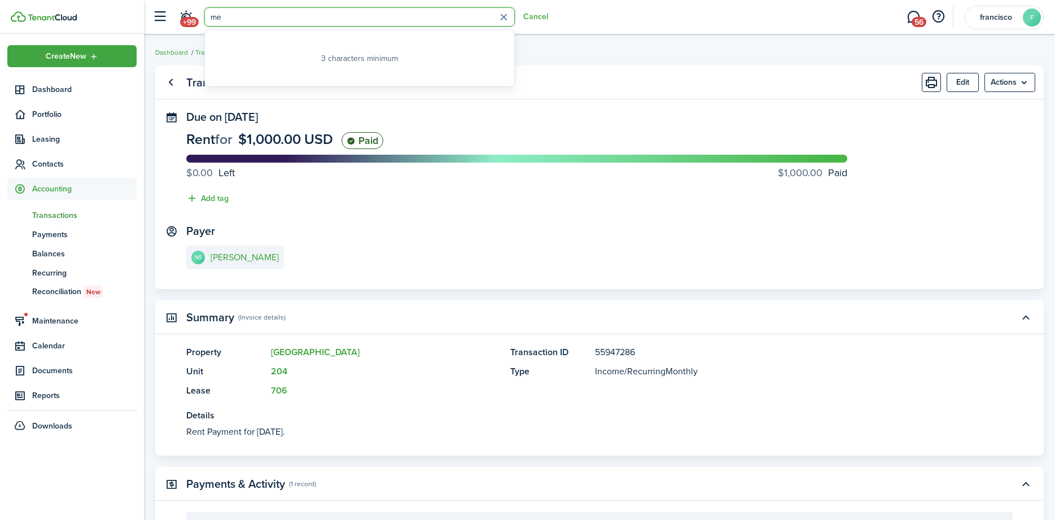
type input "m"
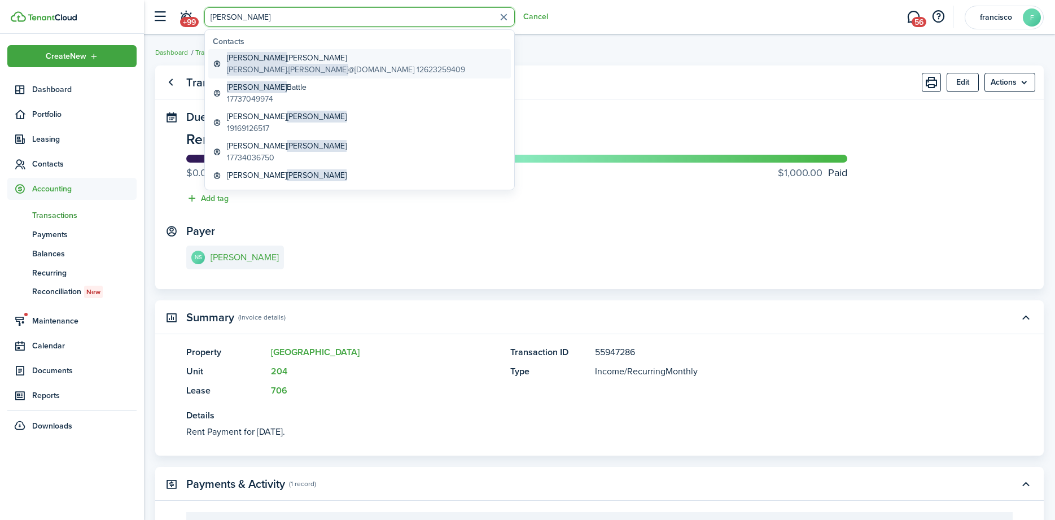
type input "[PERSON_NAME]"
click at [226, 68] on link "[PERSON_NAME] Wostowicz [PERSON_NAME].[PERSON_NAME] @[DOMAIN_NAME] 12623259409" at bounding box center [359, 63] width 303 height 29
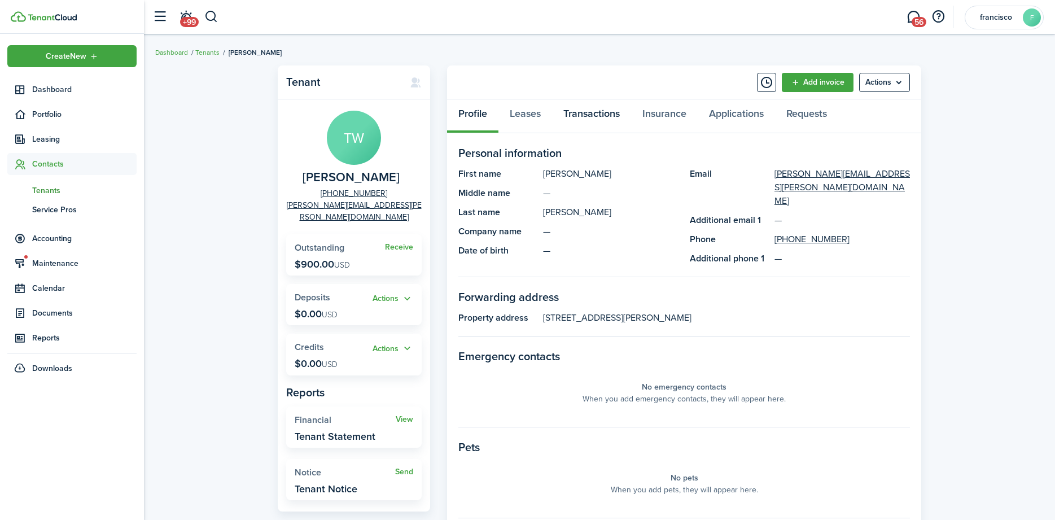
click at [578, 115] on link "Transactions" at bounding box center [591, 116] width 79 height 34
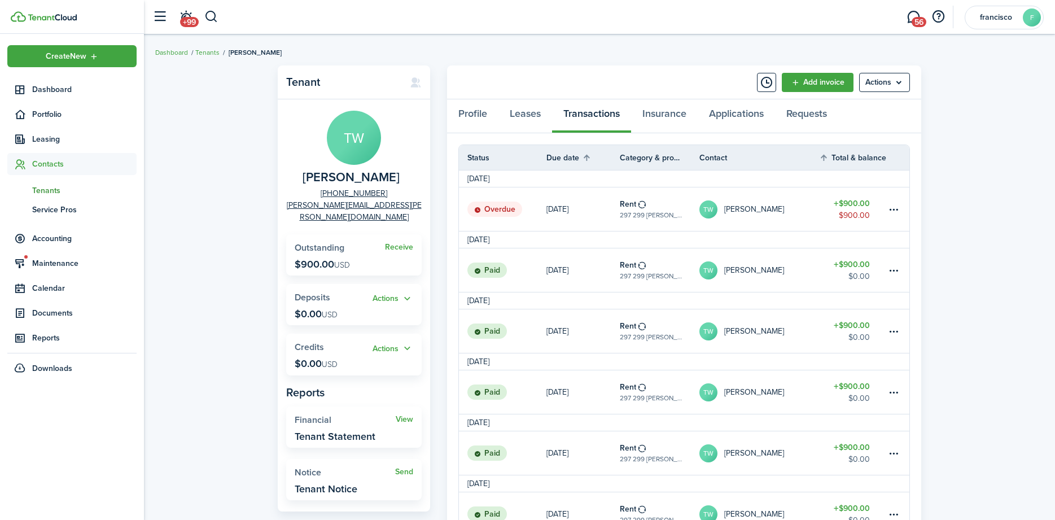
click at [500, 210] on status "Overdue" at bounding box center [494, 210] width 55 height 16
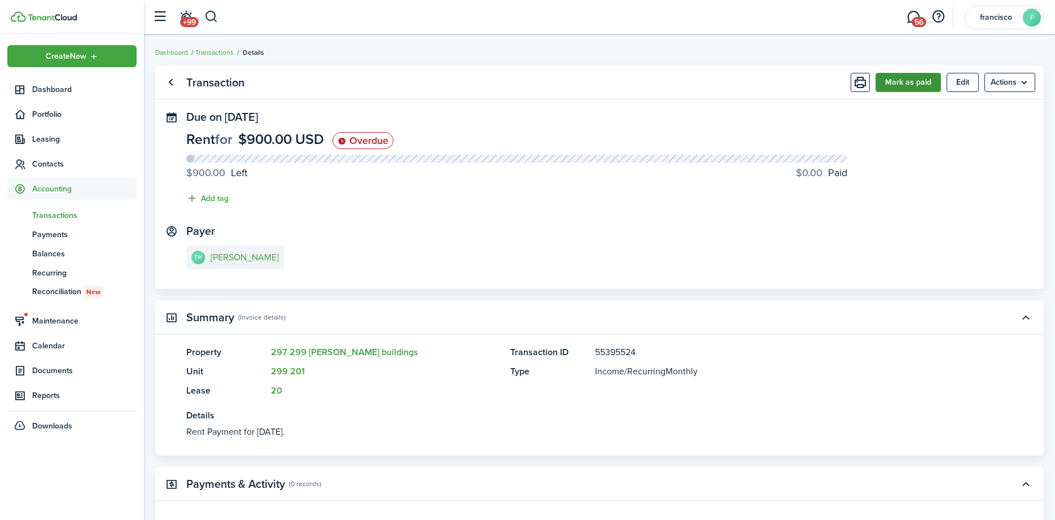
click at [888, 81] on button "Mark as paid" at bounding box center [908, 82] width 65 height 19
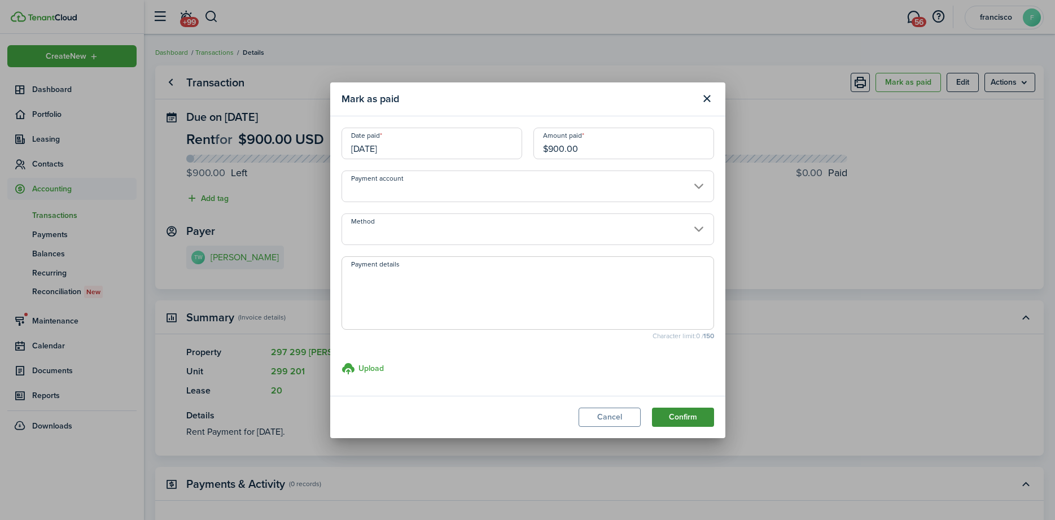
click at [681, 419] on button "Confirm" at bounding box center [683, 417] width 62 height 19
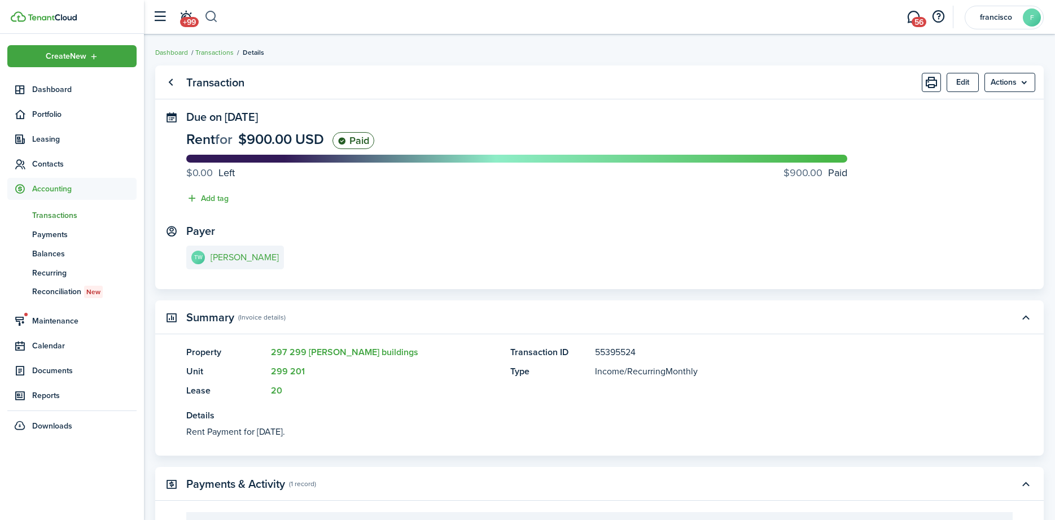
click at [214, 21] on button "button" at bounding box center [211, 16] width 14 height 19
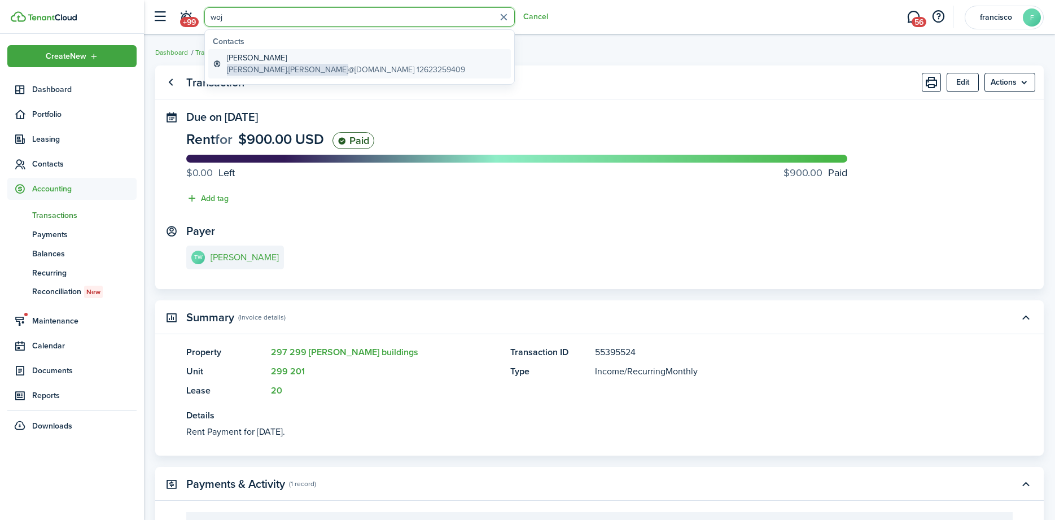
type input "woj"
click at [239, 71] on span "[PERSON_NAME].[PERSON_NAME]" at bounding box center [287, 70] width 121 height 12
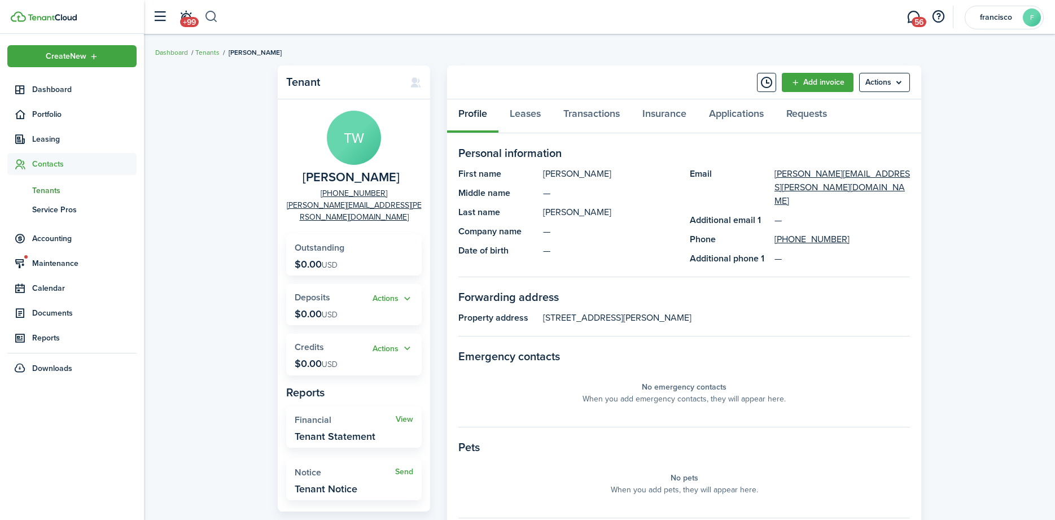
click at [212, 19] on button "button" at bounding box center [211, 16] width 14 height 19
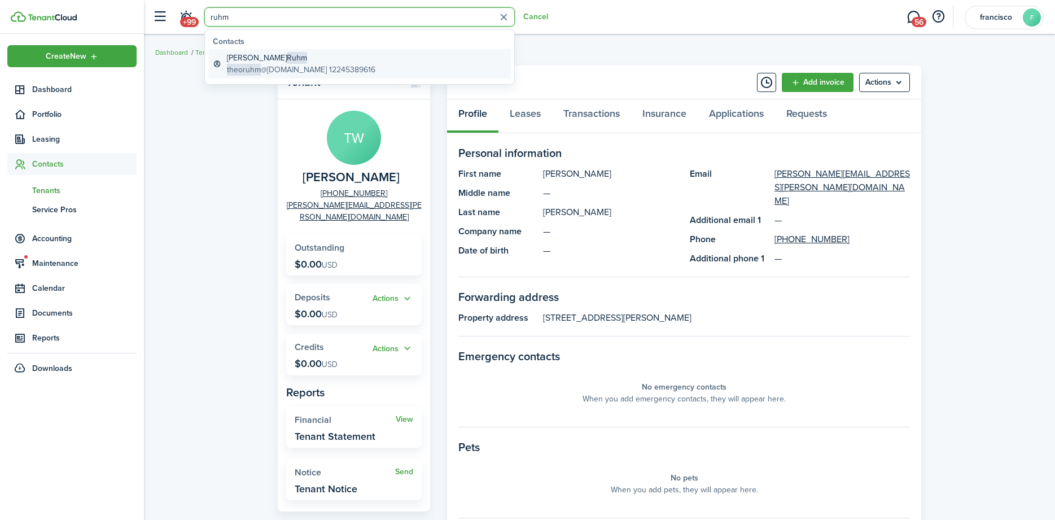
type input "ruhm"
click at [231, 60] on global-search-item-title "[PERSON_NAME]" at bounding box center [301, 58] width 148 height 12
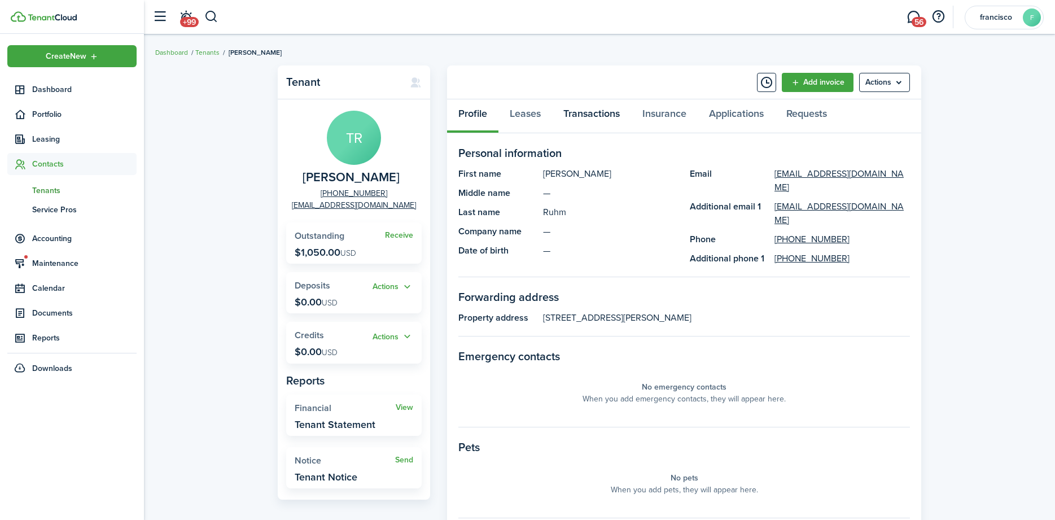
click at [563, 113] on link "Transactions" at bounding box center [591, 116] width 79 height 34
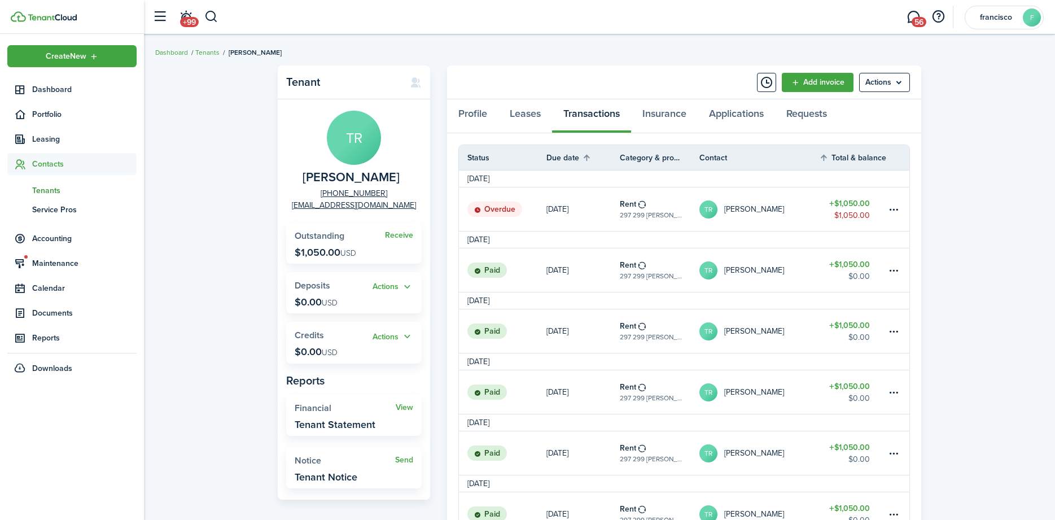
click at [488, 202] on status "Overdue" at bounding box center [494, 210] width 55 height 16
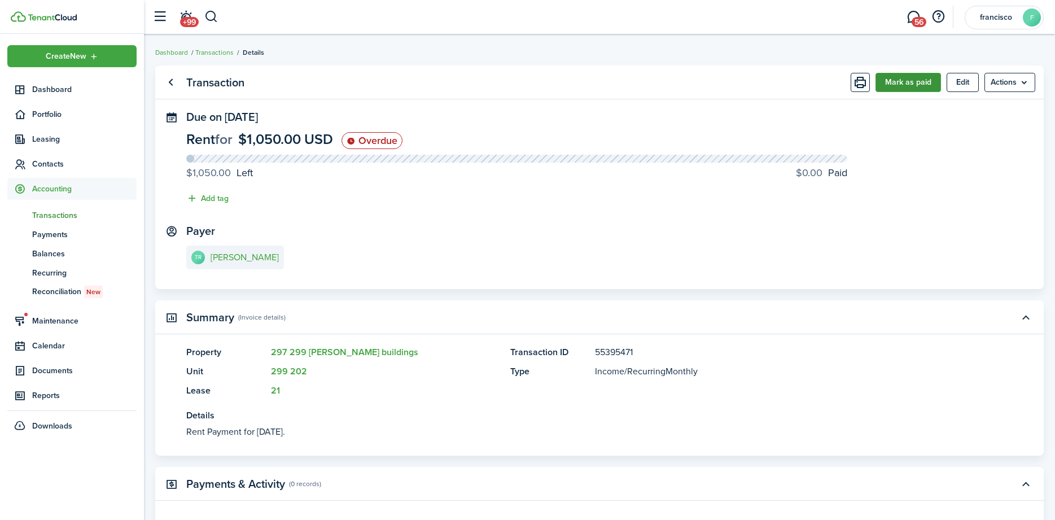
click at [895, 82] on button "Mark as paid" at bounding box center [908, 82] width 65 height 19
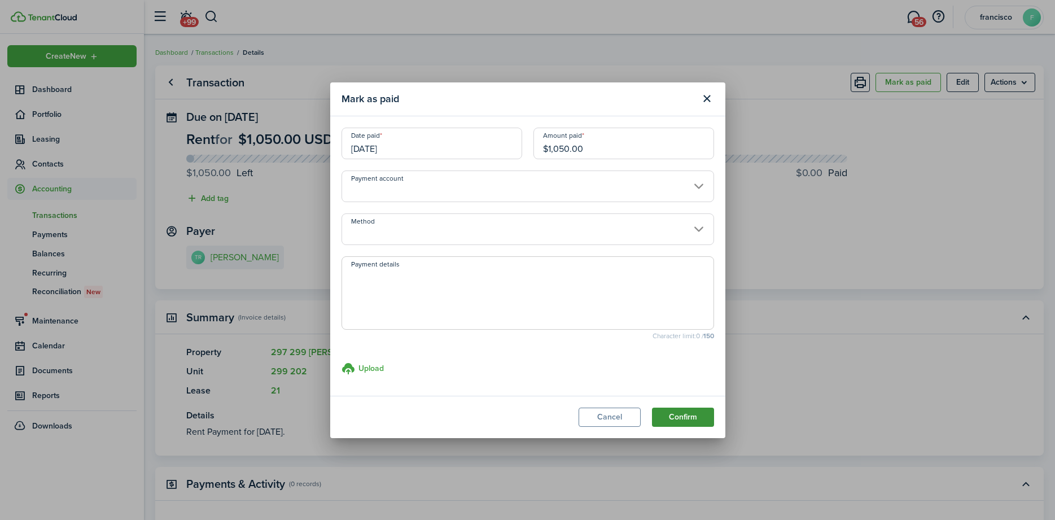
click at [674, 416] on button "Confirm" at bounding box center [683, 417] width 62 height 19
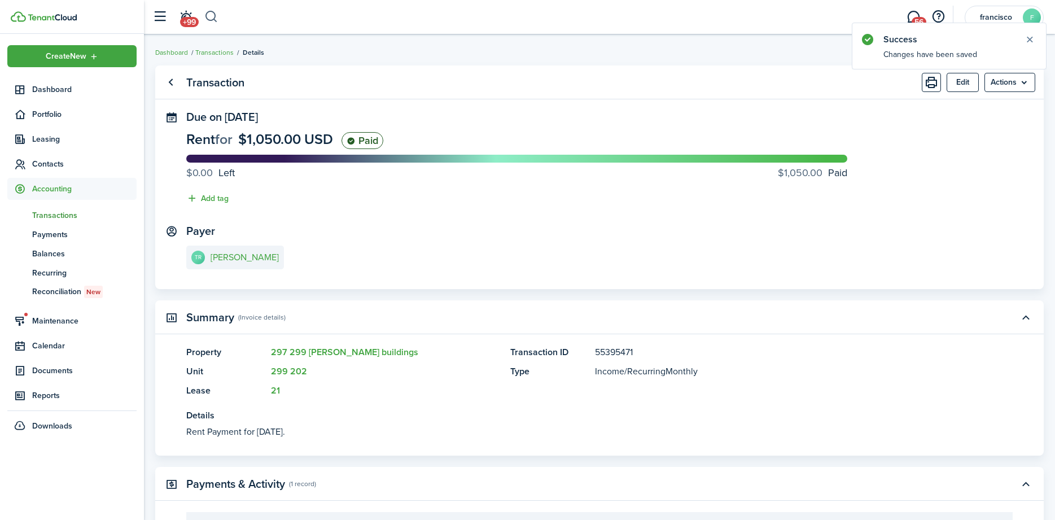
click at [212, 19] on button "button" at bounding box center [211, 16] width 14 height 19
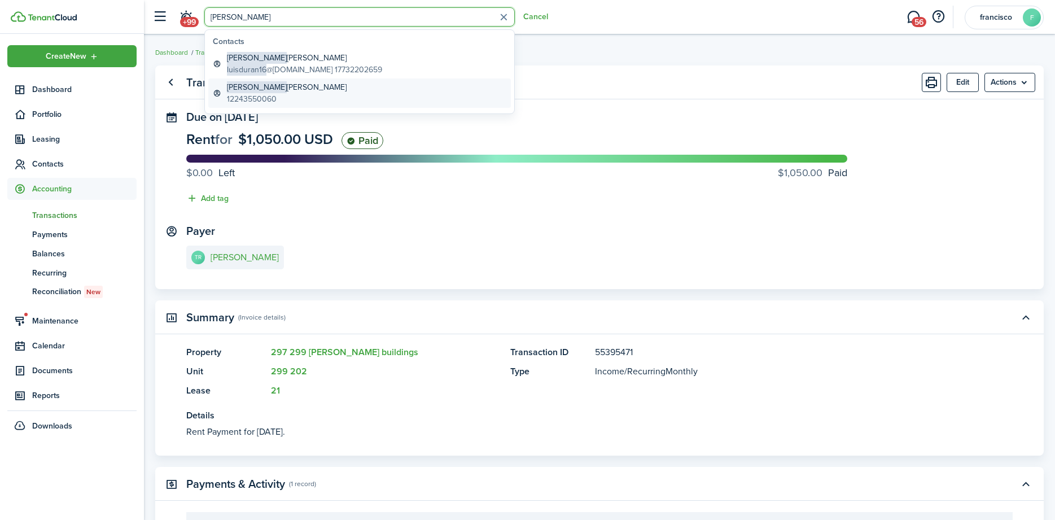
type input "[PERSON_NAME]"
click at [233, 88] on span "[PERSON_NAME]" at bounding box center [257, 87] width 60 height 12
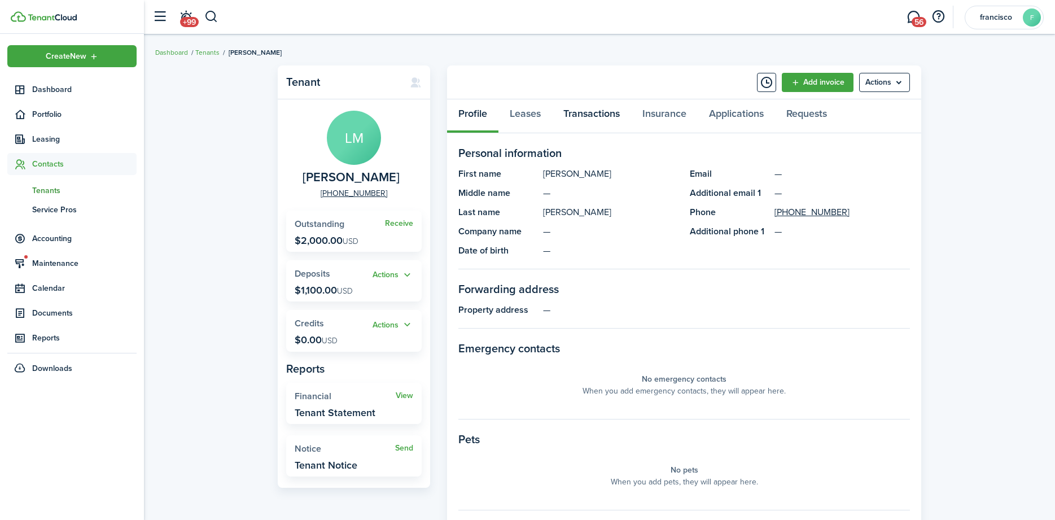
click at [587, 110] on link "Transactions" at bounding box center [591, 116] width 79 height 34
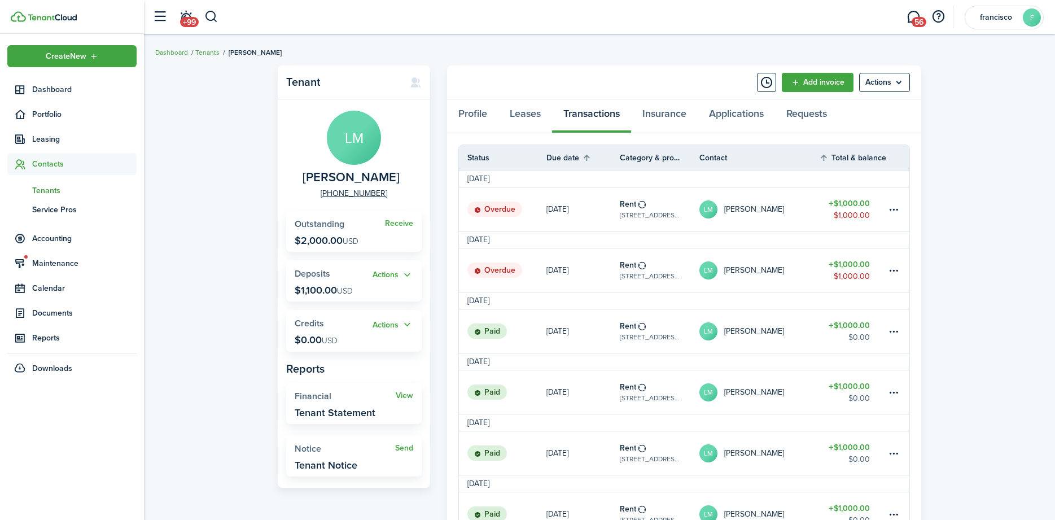
click at [505, 270] on status "Overdue" at bounding box center [494, 271] width 55 height 16
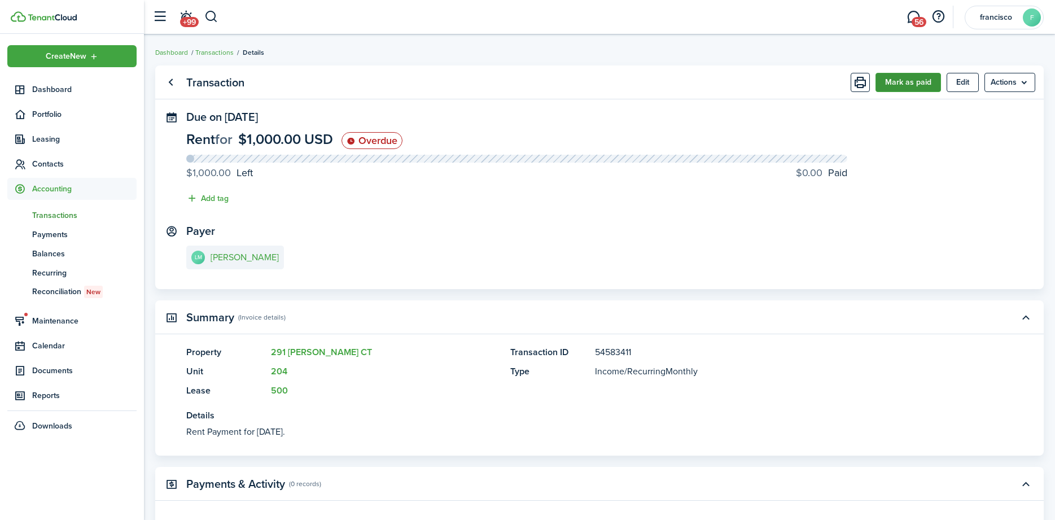
click at [894, 84] on button "Mark as paid" at bounding box center [908, 82] width 65 height 19
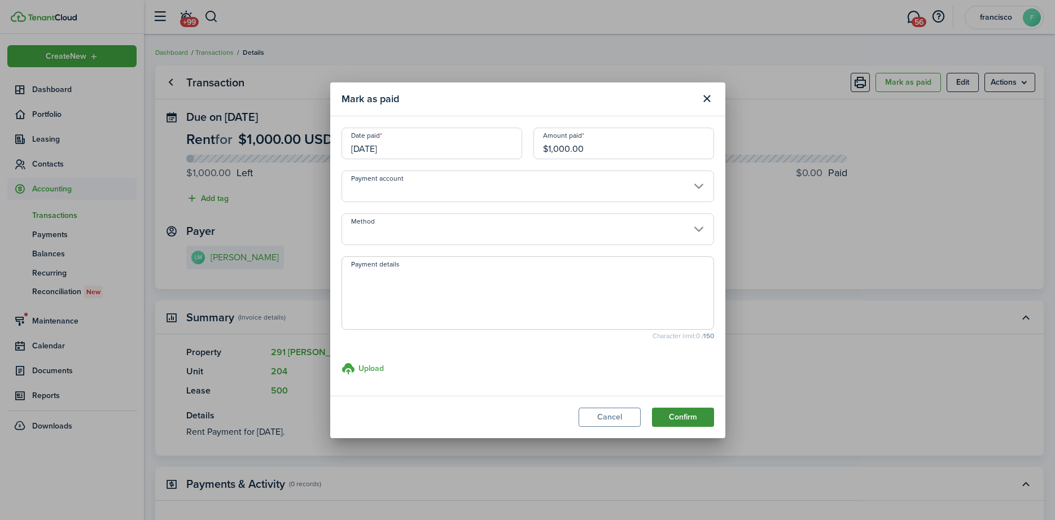
click at [688, 414] on button "Confirm" at bounding box center [683, 417] width 62 height 19
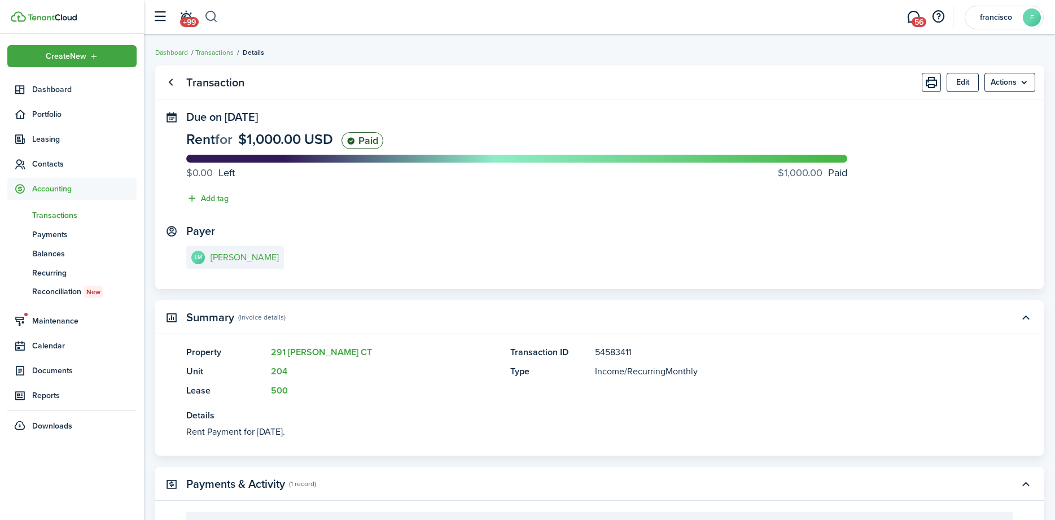
click at [209, 18] on button "button" at bounding box center [211, 16] width 14 height 19
type input "[PERSON_NAME]"
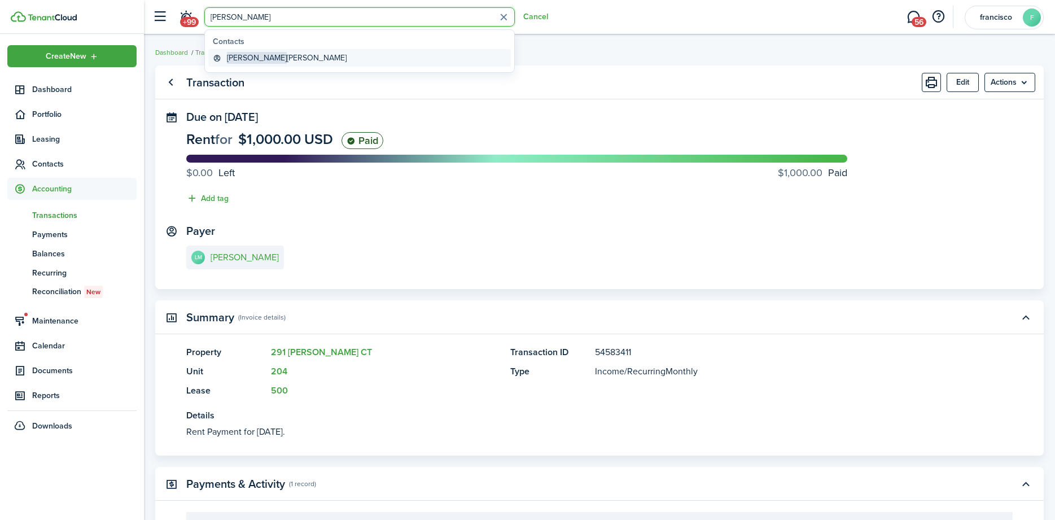
click at [254, 59] on global-search-item-title "[PERSON_NAME]" at bounding box center [287, 58] width 120 height 12
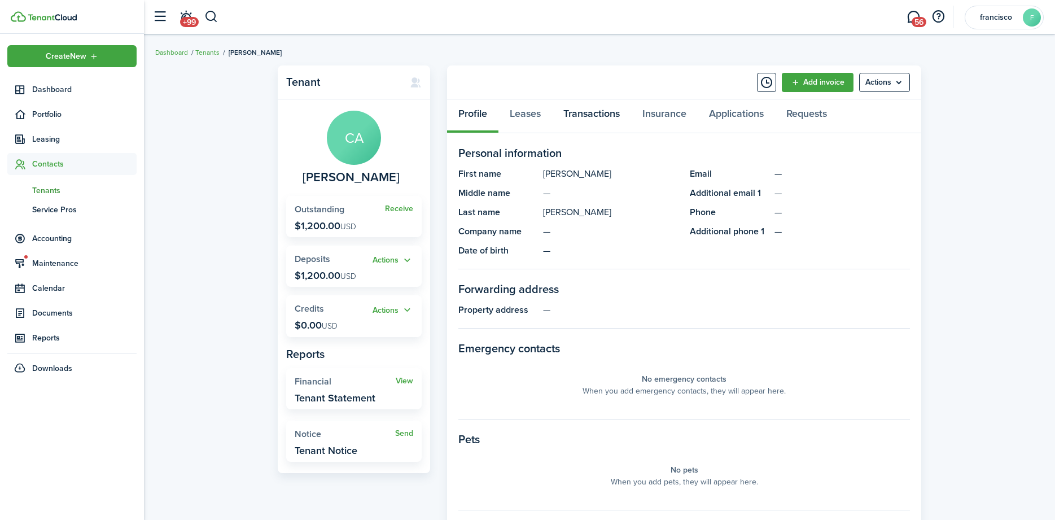
click at [583, 111] on link "Transactions" at bounding box center [591, 116] width 79 height 34
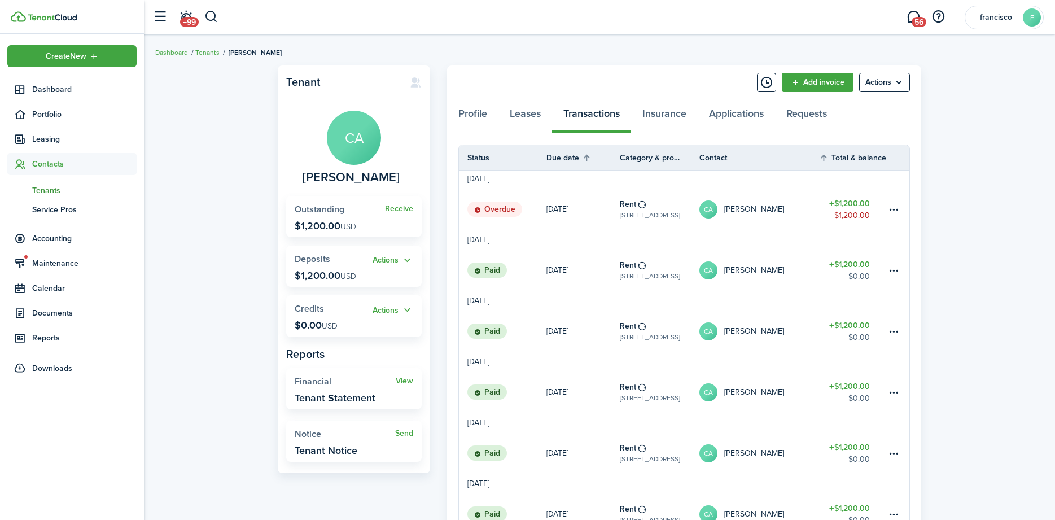
click at [495, 207] on status "Overdue" at bounding box center [494, 210] width 55 height 16
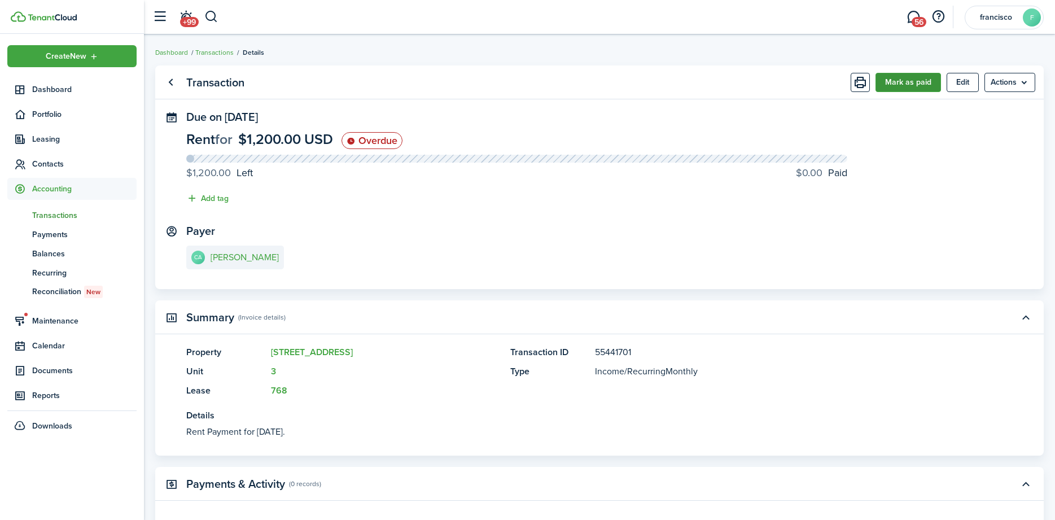
click at [887, 82] on button "Mark as paid" at bounding box center [908, 82] width 65 height 19
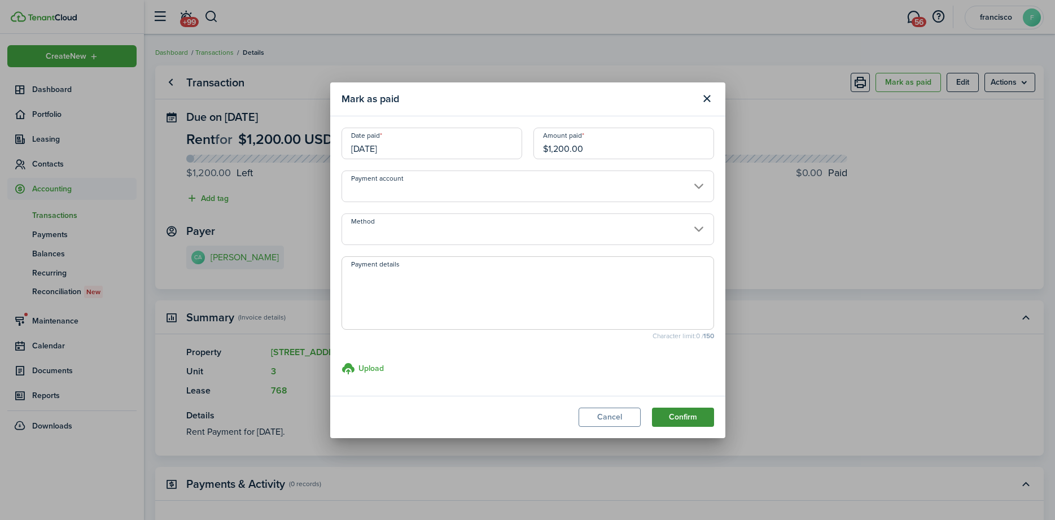
click at [685, 419] on button "Confirm" at bounding box center [683, 417] width 62 height 19
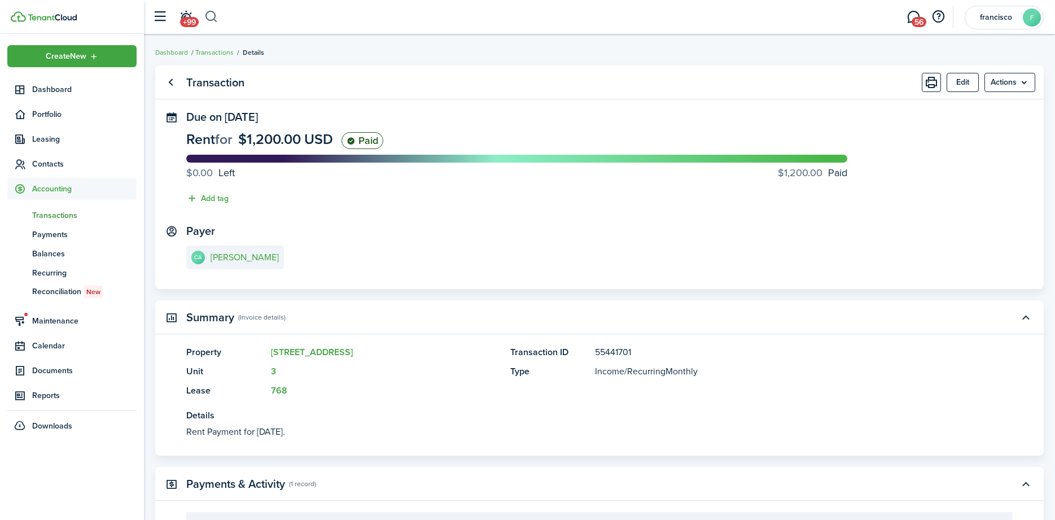
click at [212, 18] on button "button" at bounding box center [211, 16] width 14 height 19
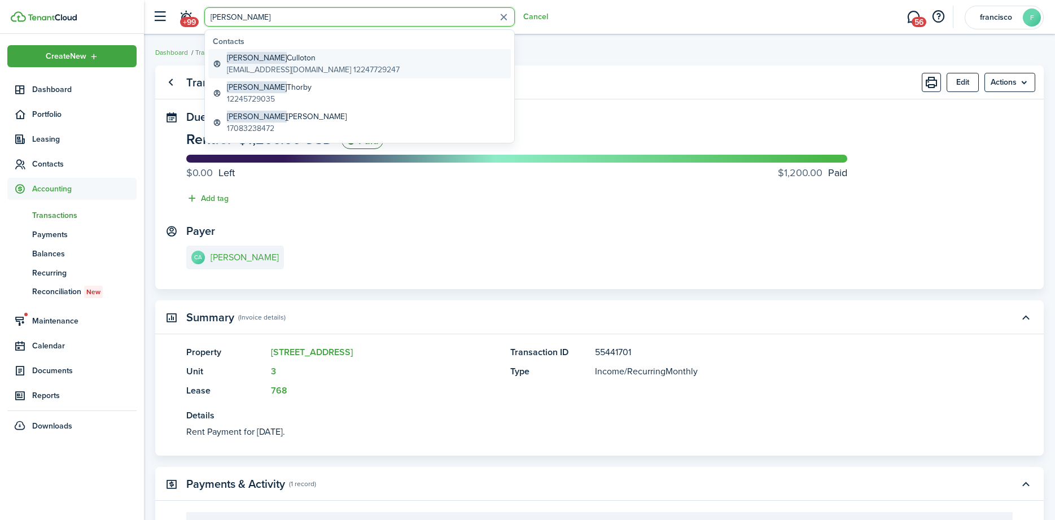
type input "[PERSON_NAME]"
click at [241, 68] on global-search-item-description "[EMAIL_ADDRESS][DOMAIN_NAME] 12247729247" at bounding box center [313, 70] width 173 height 12
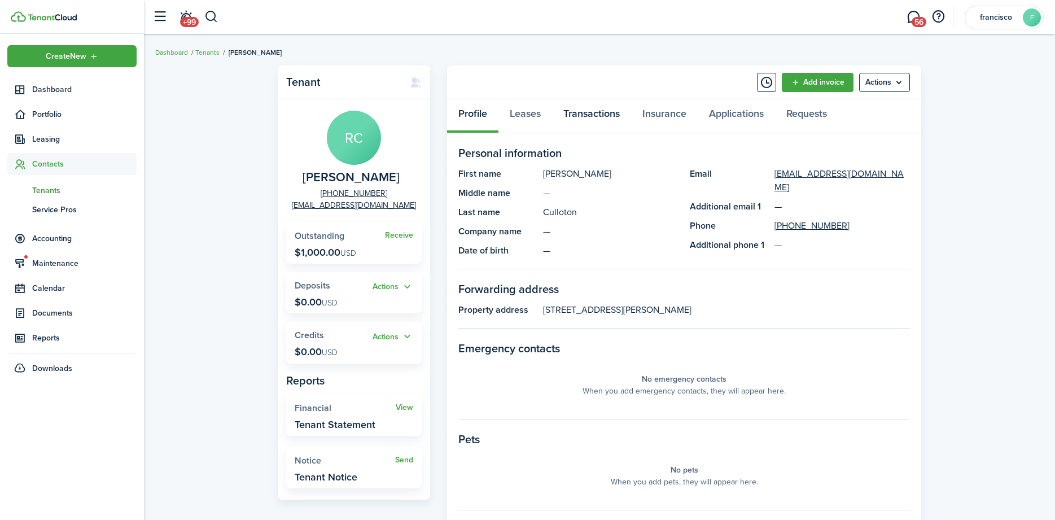
click at [573, 112] on link "Transactions" at bounding box center [591, 116] width 79 height 34
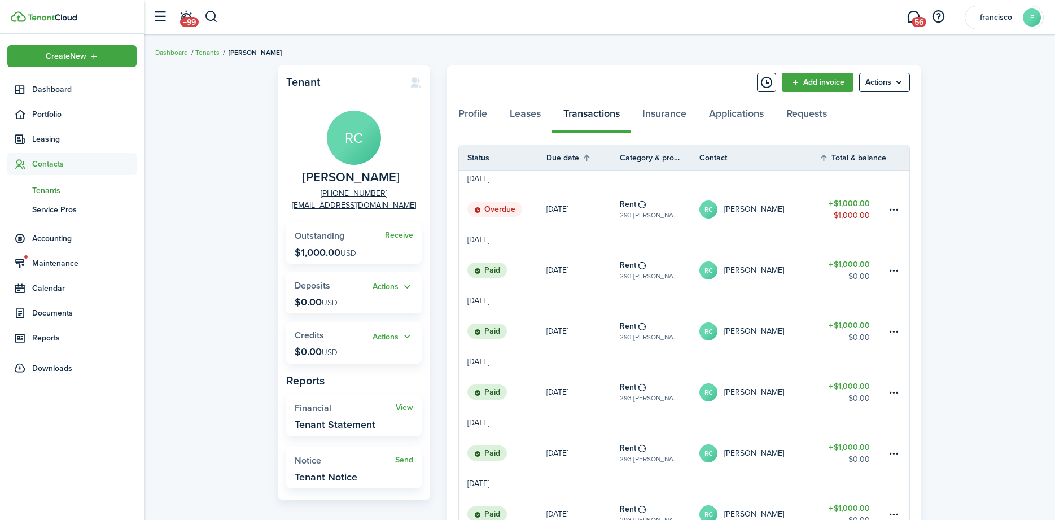
click at [480, 212] on icon at bounding box center [477, 210] width 7 height 7
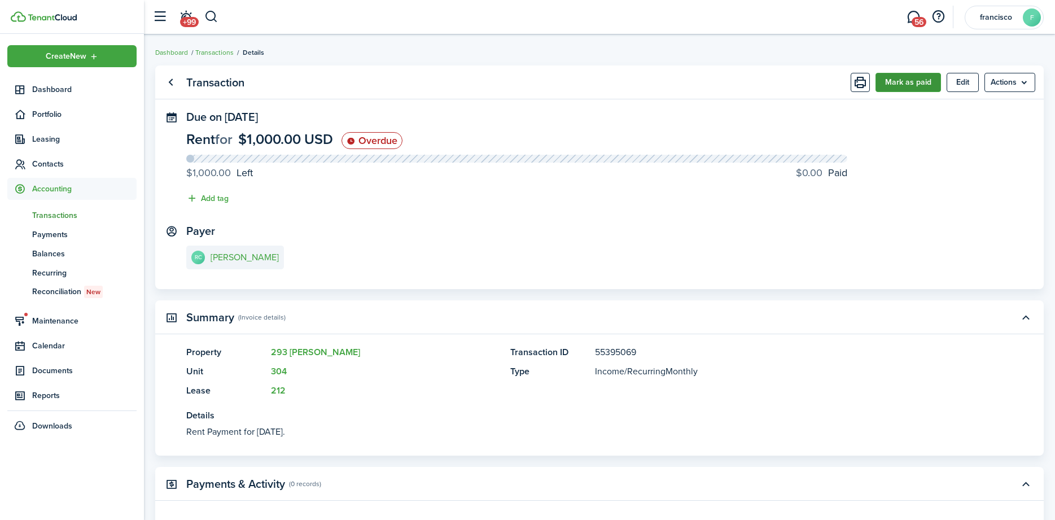
click at [885, 81] on button "Mark as paid" at bounding box center [908, 82] width 65 height 19
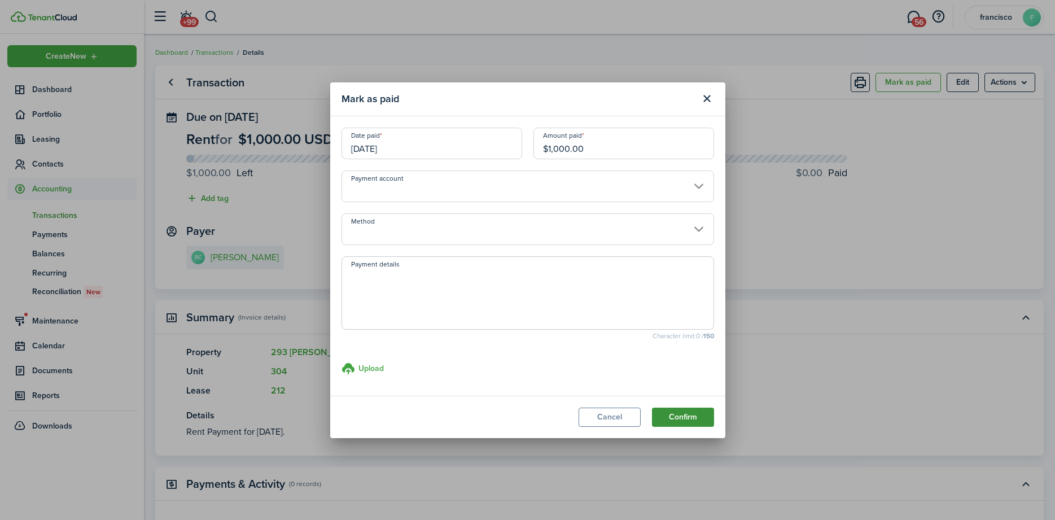
click at [681, 419] on button "Confirm" at bounding box center [683, 417] width 62 height 19
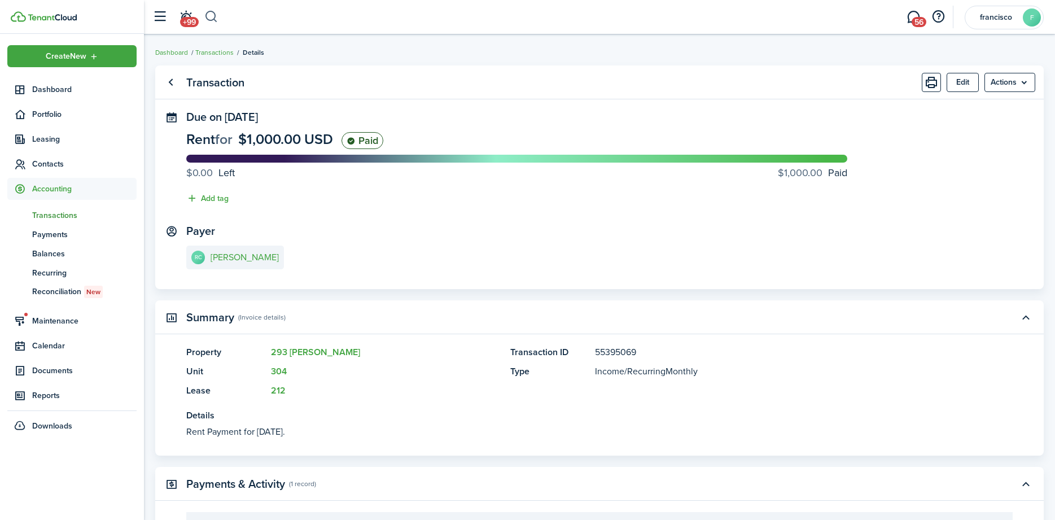
click at [215, 16] on button "button" at bounding box center [211, 16] width 14 height 19
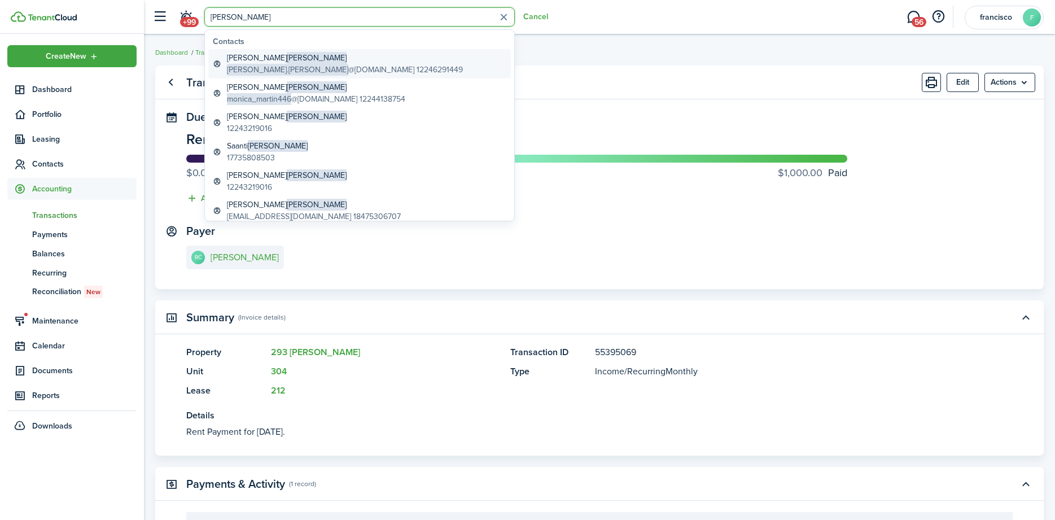
type input "[PERSON_NAME]"
click at [229, 65] on span "[PERSON_NAME].[PERSON_NAME]" at bounding box center [287, 70] width 121 height 12
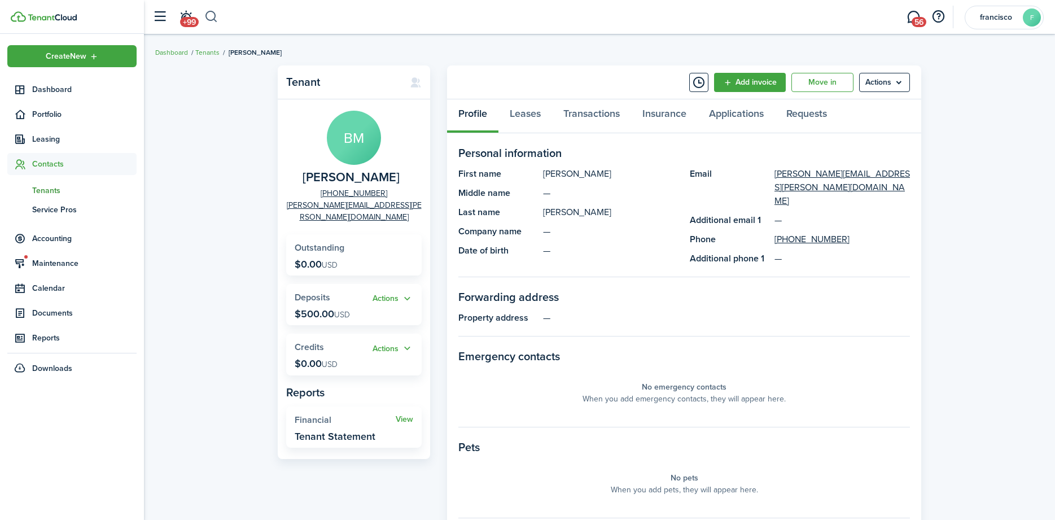
click at [212, 17] on button "button" at bounding box center [211, 16] width 14 height 19
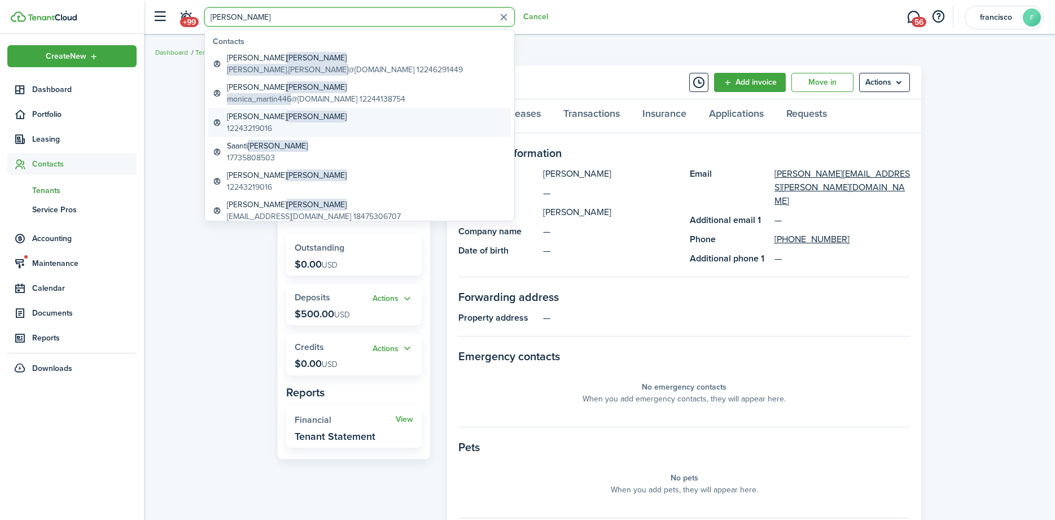
type input "[PERSON_NAME]"
click at [234, 121] on global-search-item-title "[PERSON_NAME]" at bounding box center [287, 117] width 120 height 12
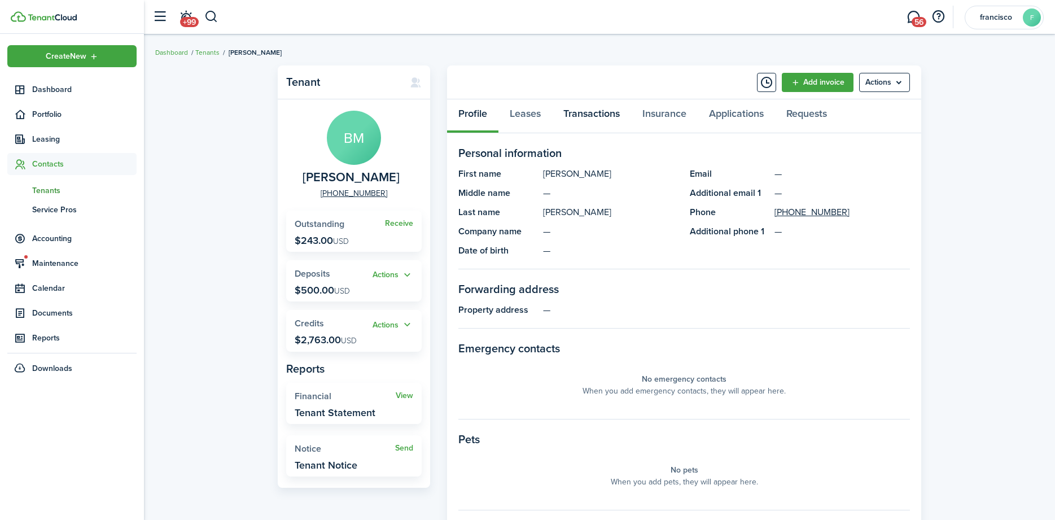
click at [574, 111] on link "Transactions" at bounding box center [591, 116] width 79 height 34
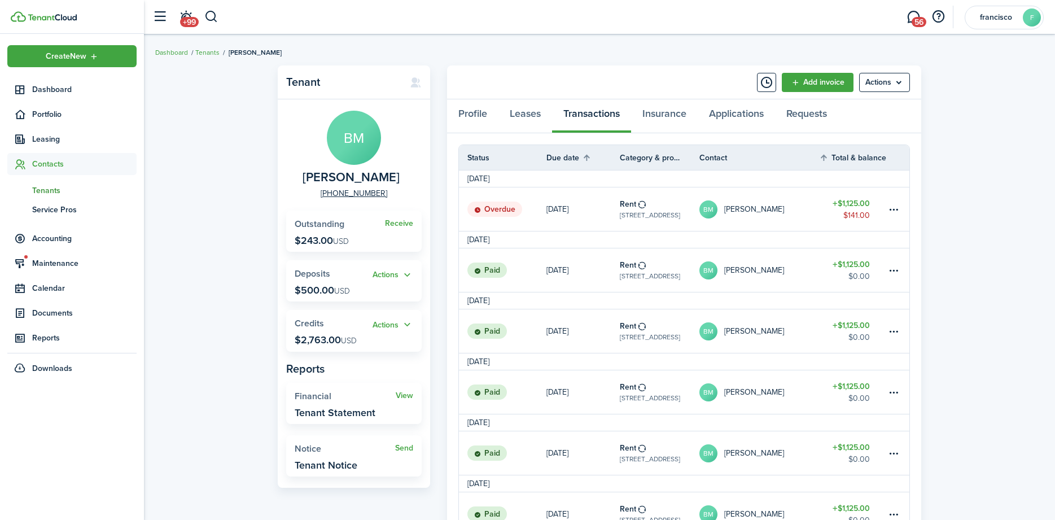
click at [495, 209] on status "Overdue" at bounding box center [494, 210] width 55 height 16
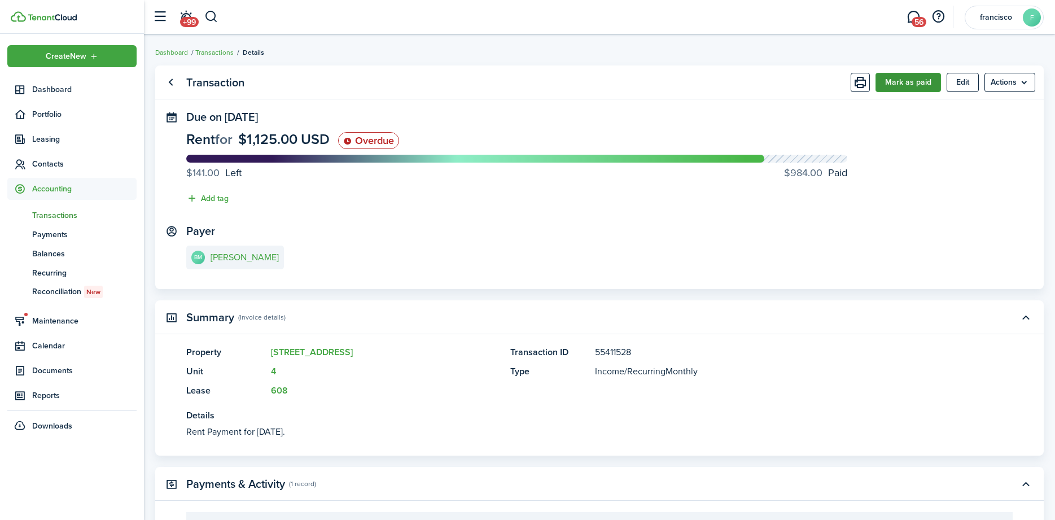
click at [885, 85] on button "Mark as paid" at bounding box center [908, 82] width 65 height 19
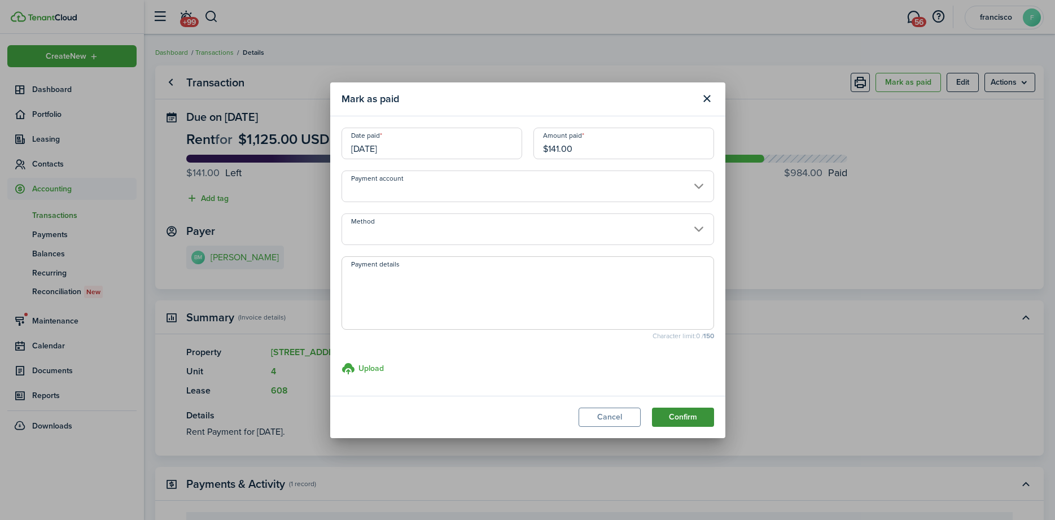
click at [676, 414] on button "Confirm" at bounding box center [683, 417] width 62 height 19
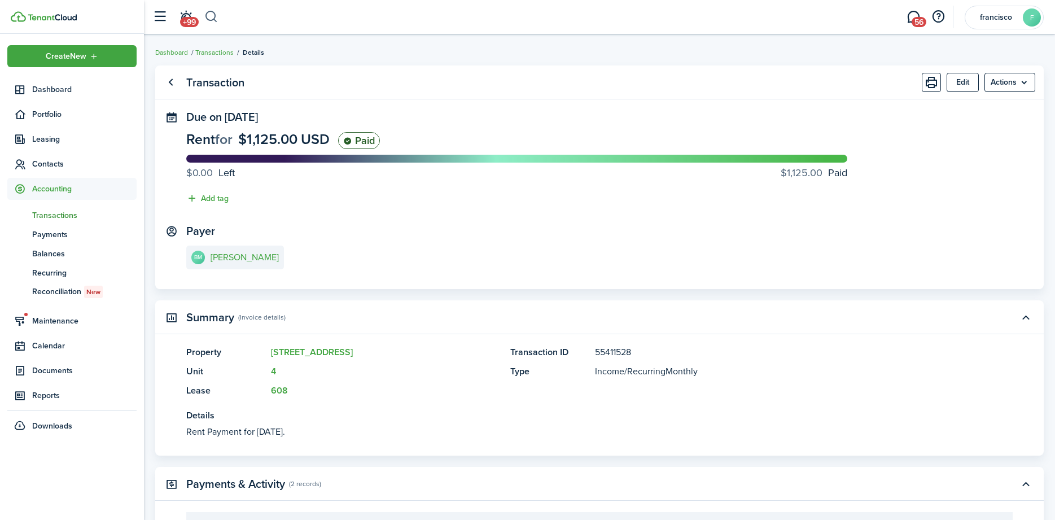
click at [206, 18] on button "button" at bounding box center [211, 16] width 14 height 19
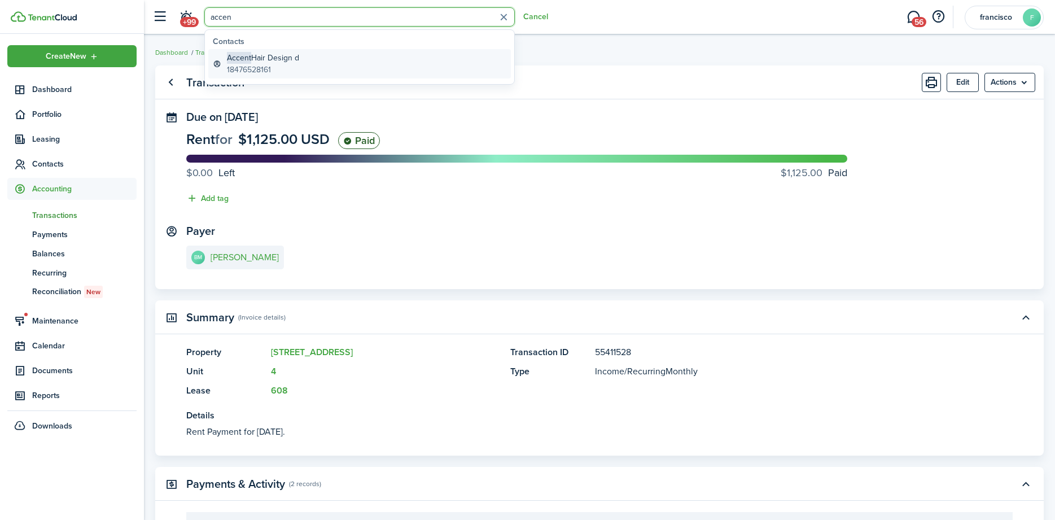
type input "accen"
click at [246, 70] on global-search-item-description "18476528161" at bounding box center [263, 70] width 72 height 12
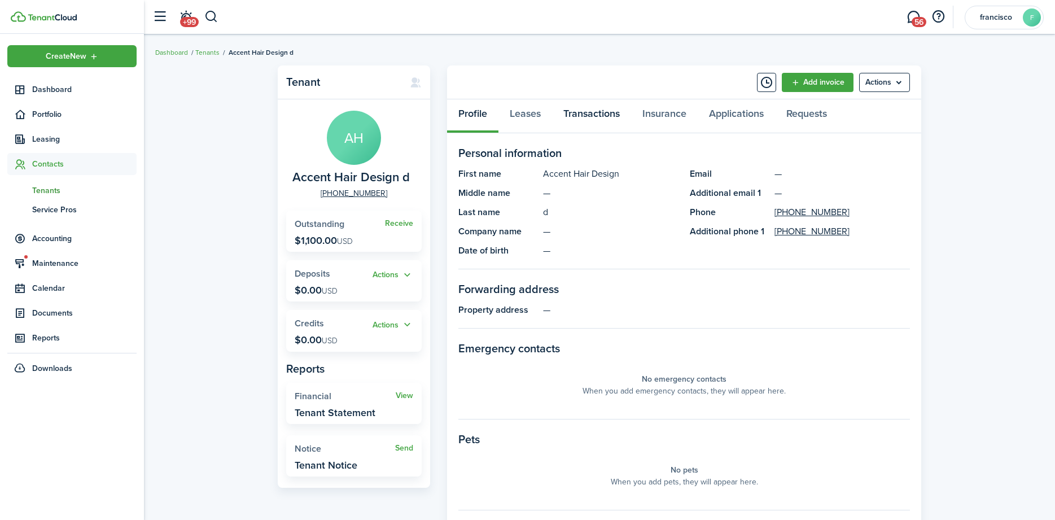
click at [581, 111] on link "Transactions" at bounding box center [591, 116] width 79 height 34
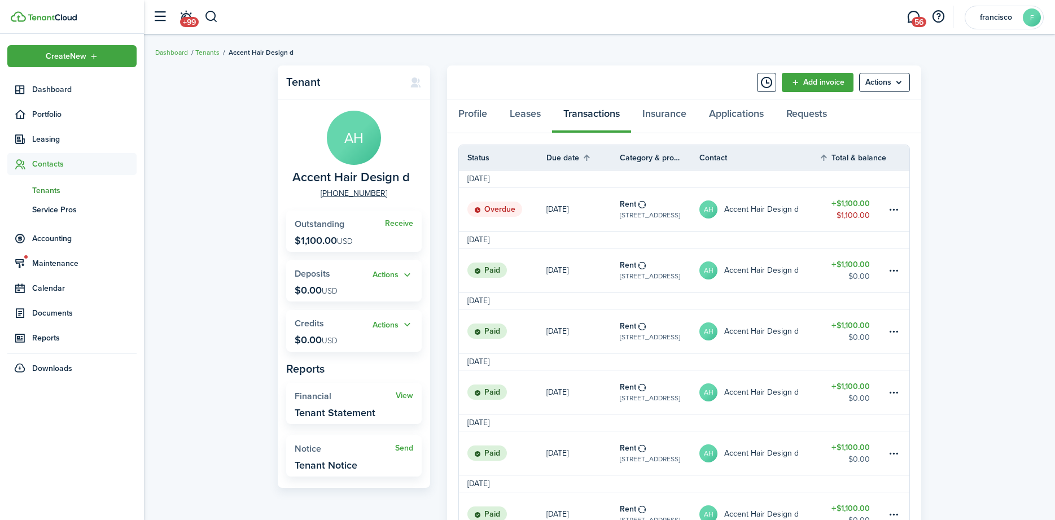
click at [499, 208] on status "Overdue" at bounding box center [494, 210] width 55 height 16
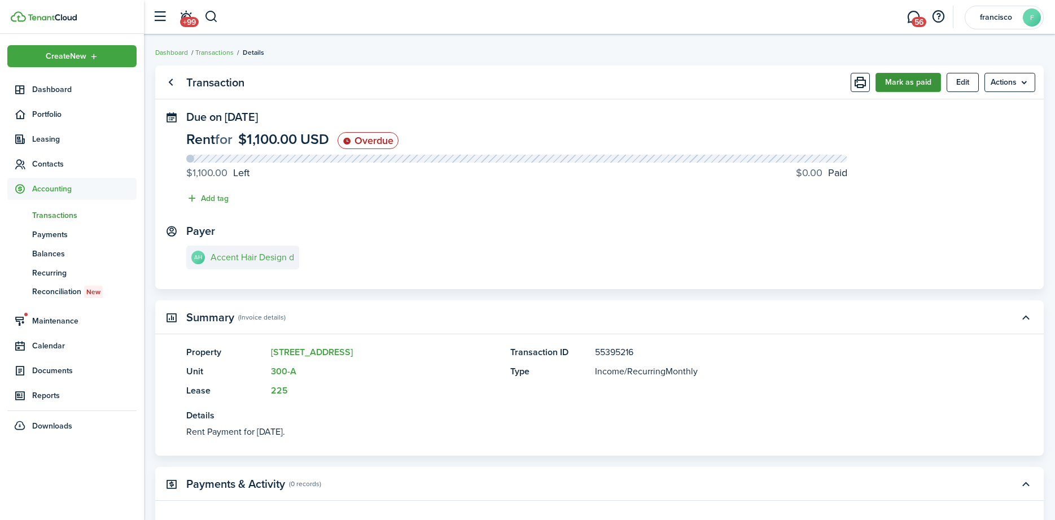
click at [915, 82] on button "Mark as paid" at bounding box center [908, 82] width 65 height 19
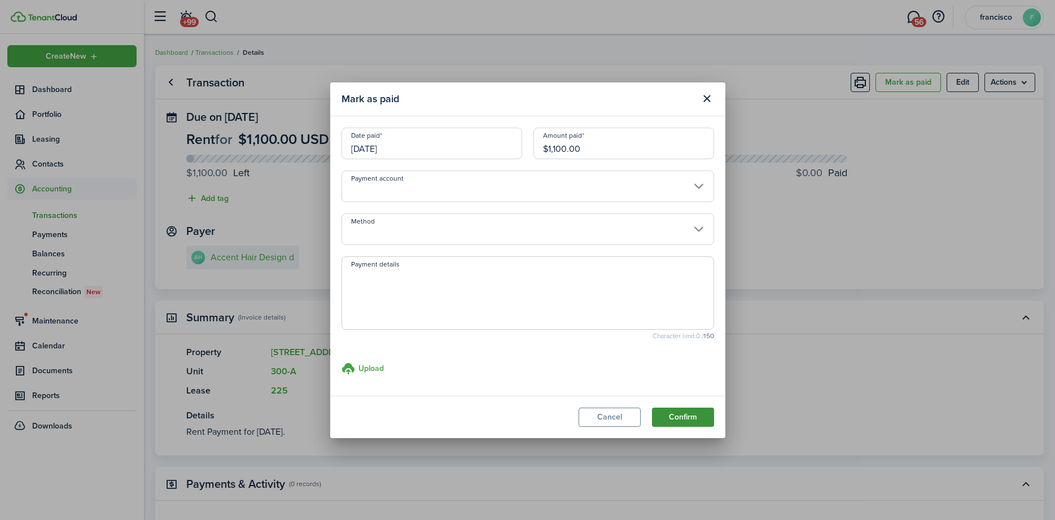
click at [672, 413] on button "Confirm" at bounding box center [683, 417] width 62 height 19
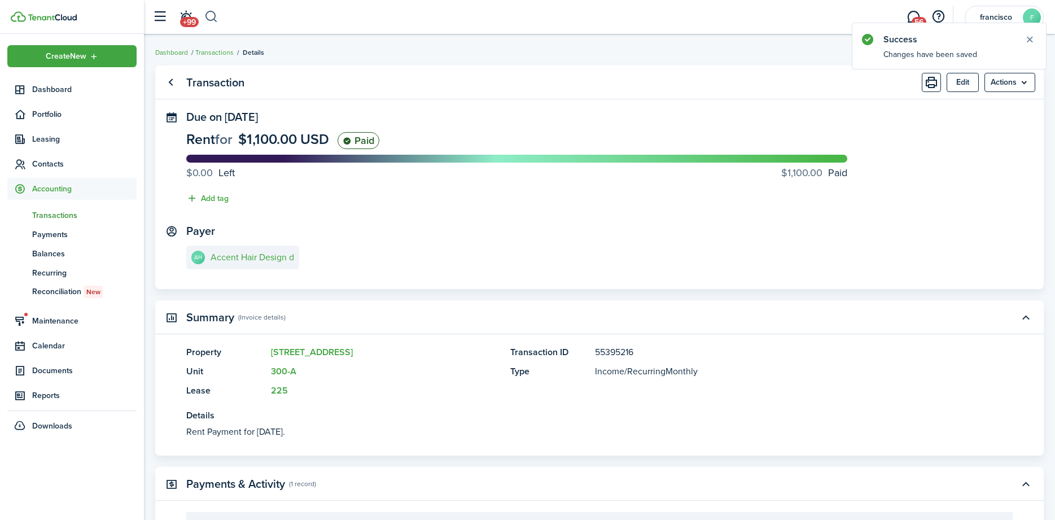
click at [215, 19] on button "button" at bounding box center [211, 16] width 14 height 19
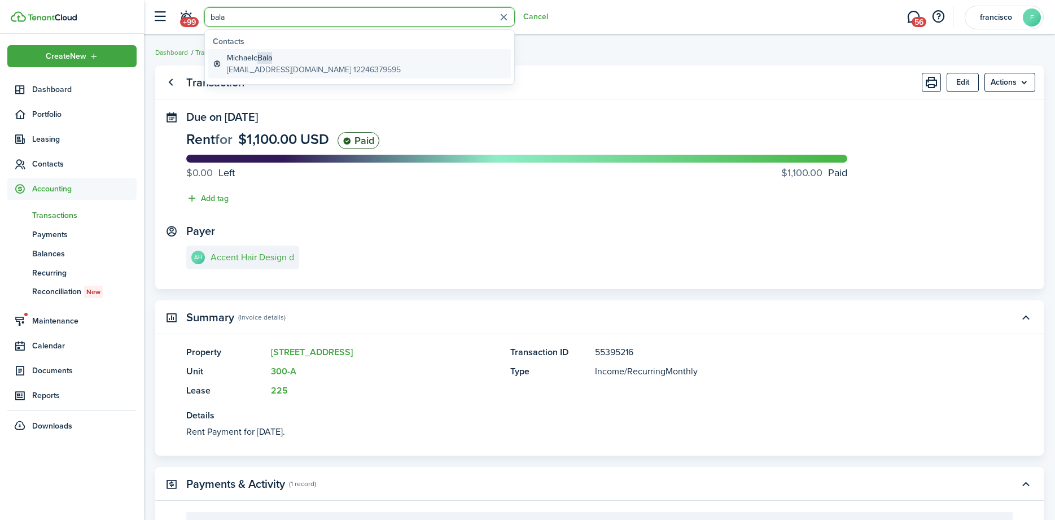
type input "bala"
click at [260, 52] on span "Bala" at bounding box center [264, 58] width 15 height 12
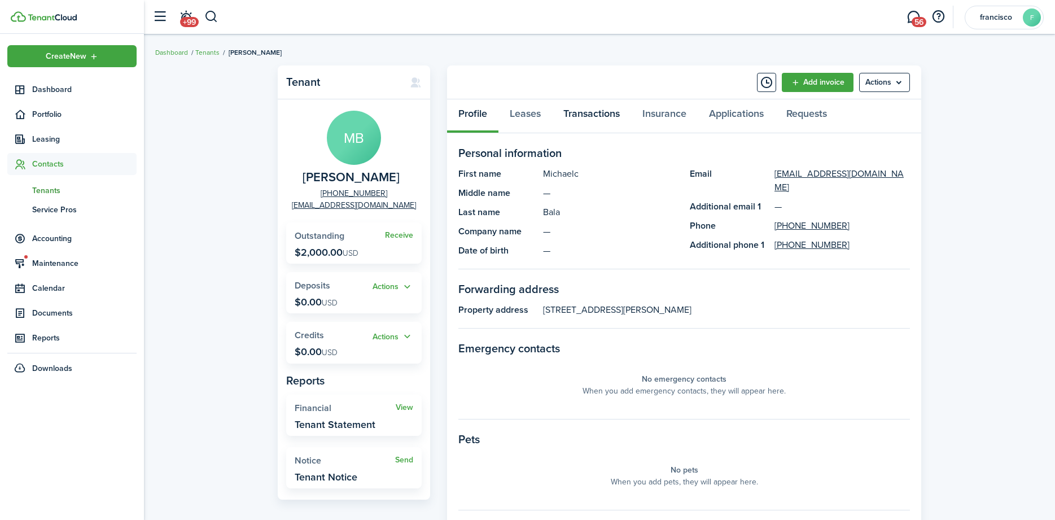
click at [581, 114] on link "Transactions" at bounding box center [591, 116] width 79 height 34
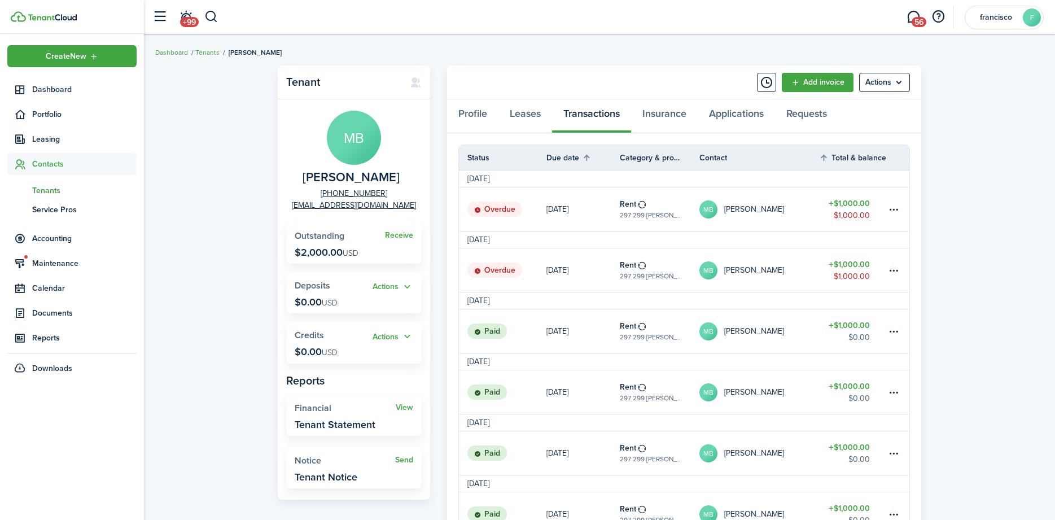
click at [495, 270] on status "Overdue" at bounding box center [494, 271] width 55 height 16
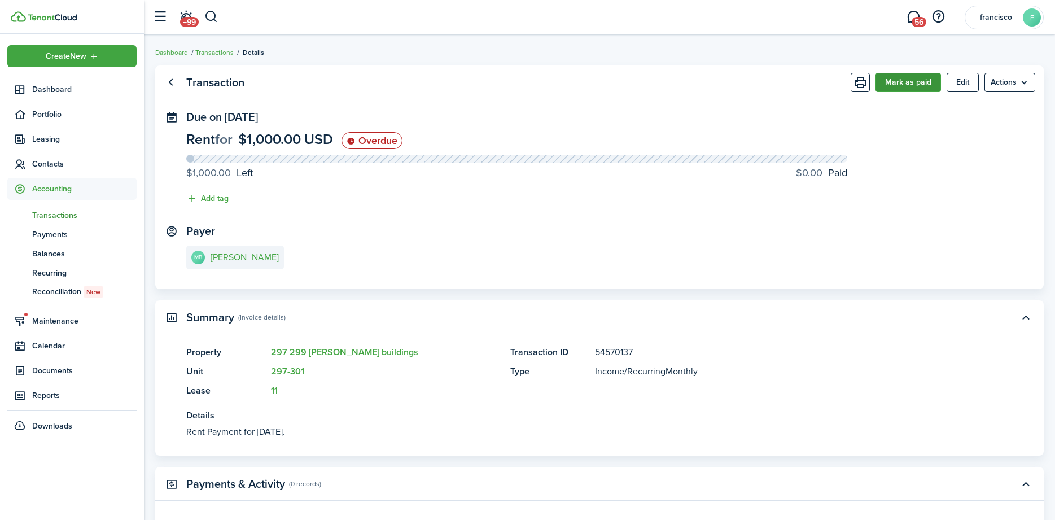
click at [885, 76] on button "Mark as paid" at bounding box center [908, 82] width 65 height 19
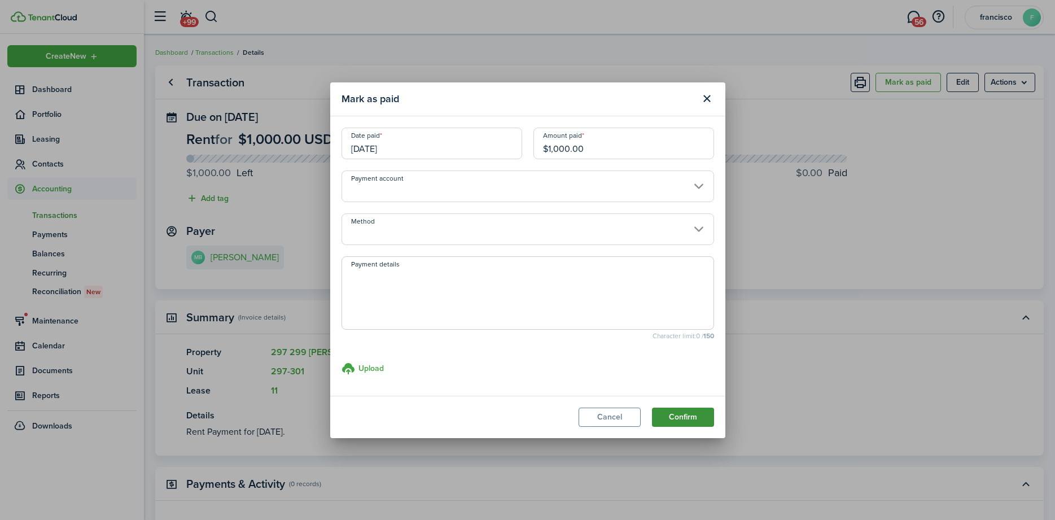
click at [694, 418] on button "Confirm" at bounding box center [683, 417] width 62 height 19
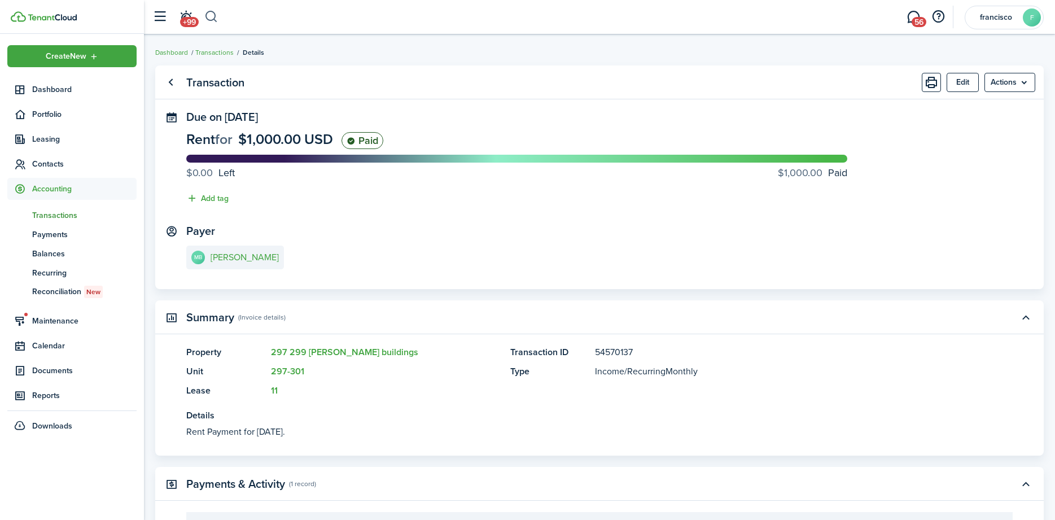
click at [210, 16] on button "button" at bounding box center [211, 16] width 14 height 19
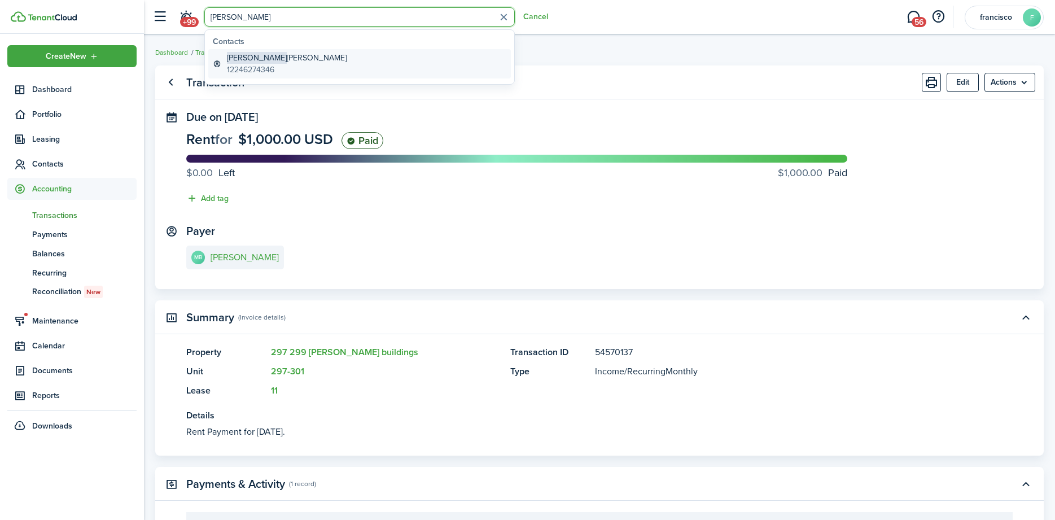
type input "[PERSON_NAME]"
click at [256, 68] on global-search-item-description "12246274346" at bounding box center [287, 70] width 120 height 12
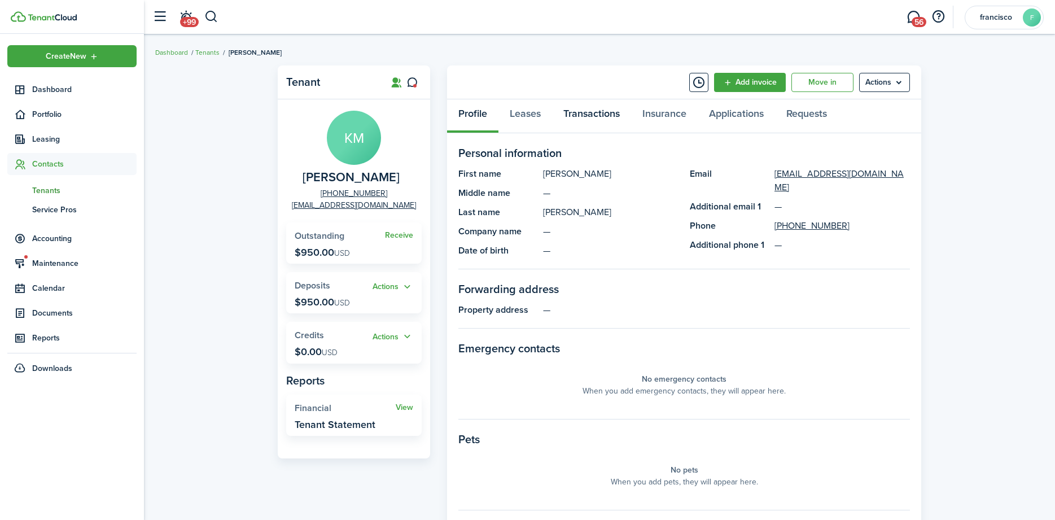
click at [580, 117] on link "Transactions" at bounding box center [591, 116] width 79 height 34
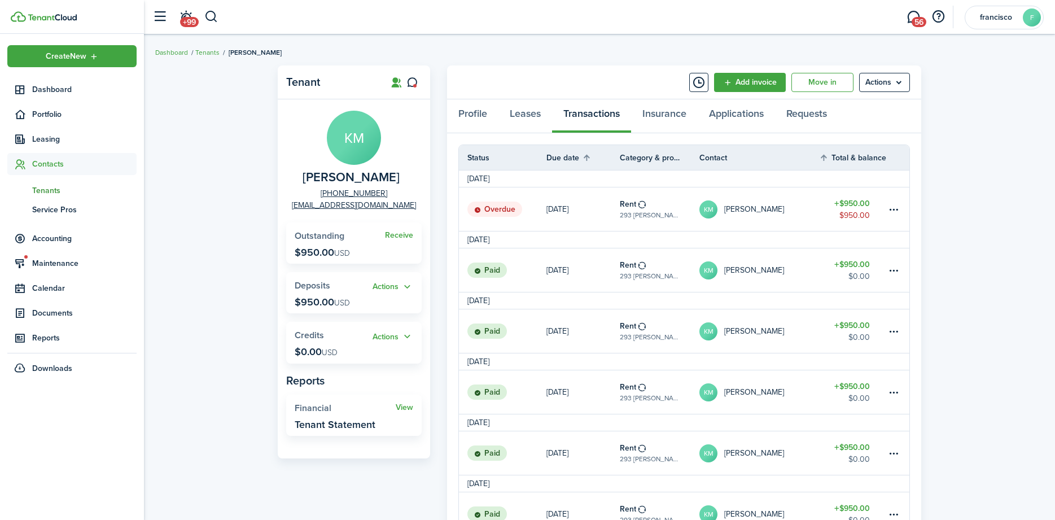
click at [501, 210] on status "Overdue" at bounding box center [494, 210] width 55 height 16
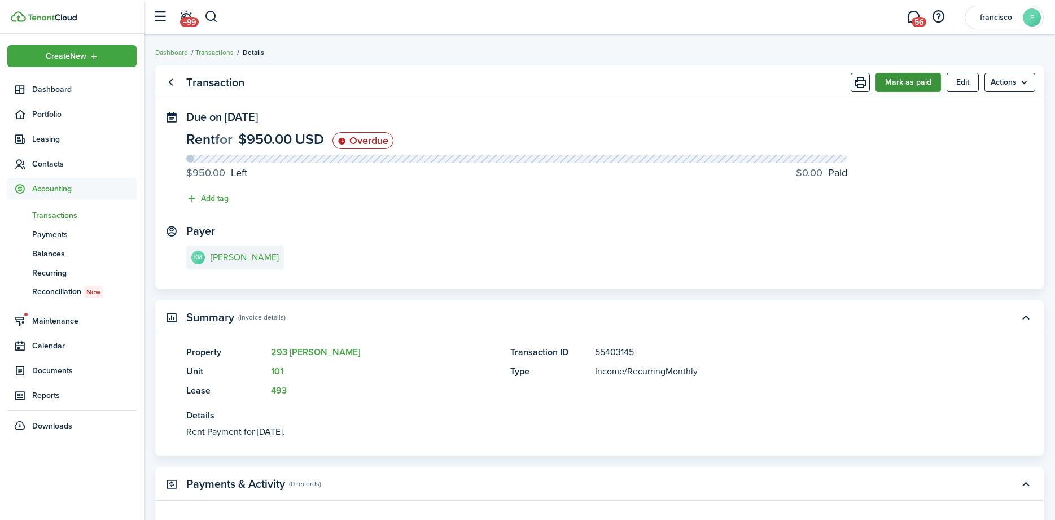
click at [900, 77] on button "Mark as paid" at bounding box center [908, 82] width 65 height 19
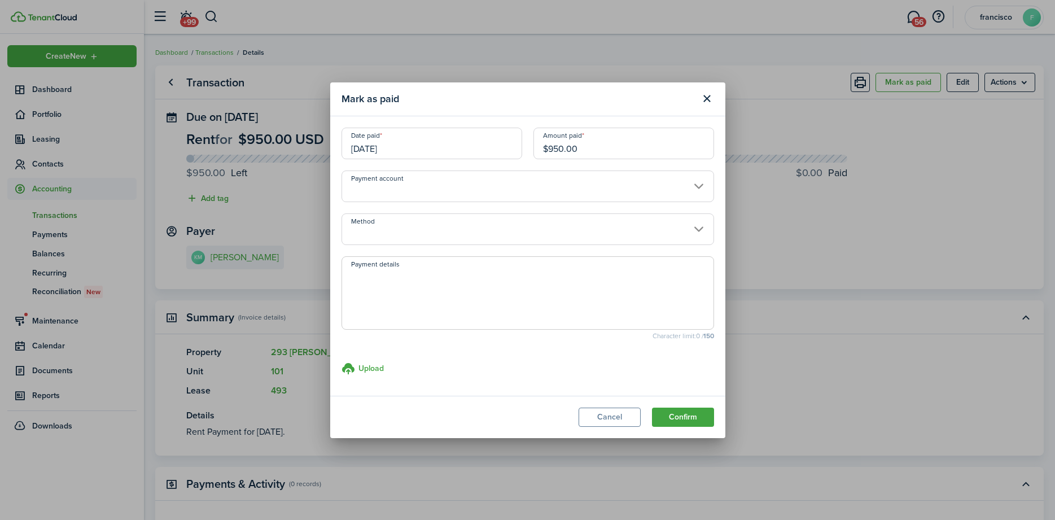
click at [577, 148] on input "$950.00" at bounding box center [624, 144] width 181 height 32
type input "$400.00"
click at [673, 418] on button "Confirm" at bounding box center [683, 417] width 62 height 19
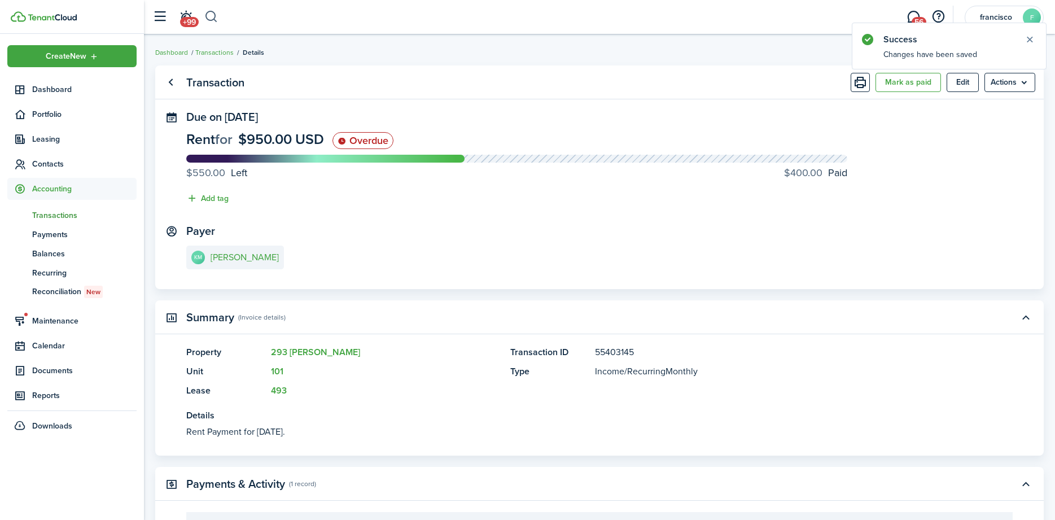
click at [212, 18] on button "button" at bounding box center [211, 16] width 14 height 19
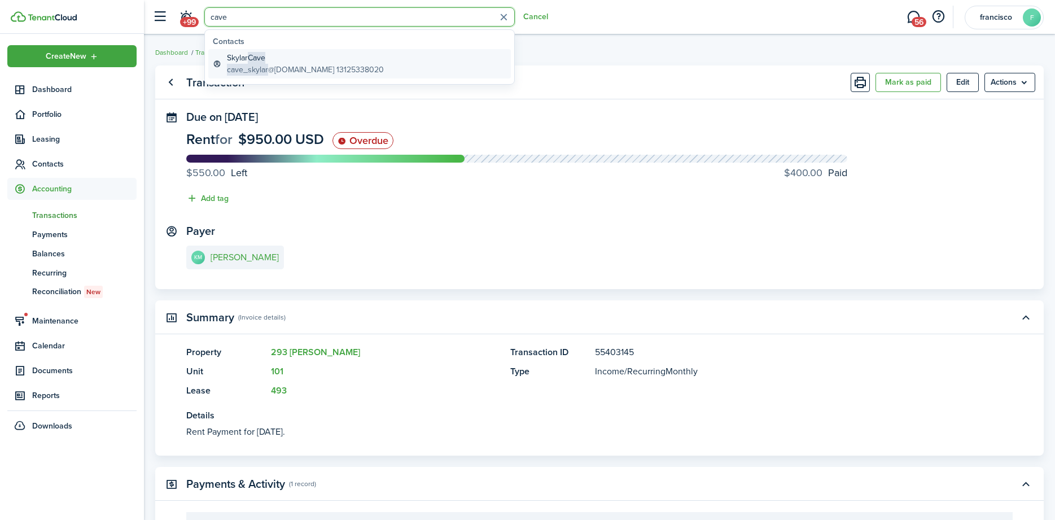
type input "cave"
click at [238, 63] on global-search-item-title "Skylar Cave" at bounding box center [305, 58] width 157 height 12
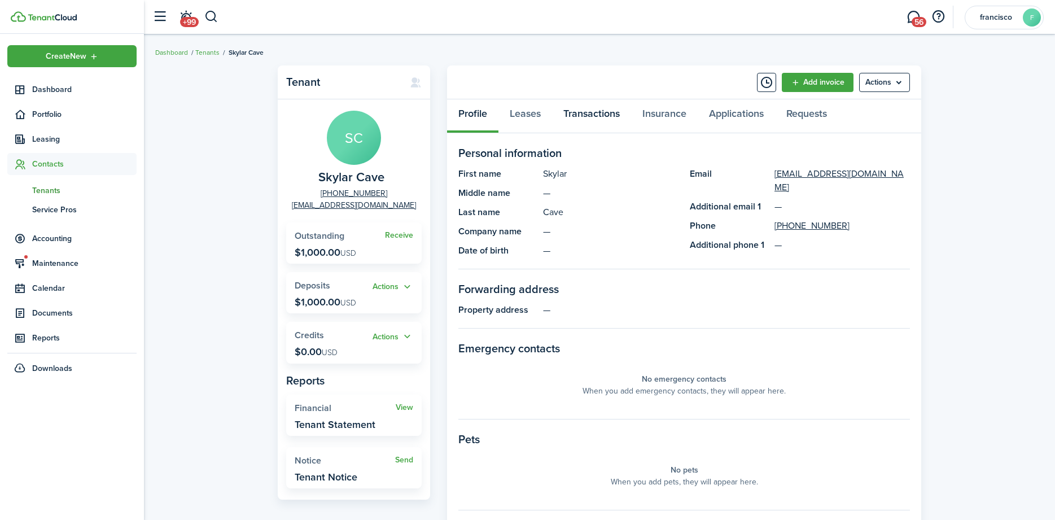
click at [580, 119] on link "Transactions" at bounding box center [591, 116] width 79 height 34
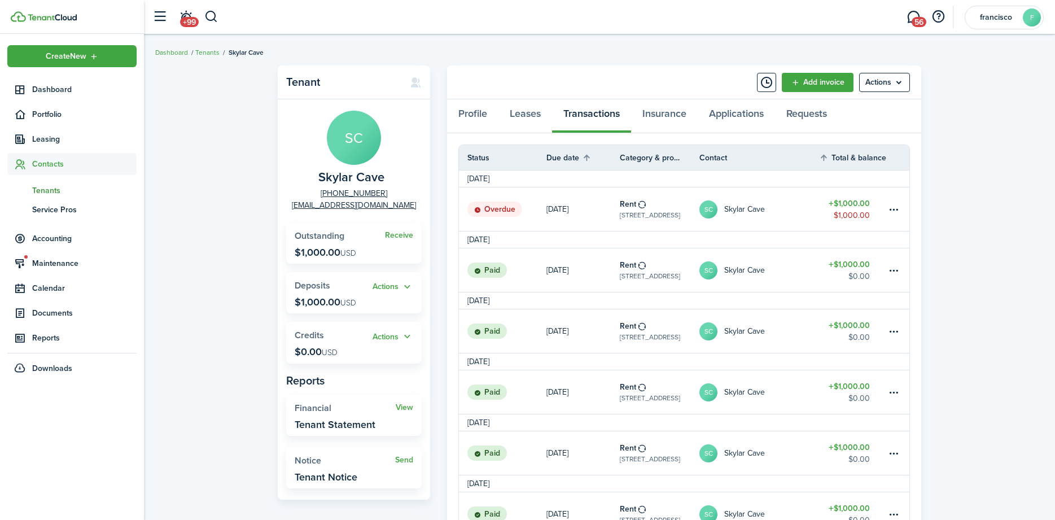
click at [489, 207] on status "Overdue" at bounding box center [494, 210] width 55 height 16
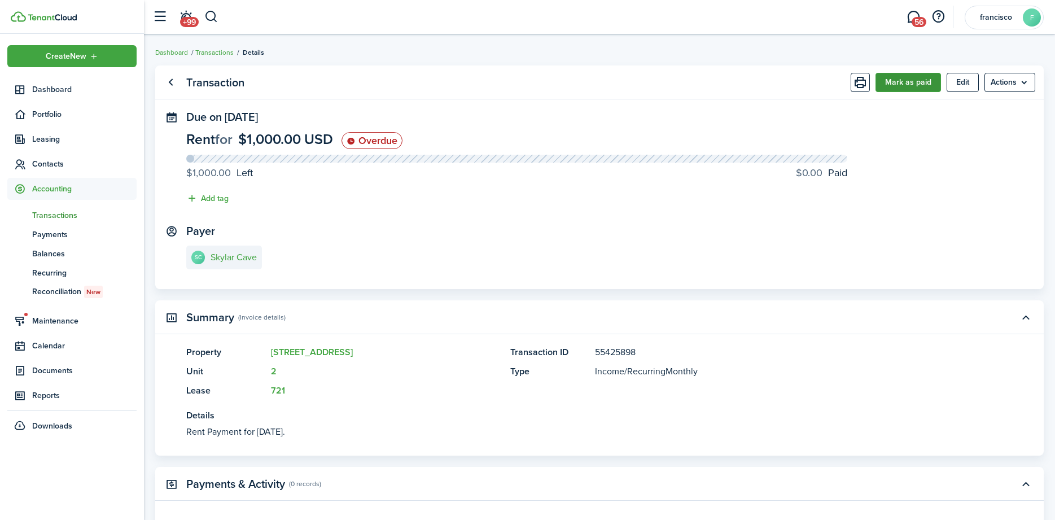
click at [907, 79] on button "Mark as paid" at bounding box center [908, 82] width 65 height 19
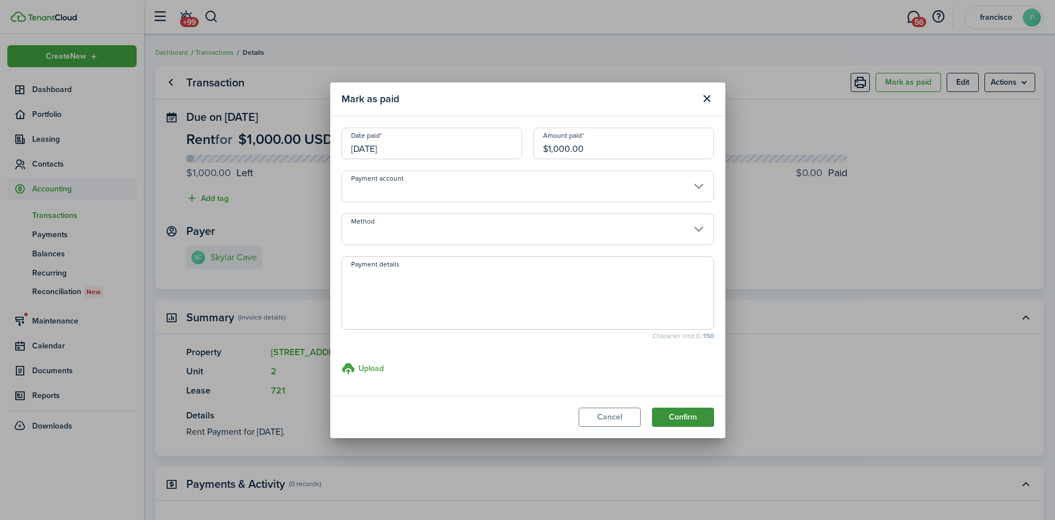
click at [671, 419] on button "Confirm" at bounding box center [683, 417] width 62 height 19
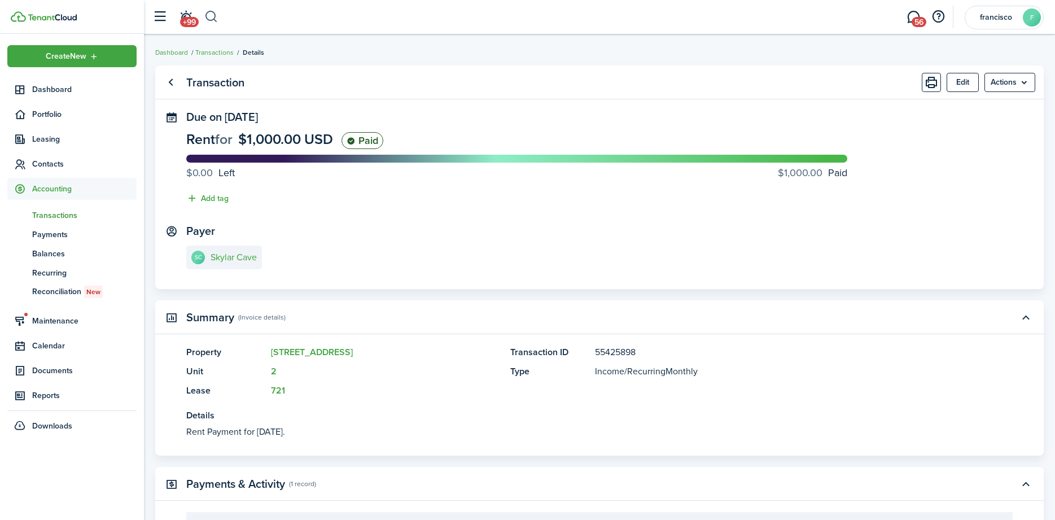
click at [211, 18] on button "button" at bounding box center [211, 16] width 14 height 19
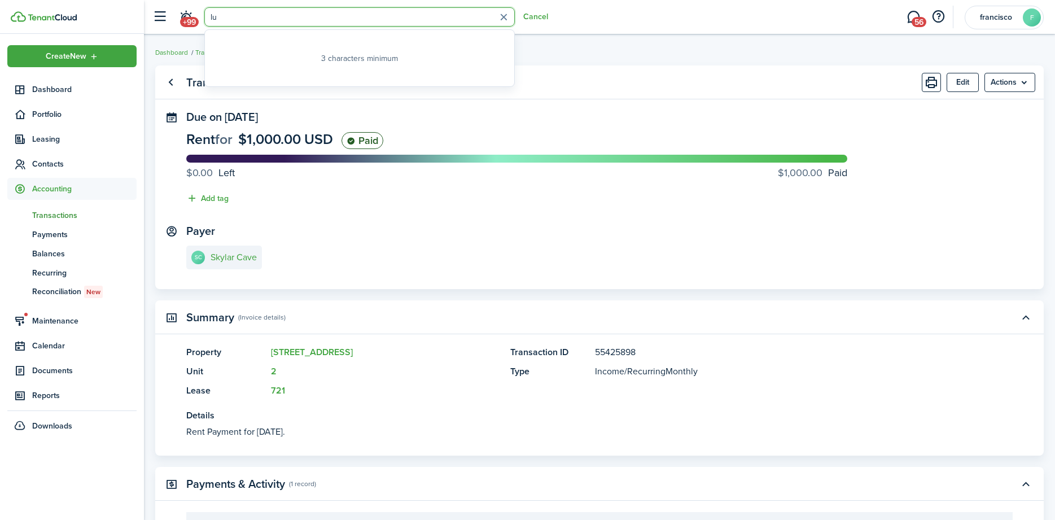
type input "l"
type input "[PERSON_NAME]"
click at [250, 57] on global-search-item-title "[PERSON_NAME]" at bounding box center [287, 58] width 120 height 12
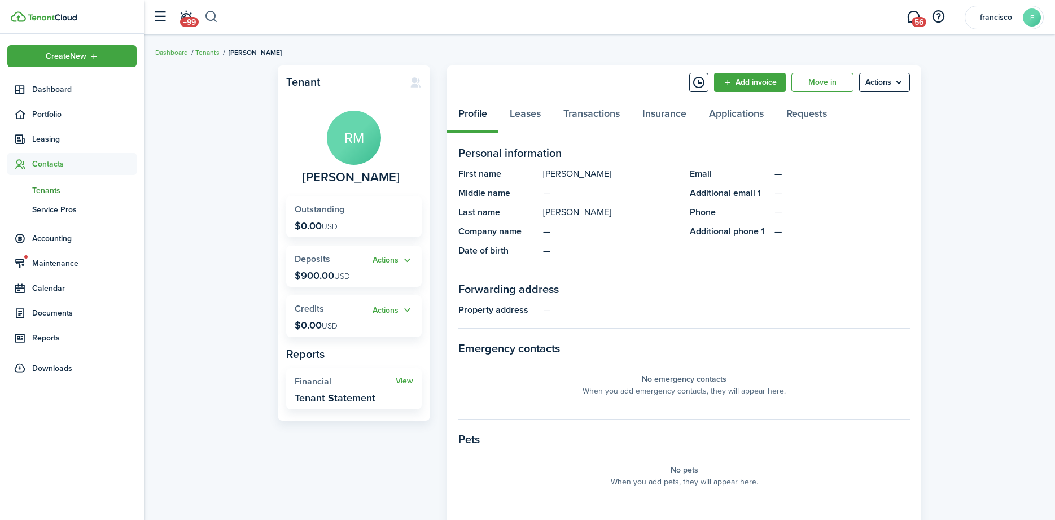
click at [207, 15] on button "button" at bounding box center [211, 16] width 14 height 19
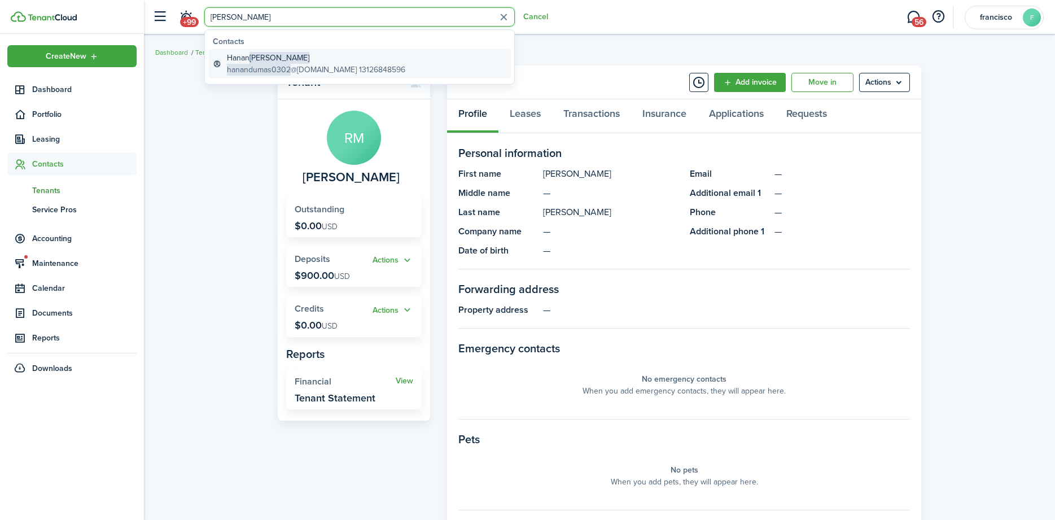
type input "[PERSON_NAME]"
click at [256, 65] on span "hanandumas0302" at bounding box center [259, 70] width 64 height 12
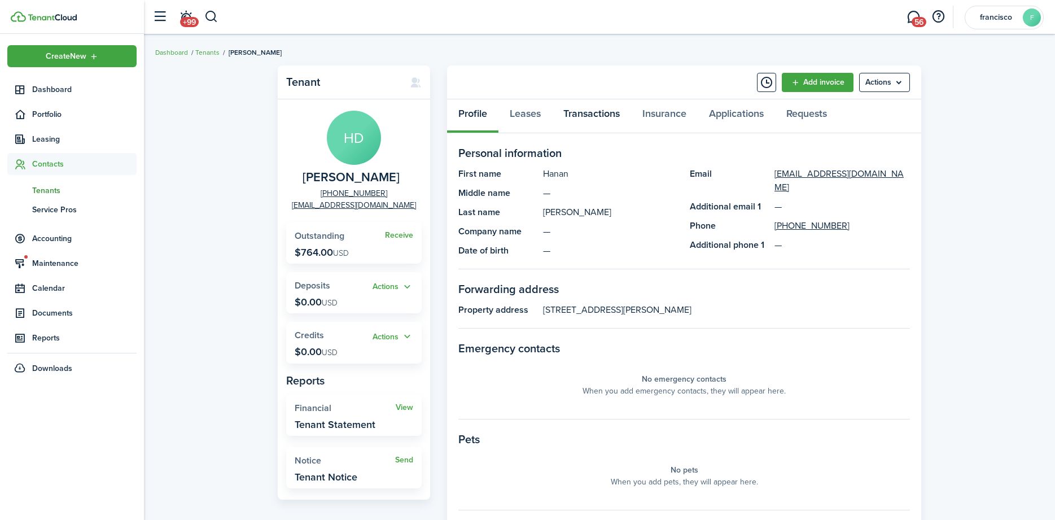
click at [586, 116] on link "Transactions" at bounding box center [591, 116] width 79 height 34
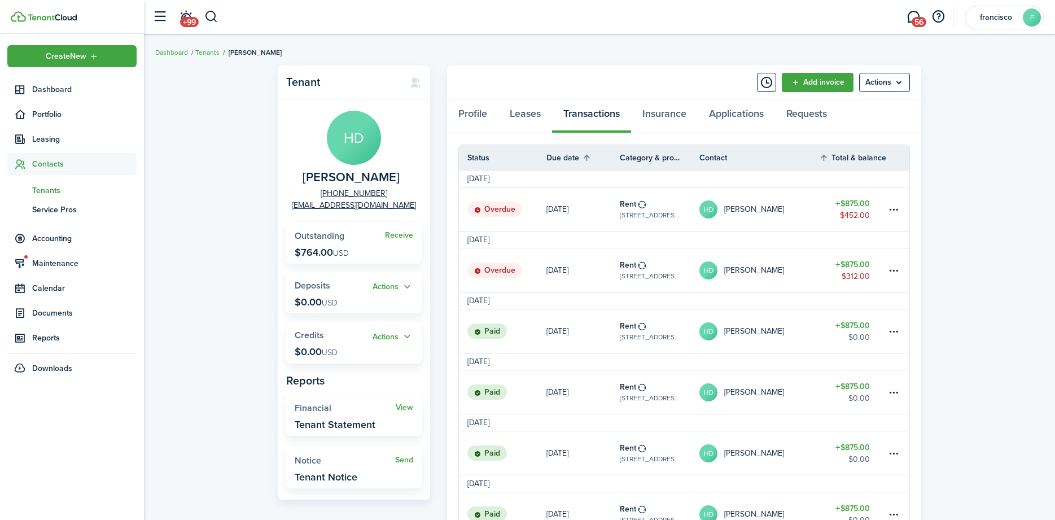
click at [503, 206] on status "Overdue" at bounding box center [494, 210] width 55 height 16
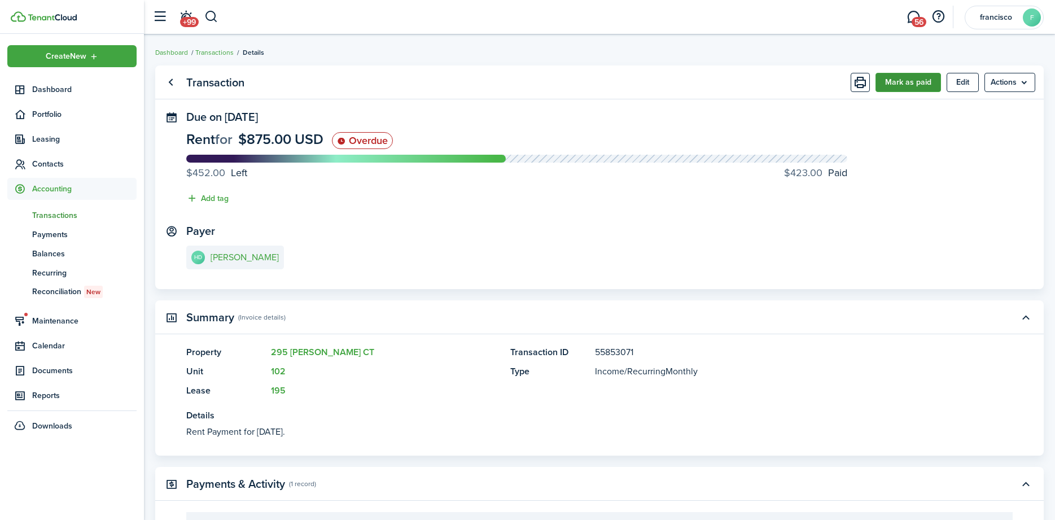
click at [891, 83] on button "Mark as paid" at bounding box center [908, 82] width 65 height 19
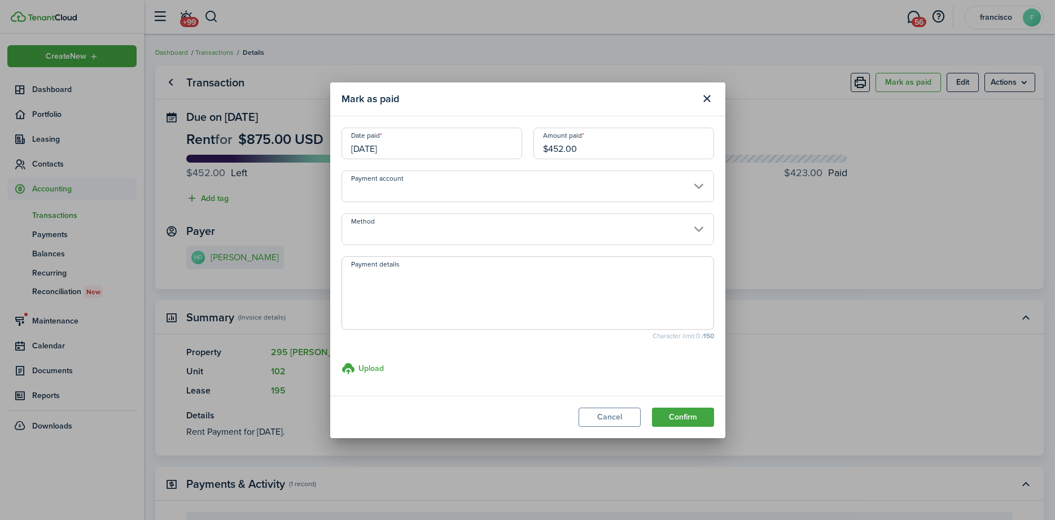
click at [579, 148] on input "$452.00" at bounding box center [624, 144] width 181 height 32
type input "$140.00"
click at [676, 416] on button "Confirm" at bounding box center [683, 417] width 62 height 19
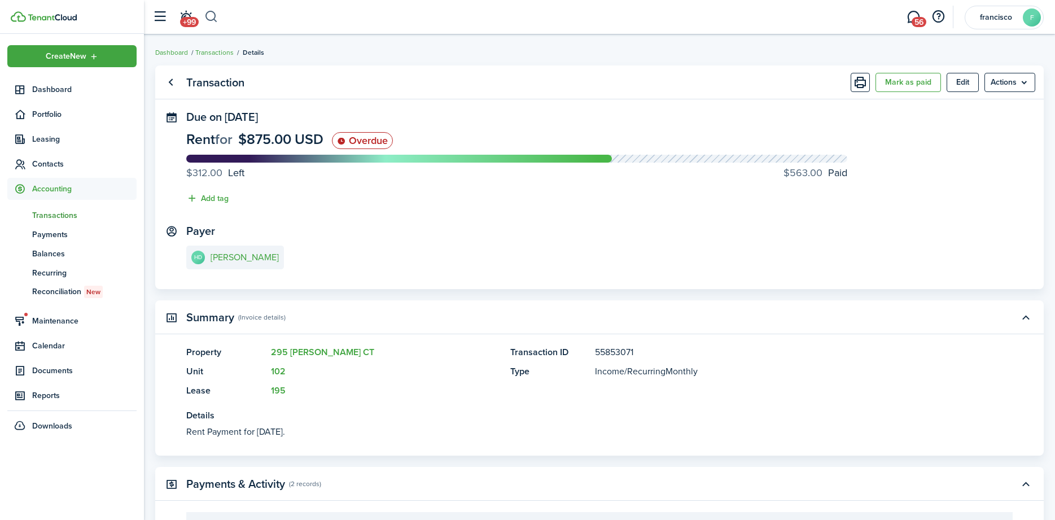
click at [213, 18] on button "button" at bounding box center [211, 16] width 14 height 19
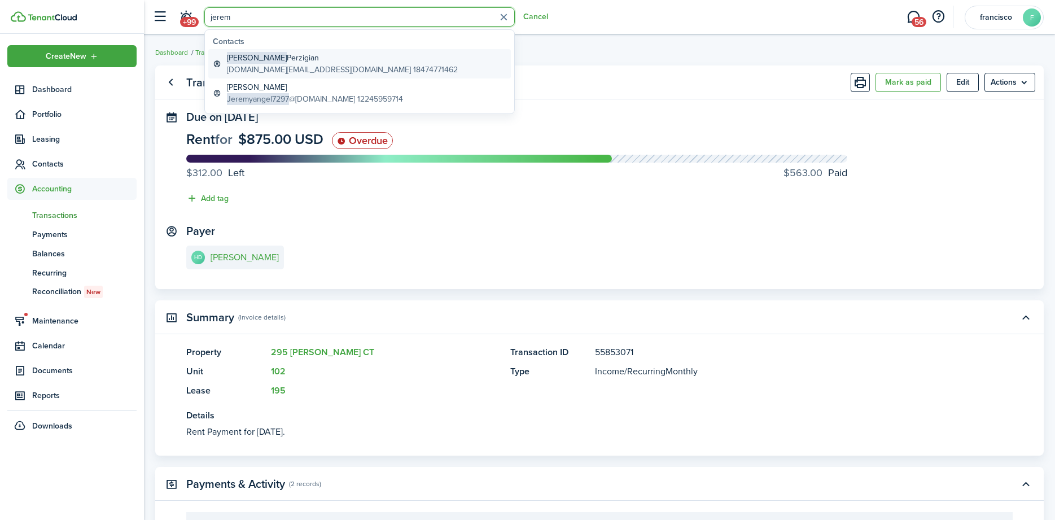
type input "jerem"
click at [288, 68] on global-search-item-description "[DOMAIN_NAME][EMAIL_ADDRESS][DOMAIN_NAME] 18474771462" at bounding box center [342, 70] width 231 height 12
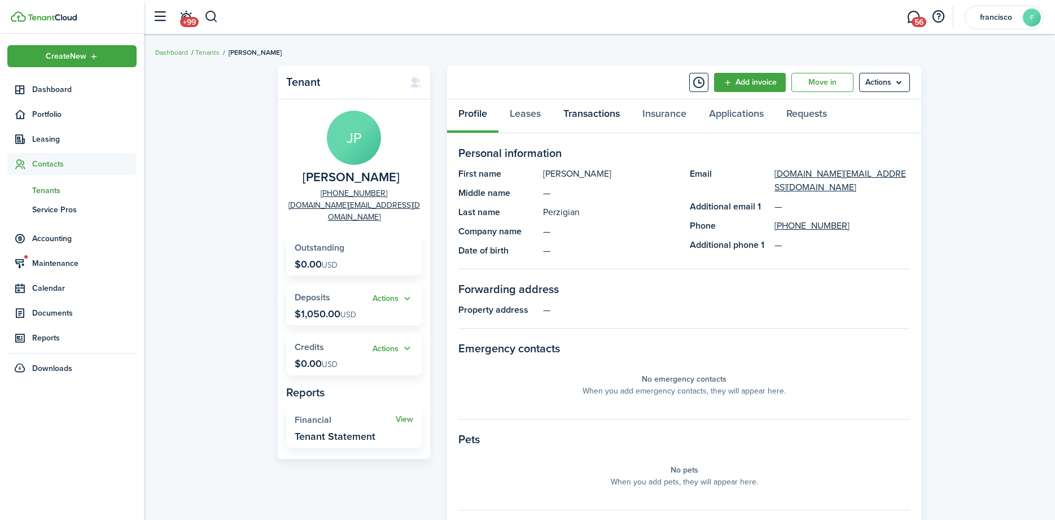
click at [593, 112] on link "Transactions" at bounding box center [591, 116] width 79 height 34
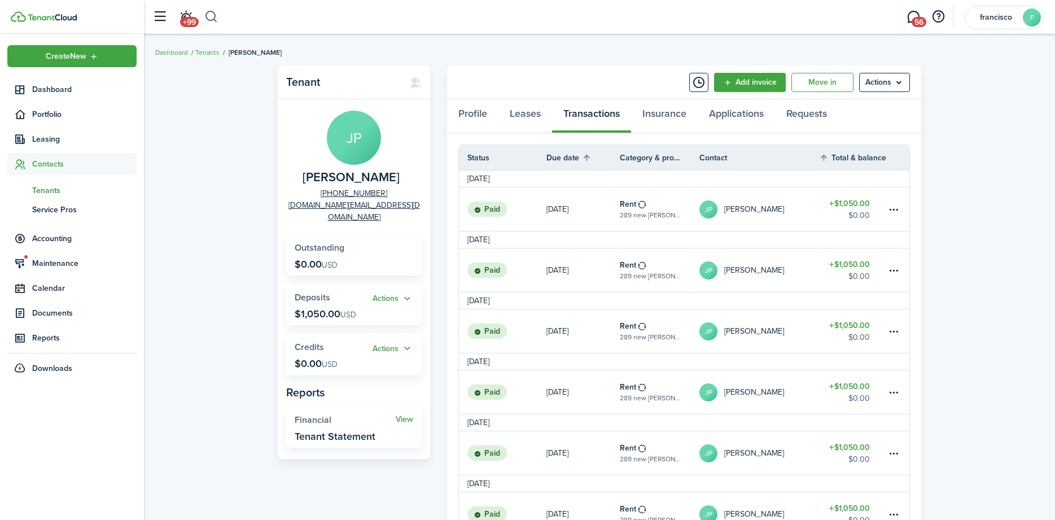
click at [209, 15] on button "button" at bounding box center [211, 16] width 14 height 19
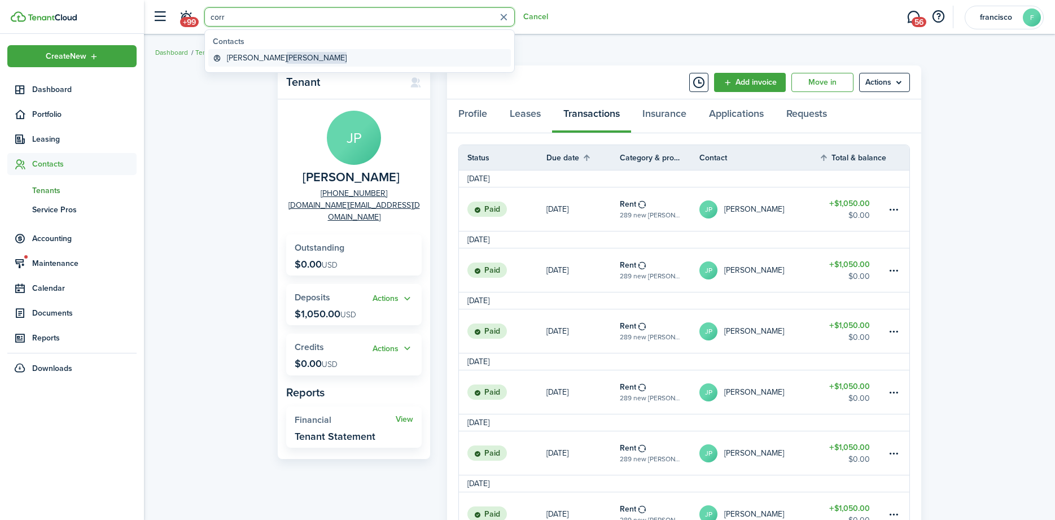
type input "corr"
click at [232, 56] on global-search-item-title "[PERSON_NAME]" at bounding box center [287, 58] width 120 height 12
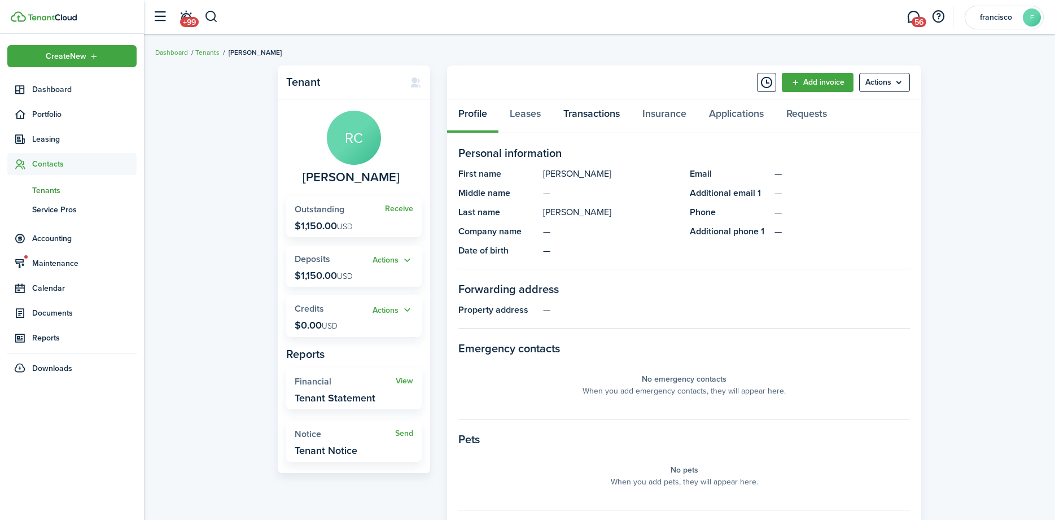
click at [580, 116] on link "Transactions" at bounding box center [591, 116] width 79 height 34
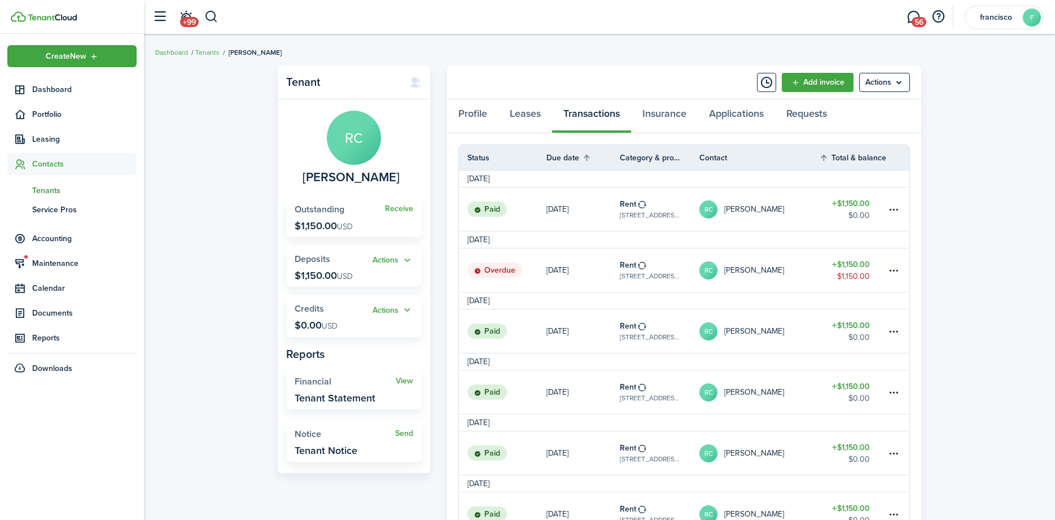
click at [489, 271] on status "Overdue" at bounding box center [494, 271] width 55 height 16
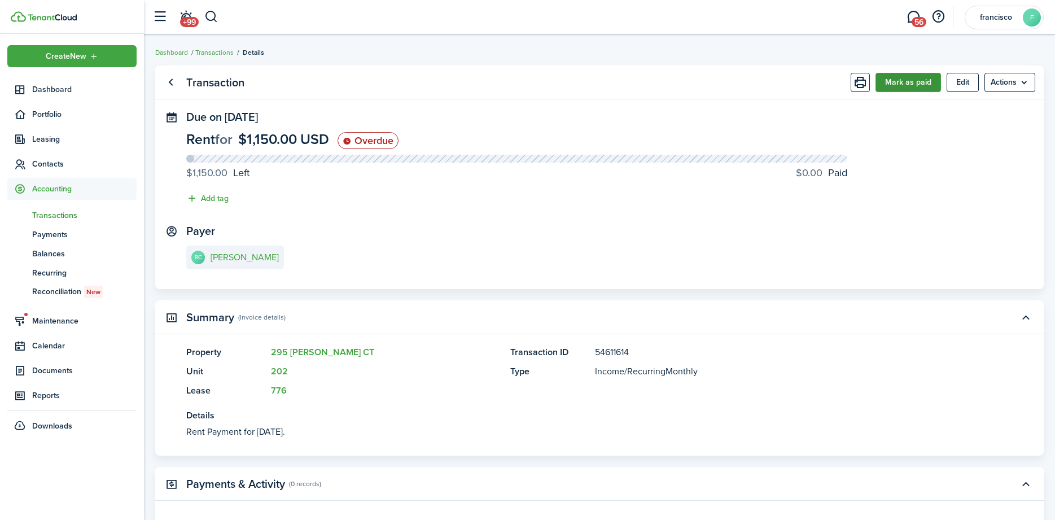
click at [884, 84] on button "Mark as paid" at bounding box center [908, 82] width 65 height 19
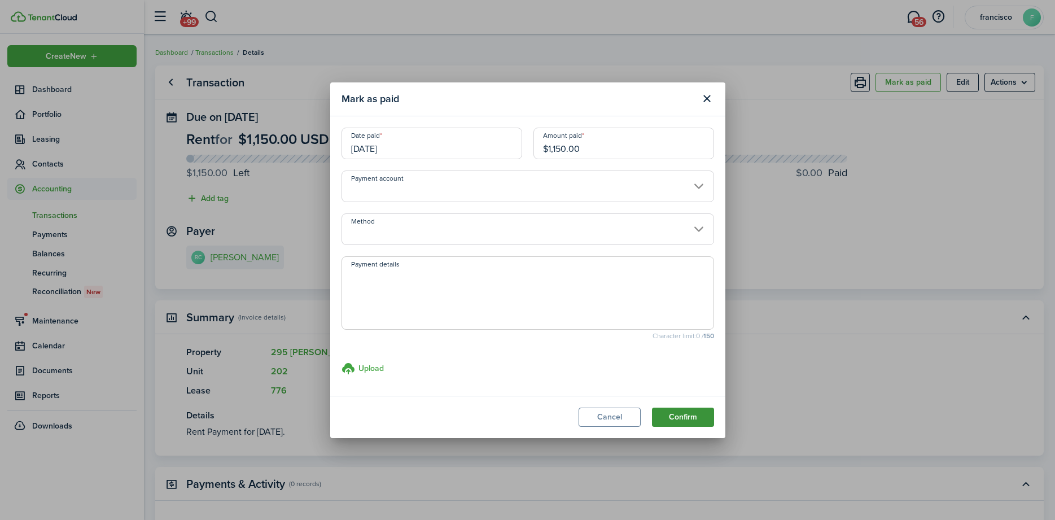
click at [683, 419] on button "Confirm" at bounding box center [683, 417] width 62 height 19
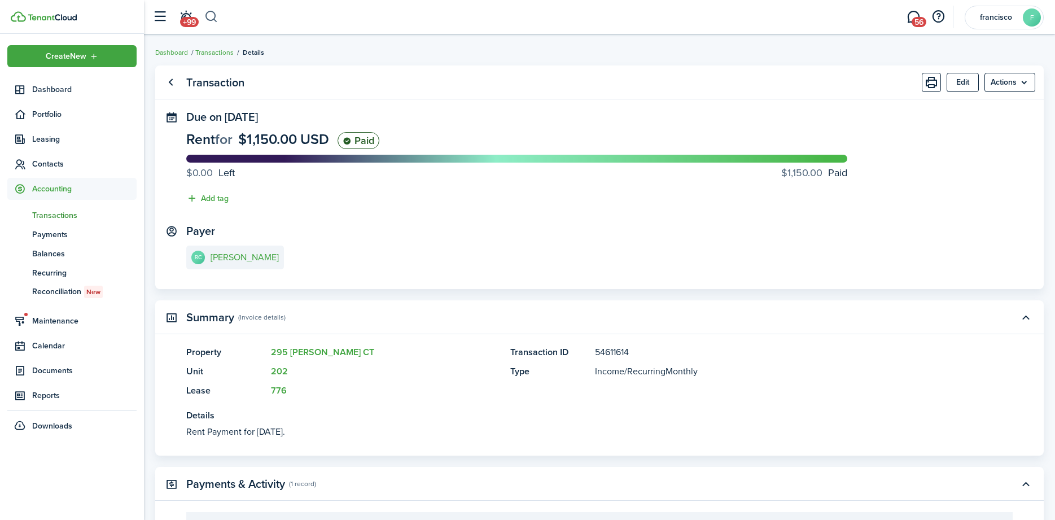
click at [213, 19] on button "button" at bounding box center [211, 16] width 14 height 19
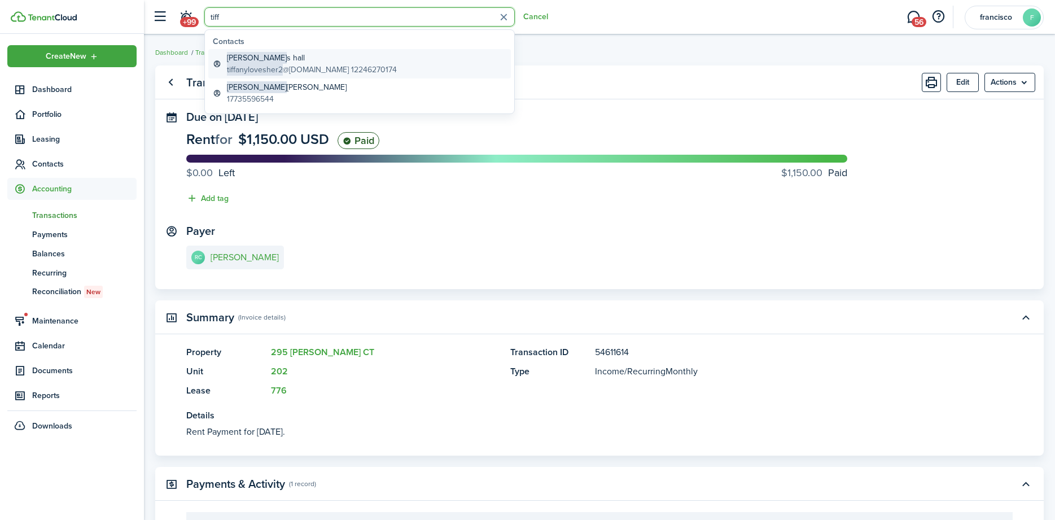
type input "tiff"
click at [231, 58] on span "[PERSON_NAME]" at bounding box center [257, 58] width 60 height 12
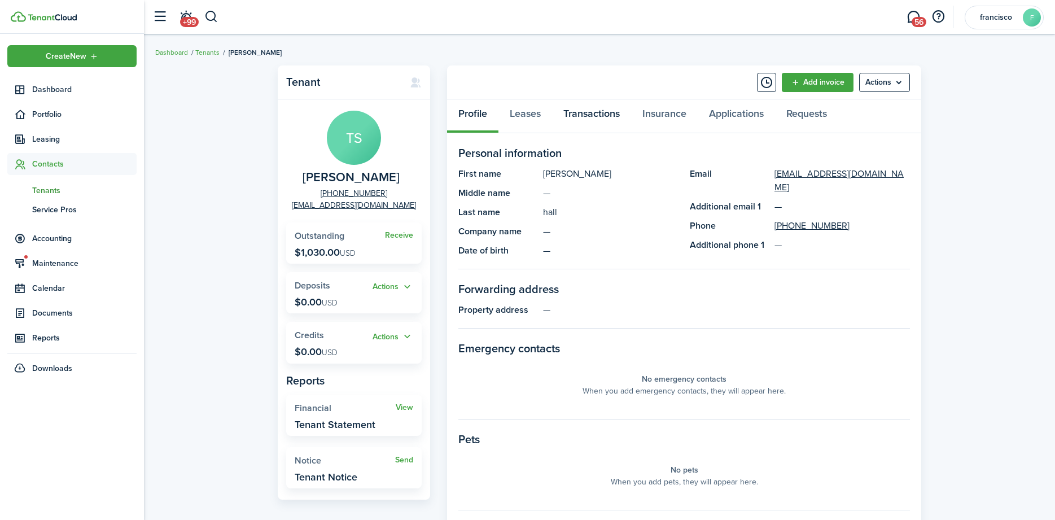
click at [584, 115] on link "Transactions" at bounding box center [591, 116] width 79 height 34
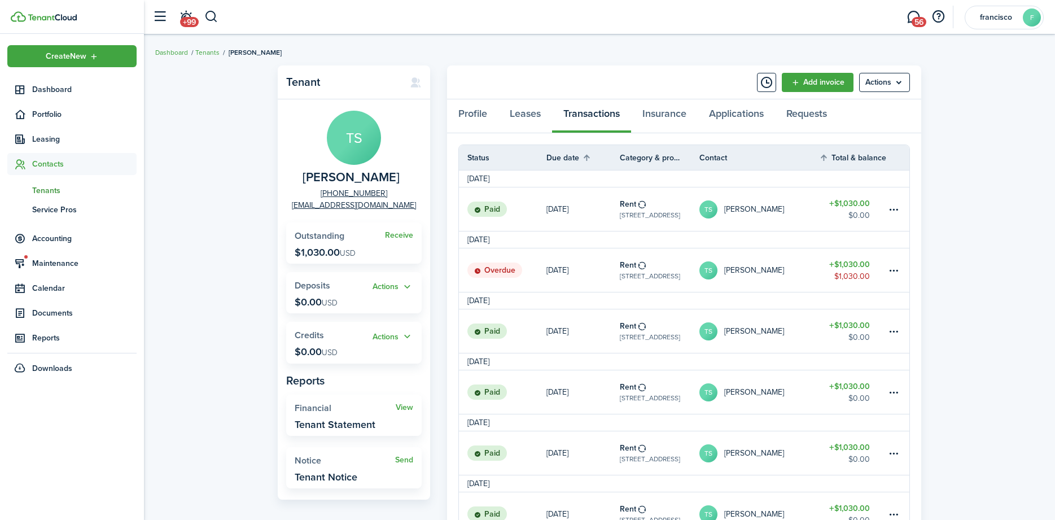
click at [487, 265] on status "Overdue" at bounding box center [494, 271] width 55 height 16
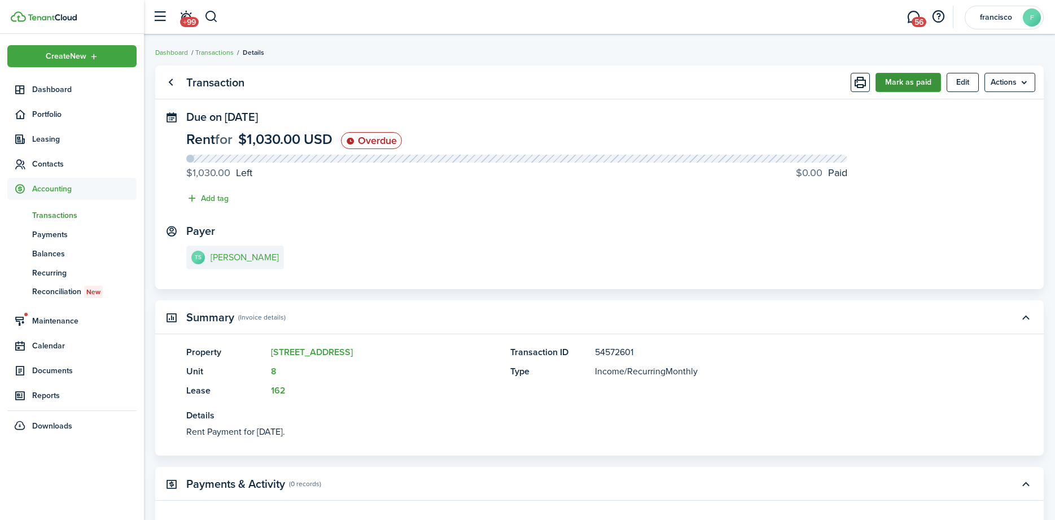
click at [898, 81] on button "Mark as paid" at bounding box center [908, 82] width 65 height 19
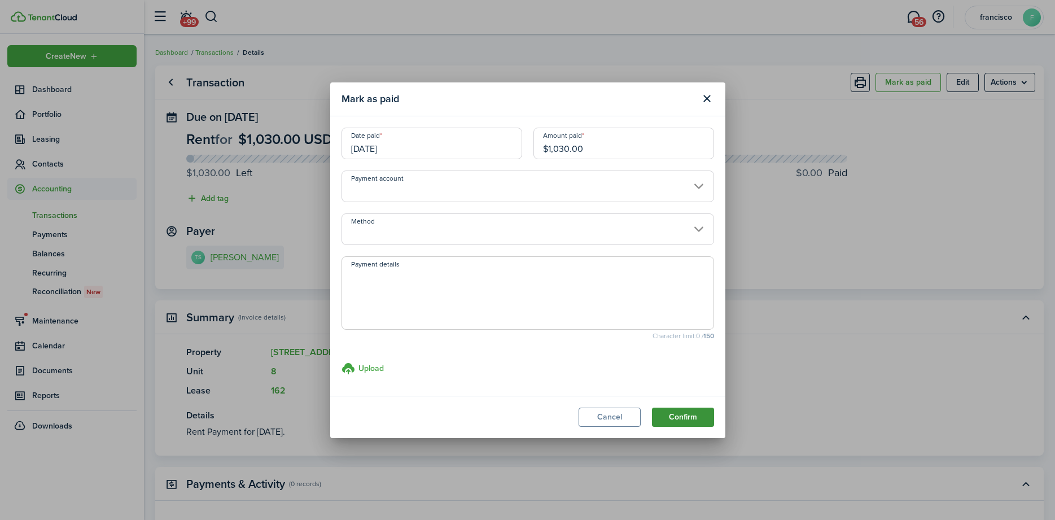
click at [676, 417] on button "Confirm" at bounding box center [683, 417] width 62 height 19
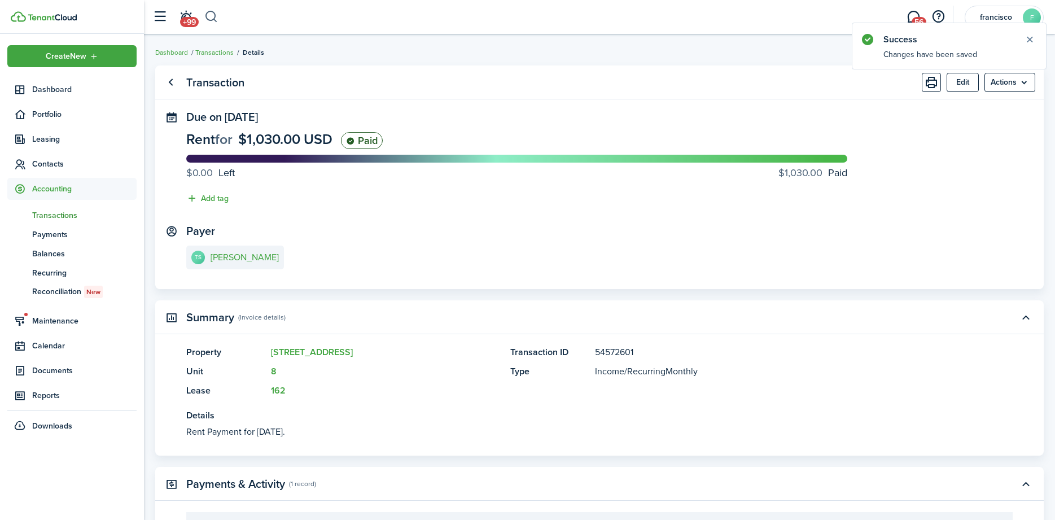
click at [214, 19] on button "button" at bounding box center [211, 16] width 14 height 19
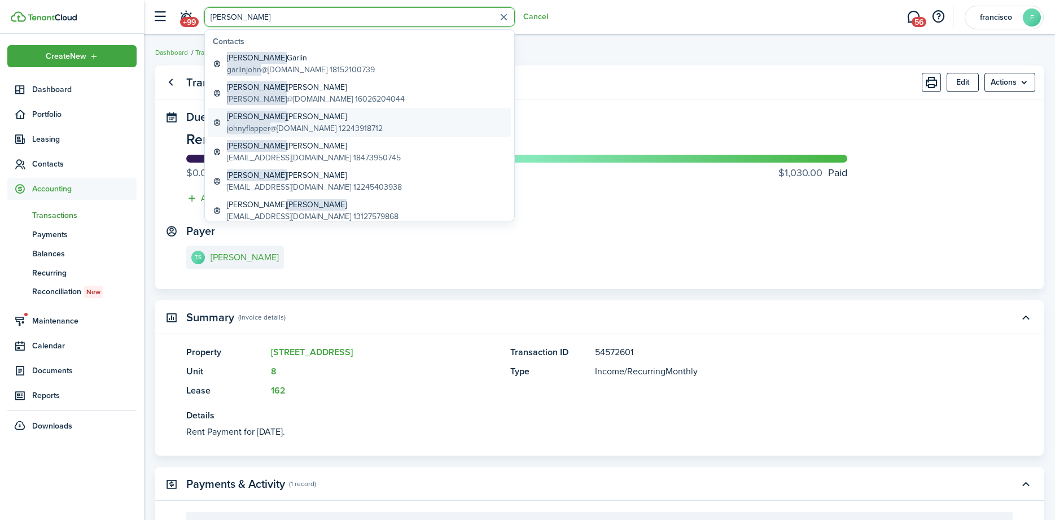
type input "[PERSON_NAME]"
click at [229, 120] on span "[PERSON_NAME]" at bounding box center [257, 117] width 60 height 12
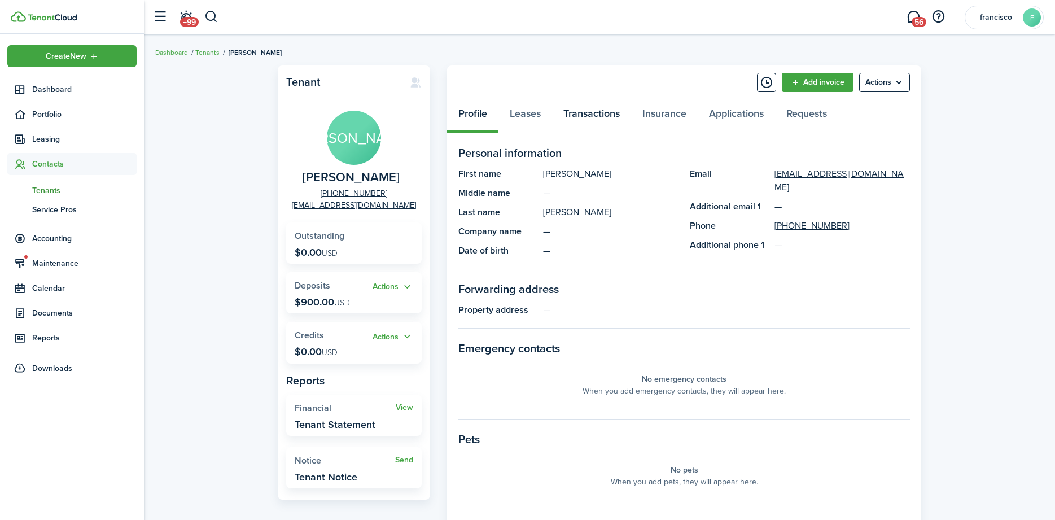
click at [584, 115] on link "Transactions" at bounding box center [591, 116] width 79 height 34
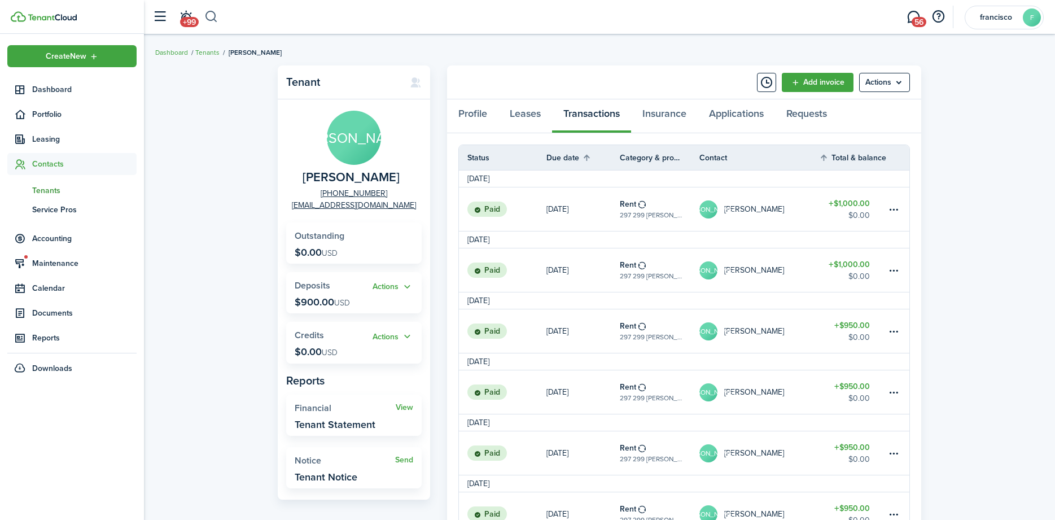
click at [211, 17] on button "button" at bounding box center [211, 16] width 14 height 19
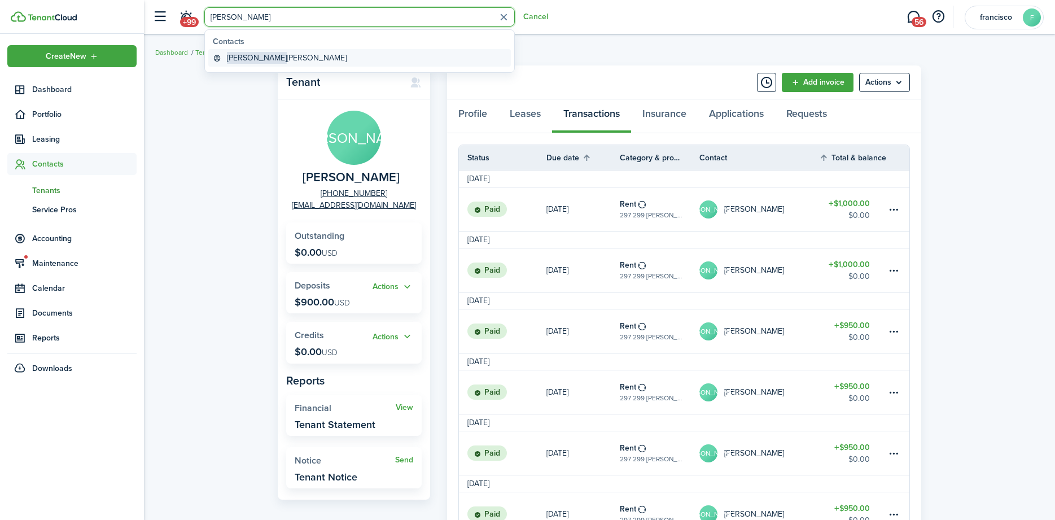
type input "[PERSON_NAME]"
click at [255, 59] on global-search-item-title "[PERSON_NAME]" at bounding box center [287, 58] width 120 height 12
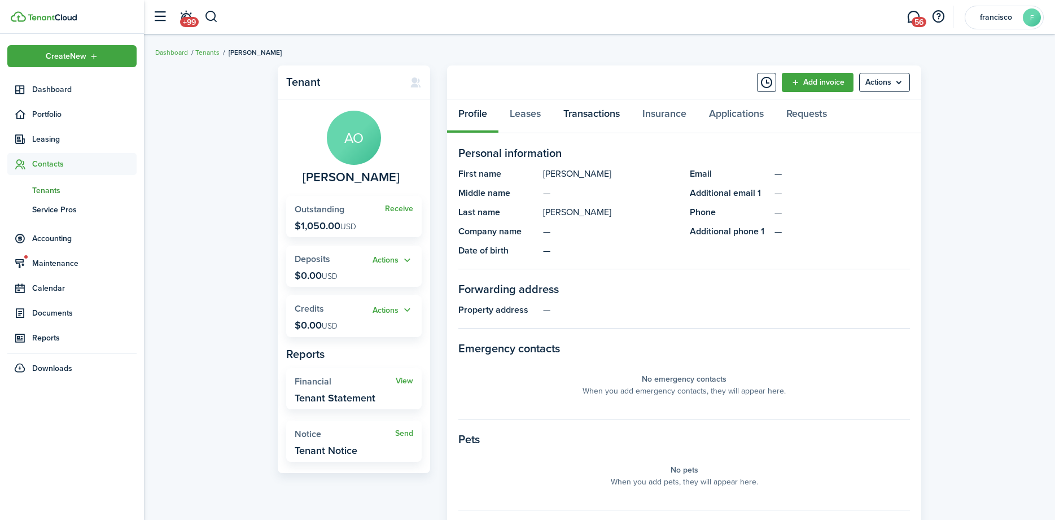
click at [589, 118] on link "Transactions" at bounding box center [591, 116] width 79 height 34
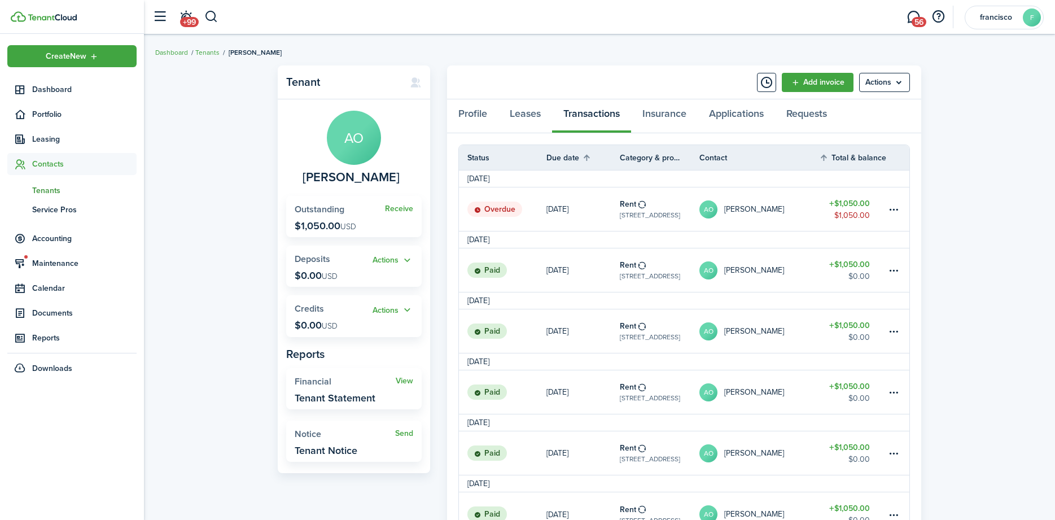
click at [499, 208] on status "Overdue" at bounding box center [494, 210] width 55 height 16
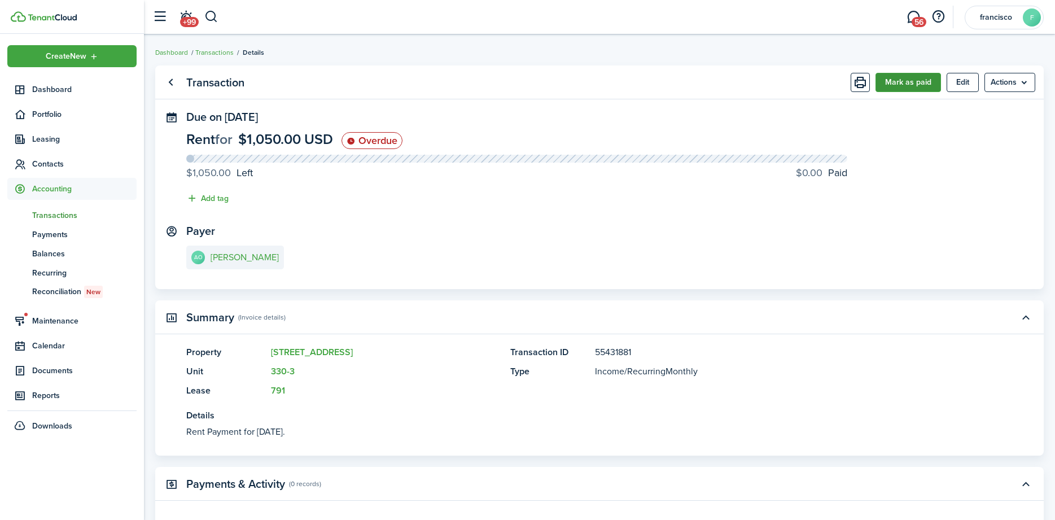
click at [883, 84] on button "Mark as paid" at bounding box center [908, 82] width 65 height 19
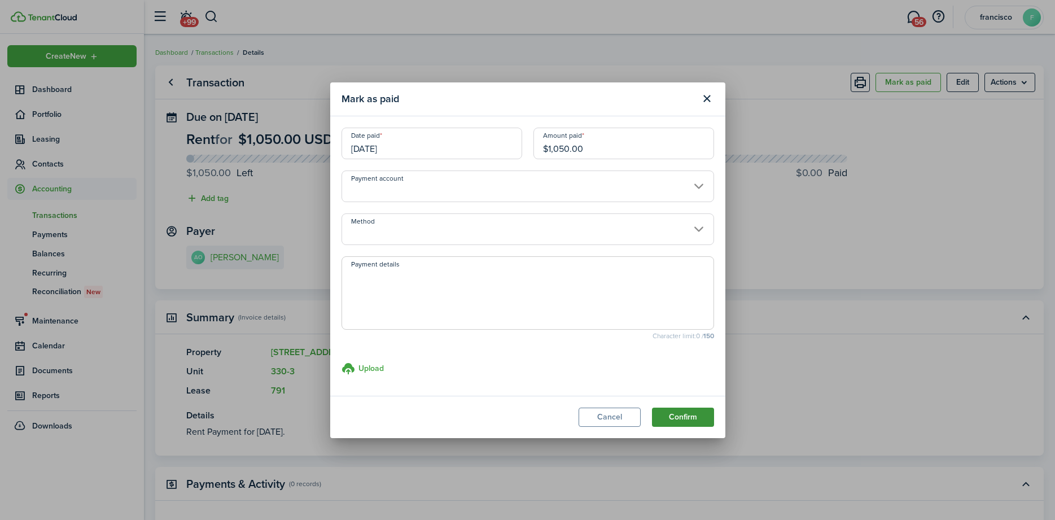
click at [682, 410] on button "Confirm" at bounding box center [683, 417] width 62 height 19
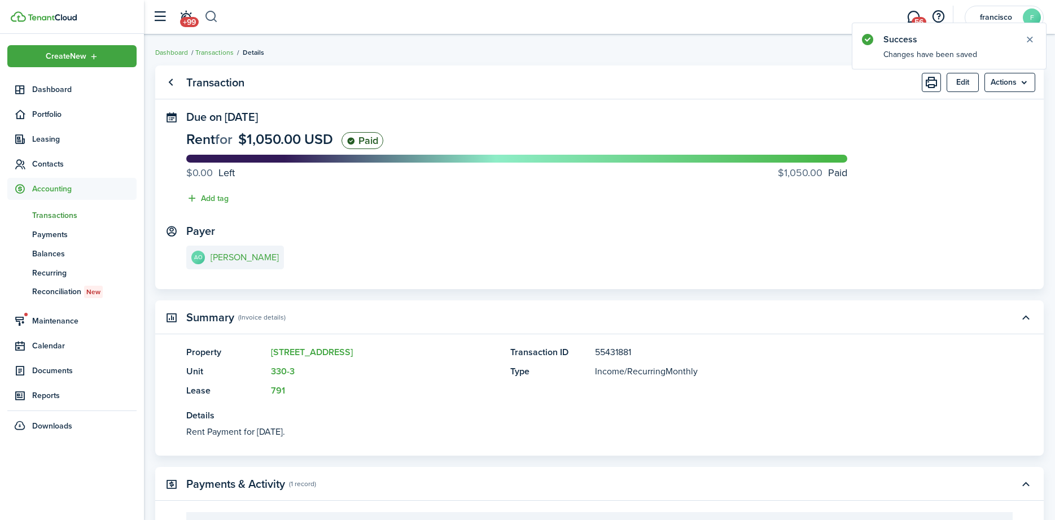
click at [217, 19] on button "button" at bounding box center [211, 16] width 14 height 19
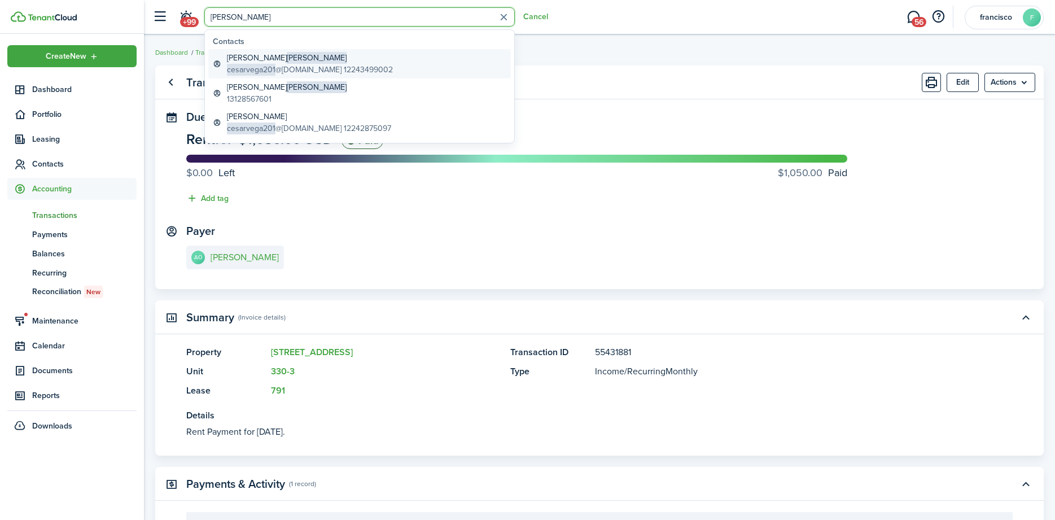
type input "[PERSON_NAME]"
click at [259, 64] on span "cesarvega201" at bounding box center [251, 70] width 49 height 12
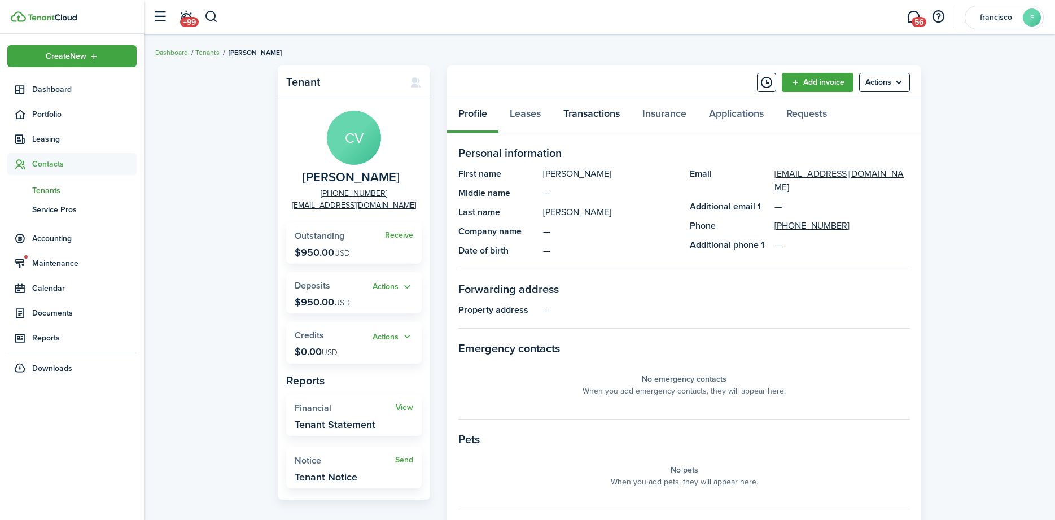
click at [584, 115] on link "Transactions" at bounding box center [591, 116] width 79 height 34
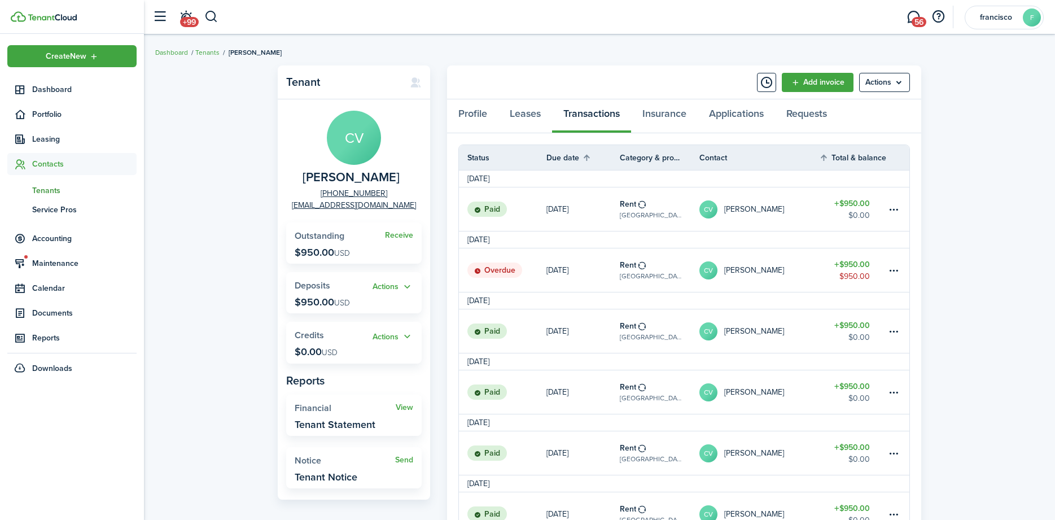
click at [491, 270] on status "Overdue" at bounding box center [494, 271] width 55 height 16
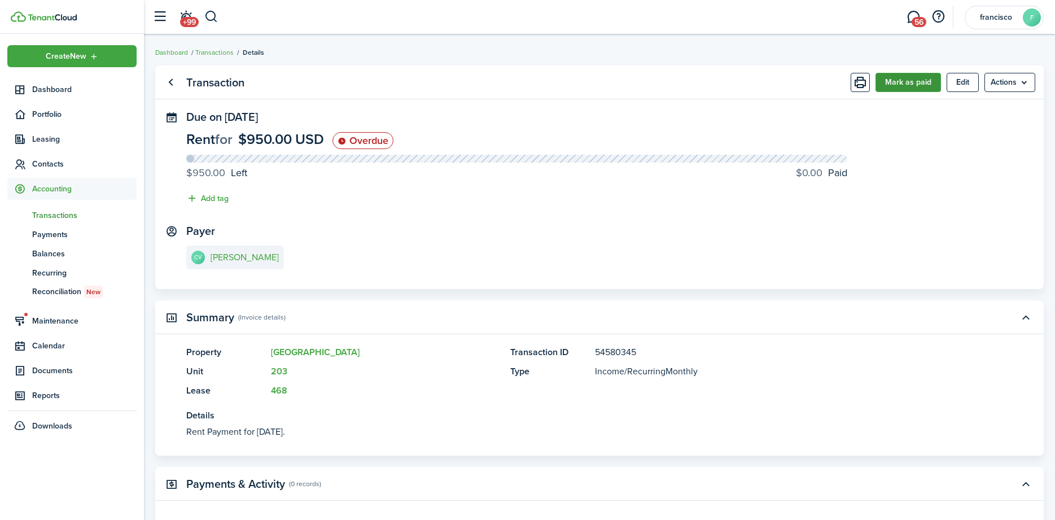
click at [913, 82] on button "Mark as paid" at bounding box center [908, 82] width 65 height 19
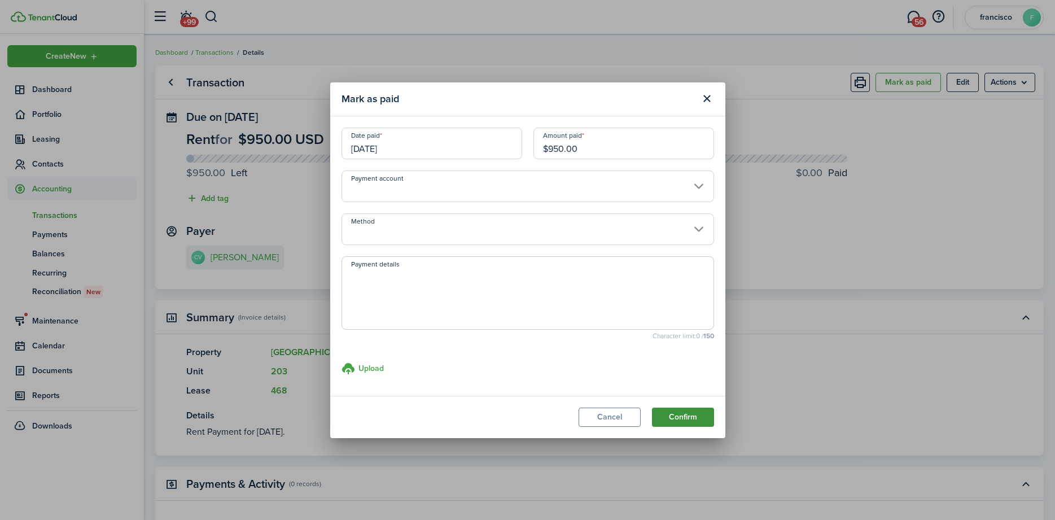
click at [669, 419] on button "Confirm" at bounding box center [683, 417] width 62 height 19
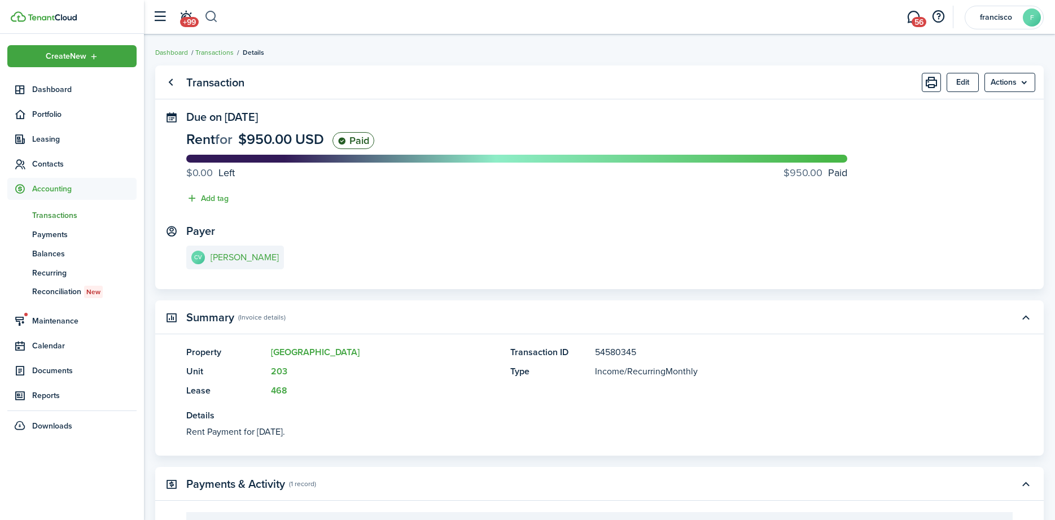
click at [213, 13] on button "button" at bounding box center [211, 16] width 14 height 19
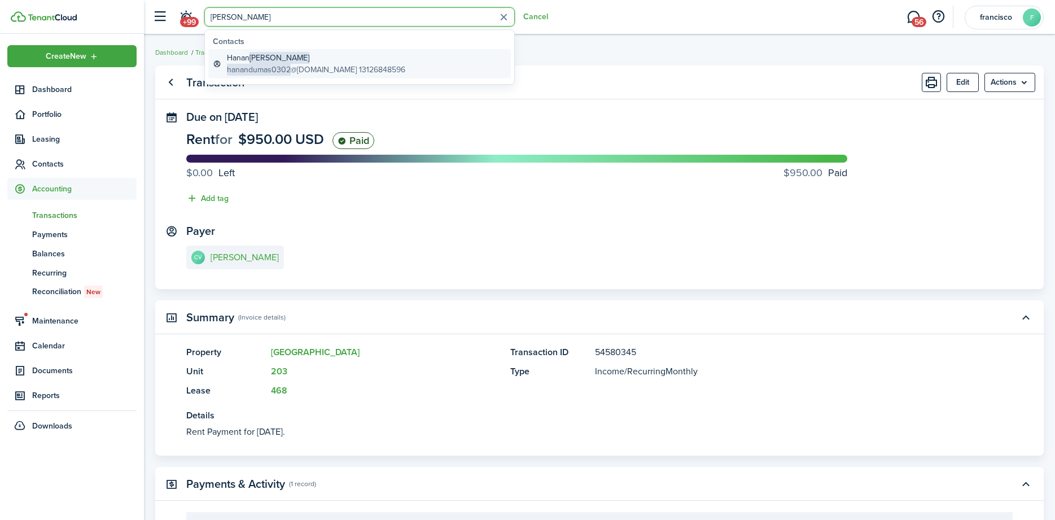
type input "[PERSON_NAME]"
click at [231, 63] on global-search-item-title "[PERSON_NAME]" at bounding box center [316, 58] width 178 height 12
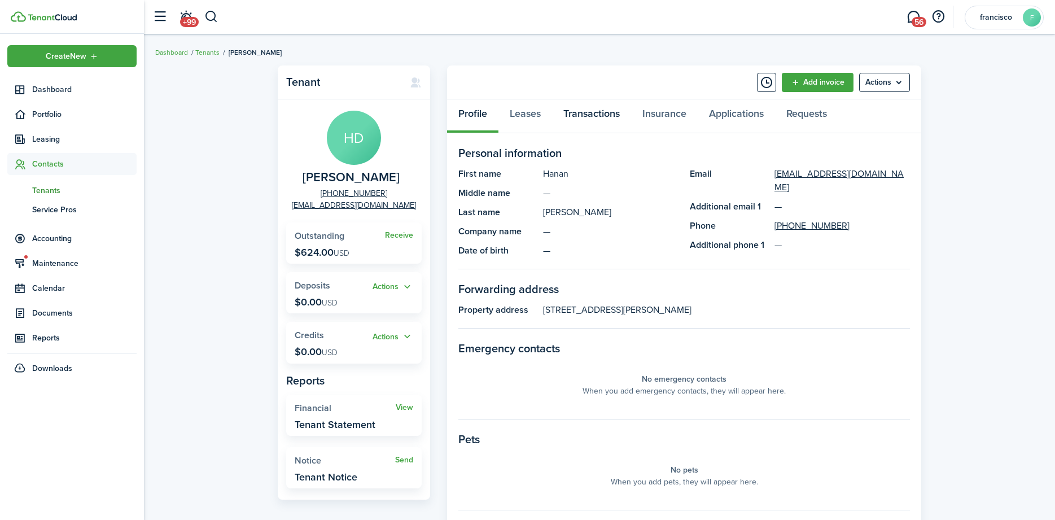
click at [570, 108] on link "Transactions" at bounding box center [591, 116] width 79 height 34
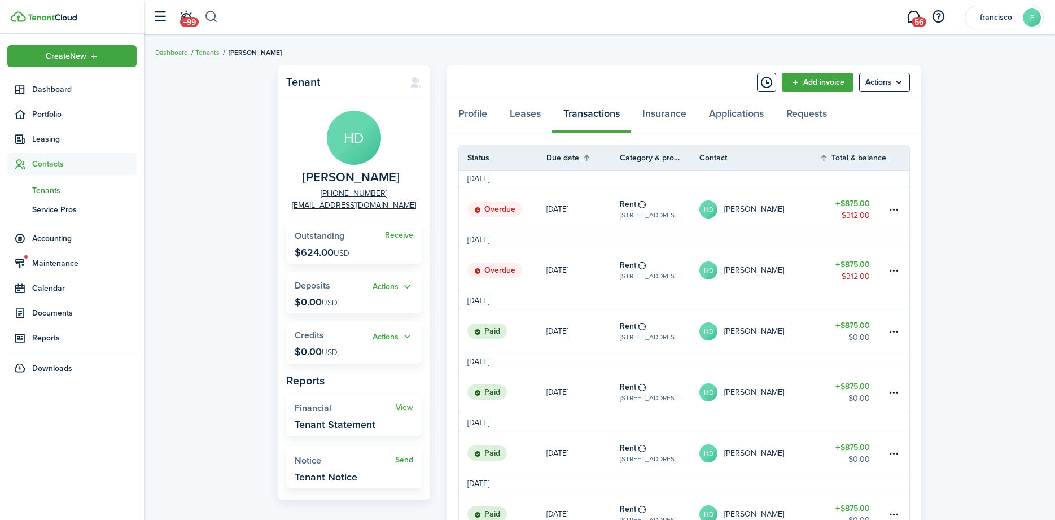
click at [214, 16] on button "button" at bounding box center [211, 16] width 14 height 19
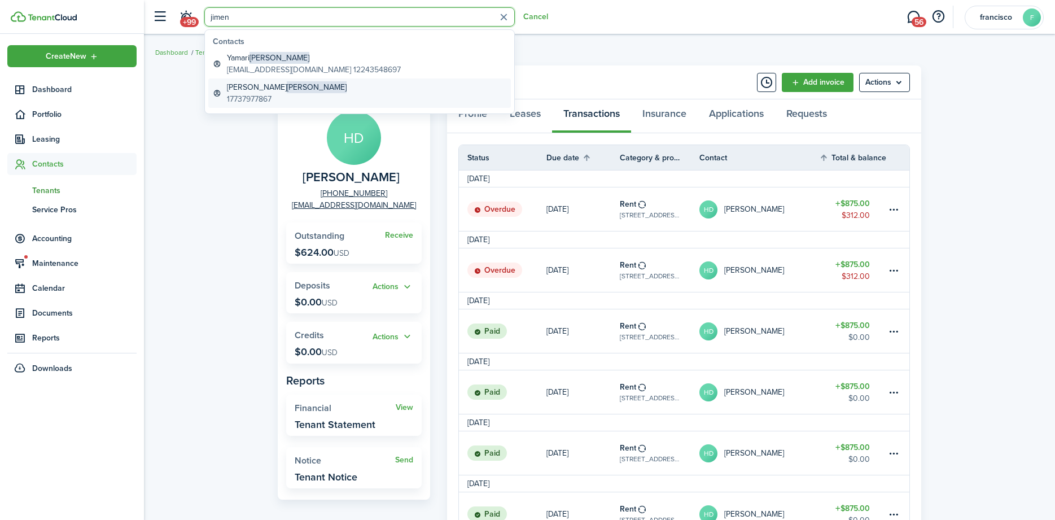
type input "jimen"
click at [232, 86] on global-search-item-title "[PERSON_NAME]" at bounding box center [287, 87] width 120 height 12
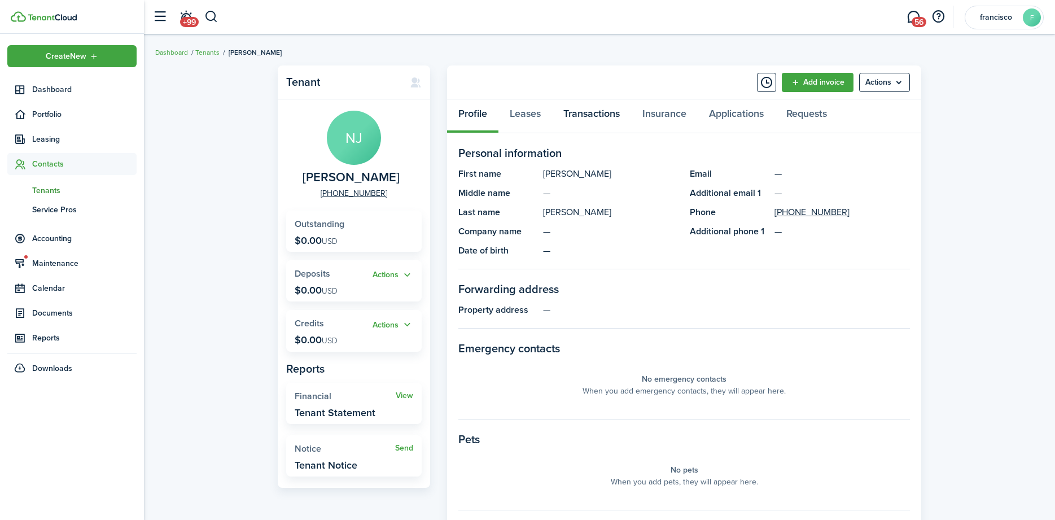
click at [569, 111] on link "Transactions" at bounding box center [591, 116] width 79 height 34
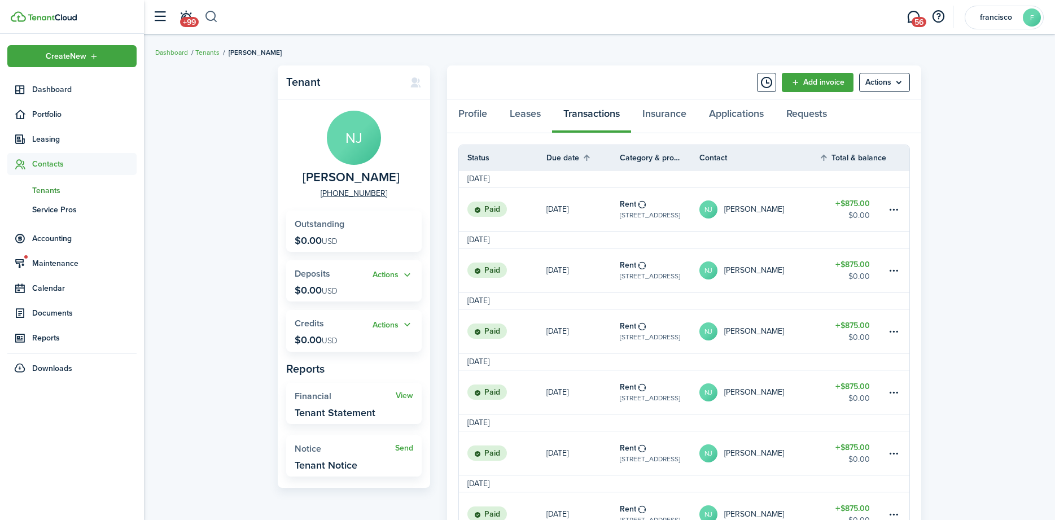
click at [210, 20] on button "button" at bounding box center [211, 16] width 14 height 19
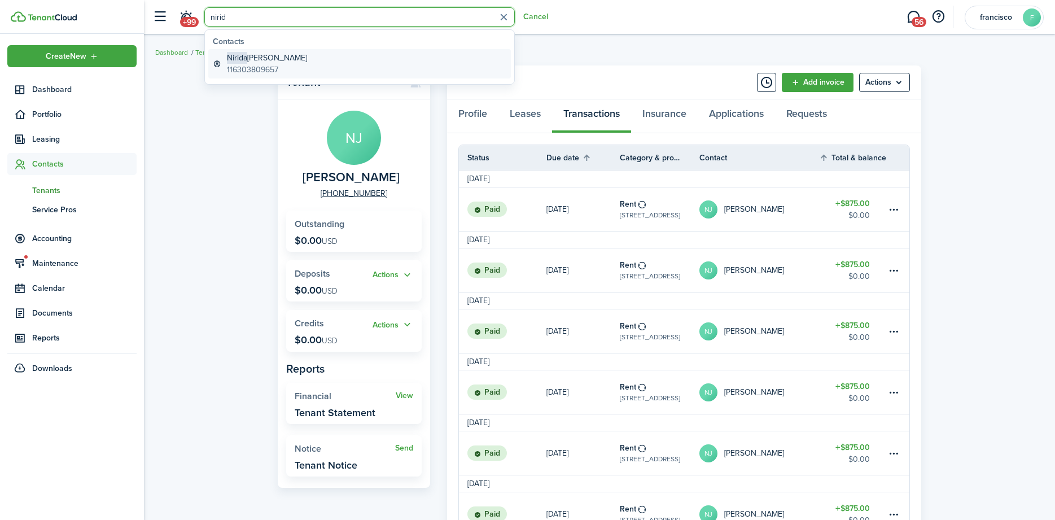
type input "nirid"
click at [226, 63] on link "[PERSON_NAME] 116303809657" at bounding box center [359, 63] width 303 height 29
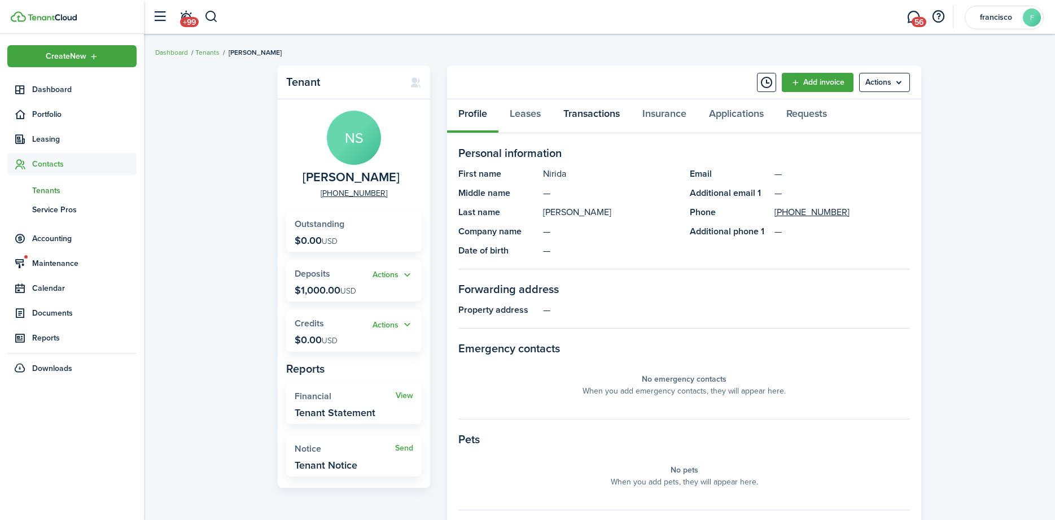
click at [570, 108] on link "Transactions" at bounding box center [591, 116] width 79 height 34
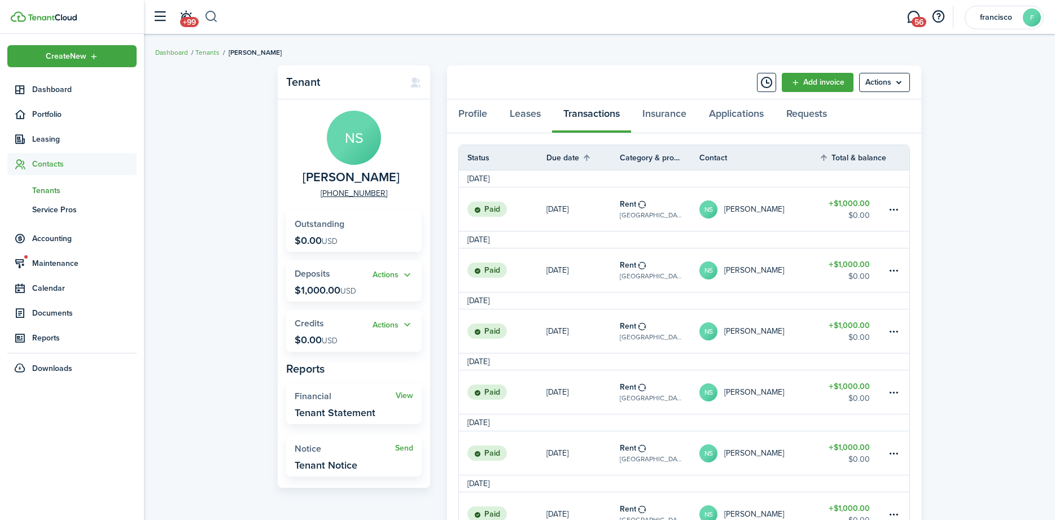
click at [208, 14] on button "button" at bounding box center [211, 16] width 14 height 19
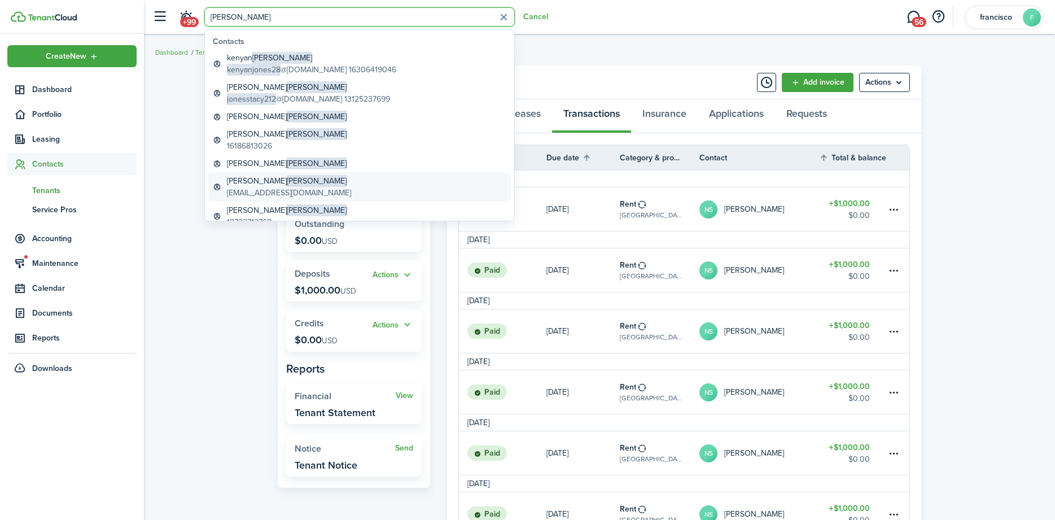
type input "[PERSON_NAME]"
click at [252, 187] on global-search-item-description "[EMAIL_ADDRESS][DOMAIN_NAME]" at bounding box center [289, 193] width 124 height 12
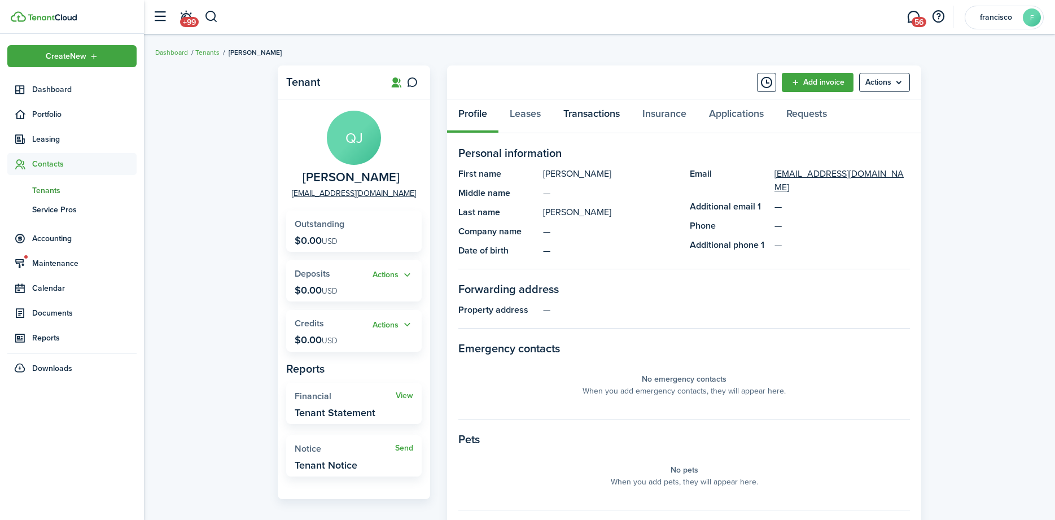
click at [579, 117] on link "Transactions" at bounding box center [591, 116] width 79 height 34
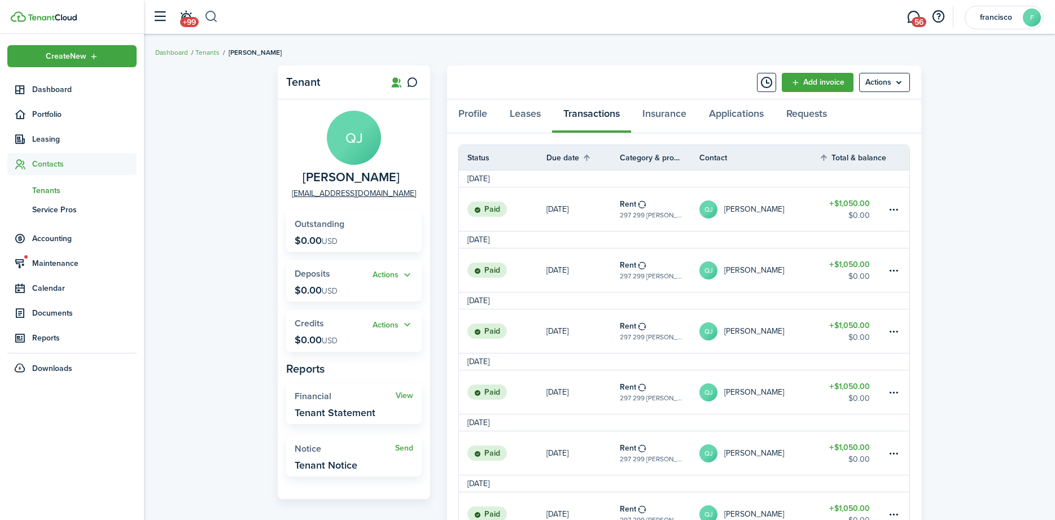
click at [208, 15] on button "button" at bounding box center [211, 16] width 14 height 19
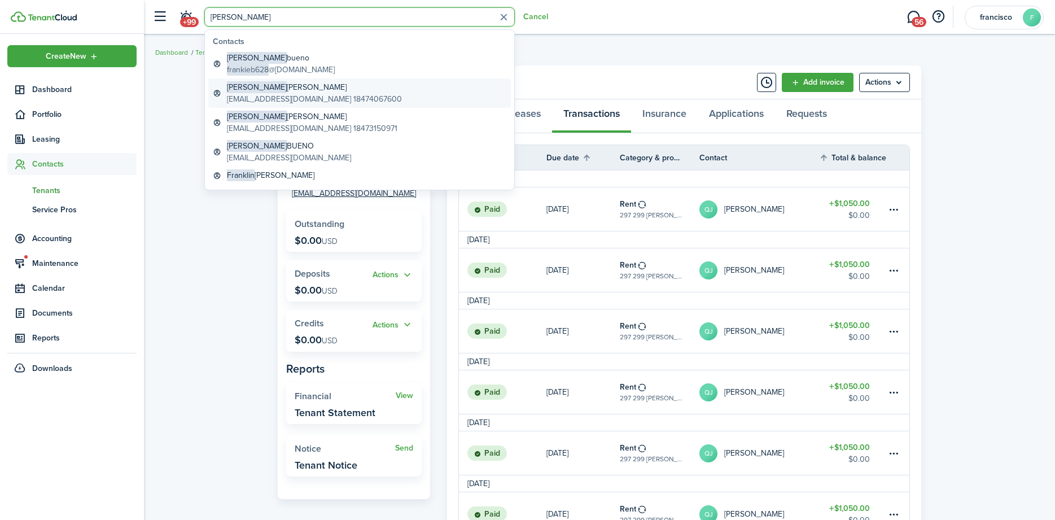
type input "[PERSON_NAME]"
click at [240, 95] on global-search-item-description "[EMAIL_ADDRESS][DOMAIN_NAME] 18474067600" at bounding box center [314, 99] width 175 height 12
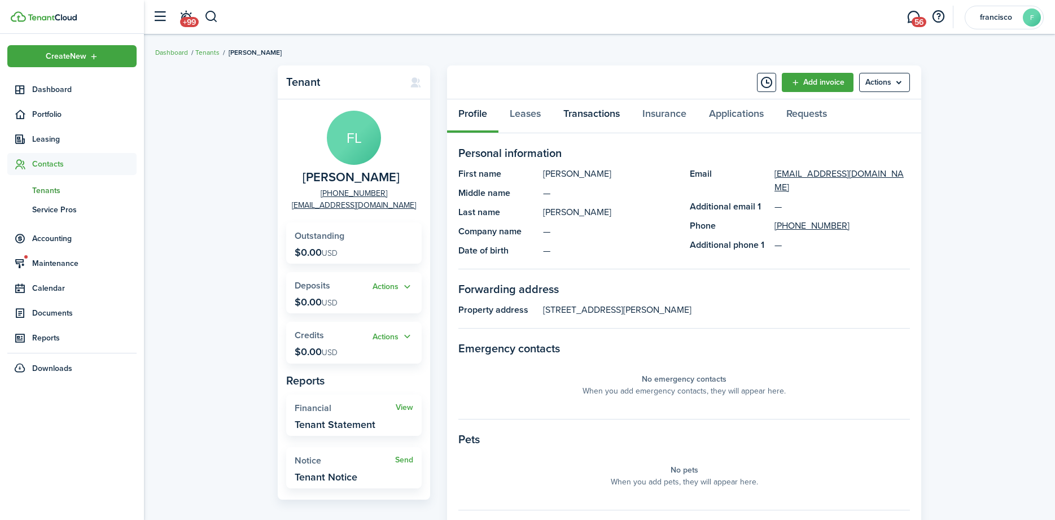
click at [572, 113] on link "Transactions" at bounding box center [591, 116] width 79 height 34
